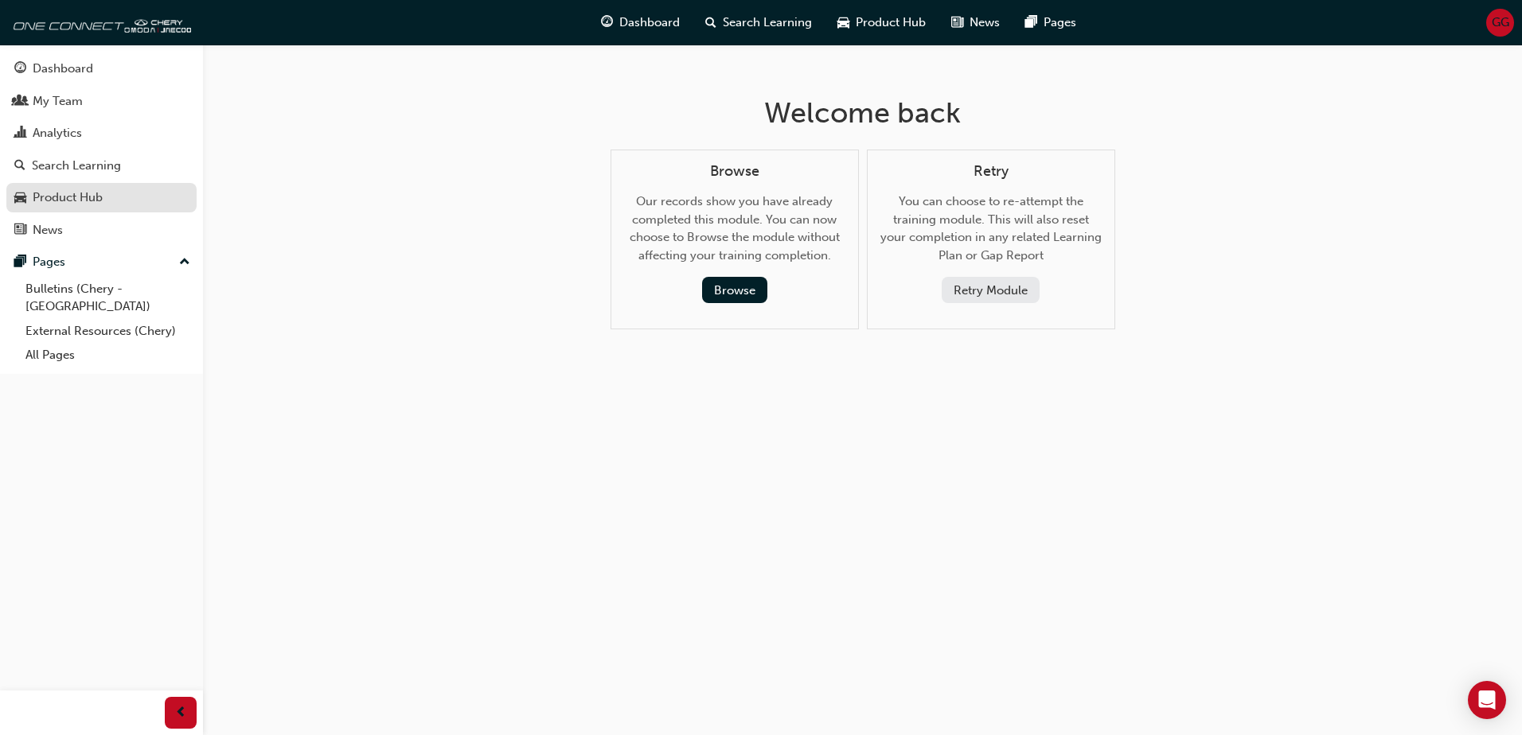
click at [57, 194] on div "Product Hub" at bounding box center [68, 198] width 70 height 18
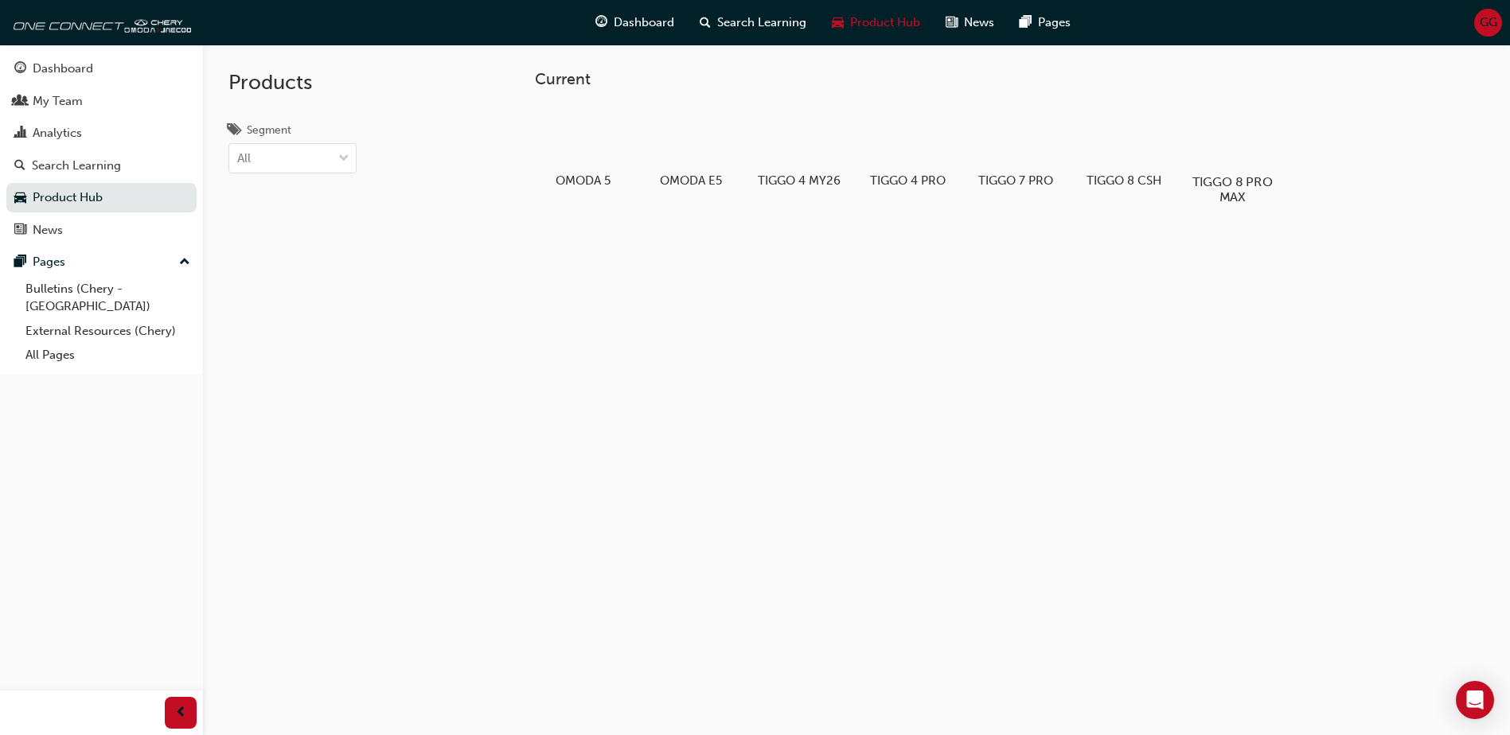
click at [732, 154] on div at bounding box center [1232, 135] width 88 height 63
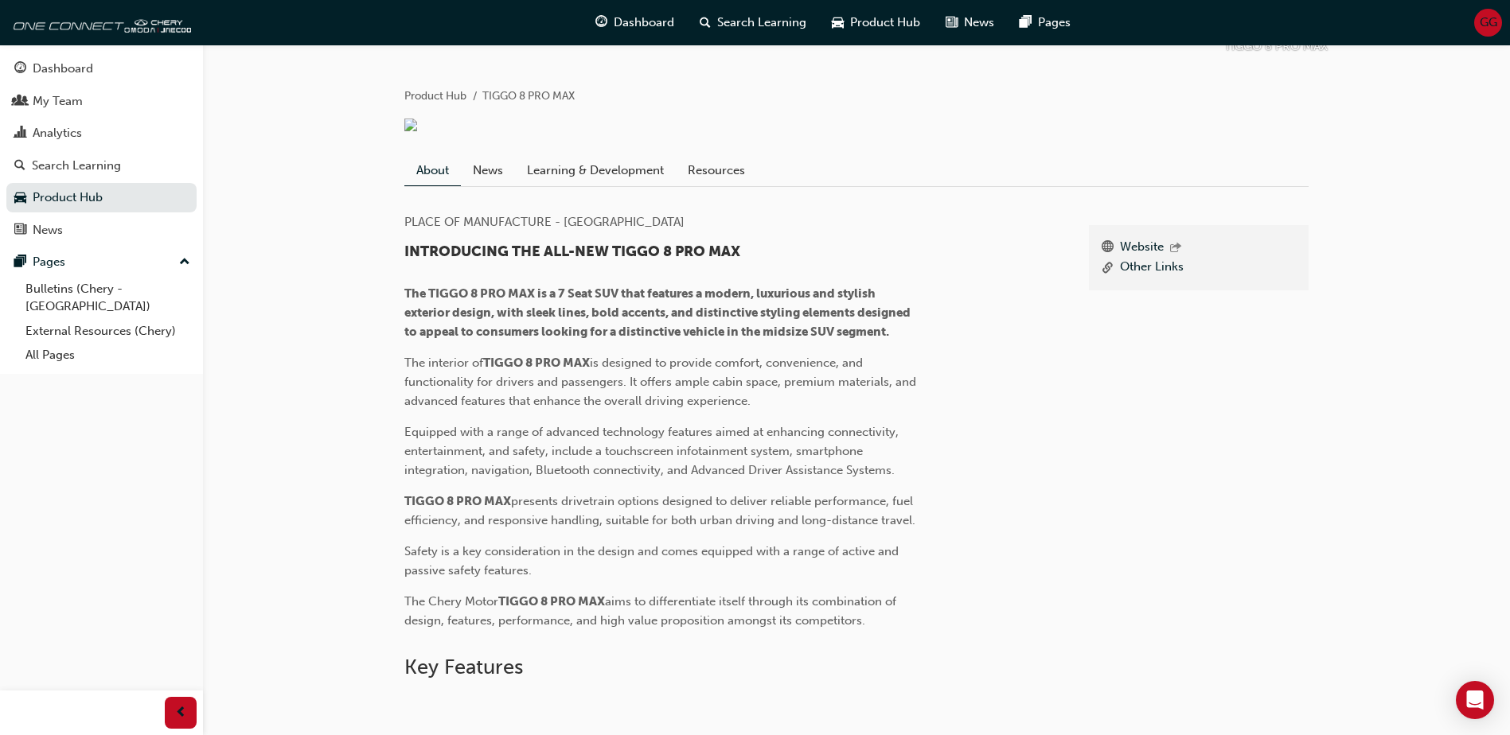
scroll to position [63, 0]
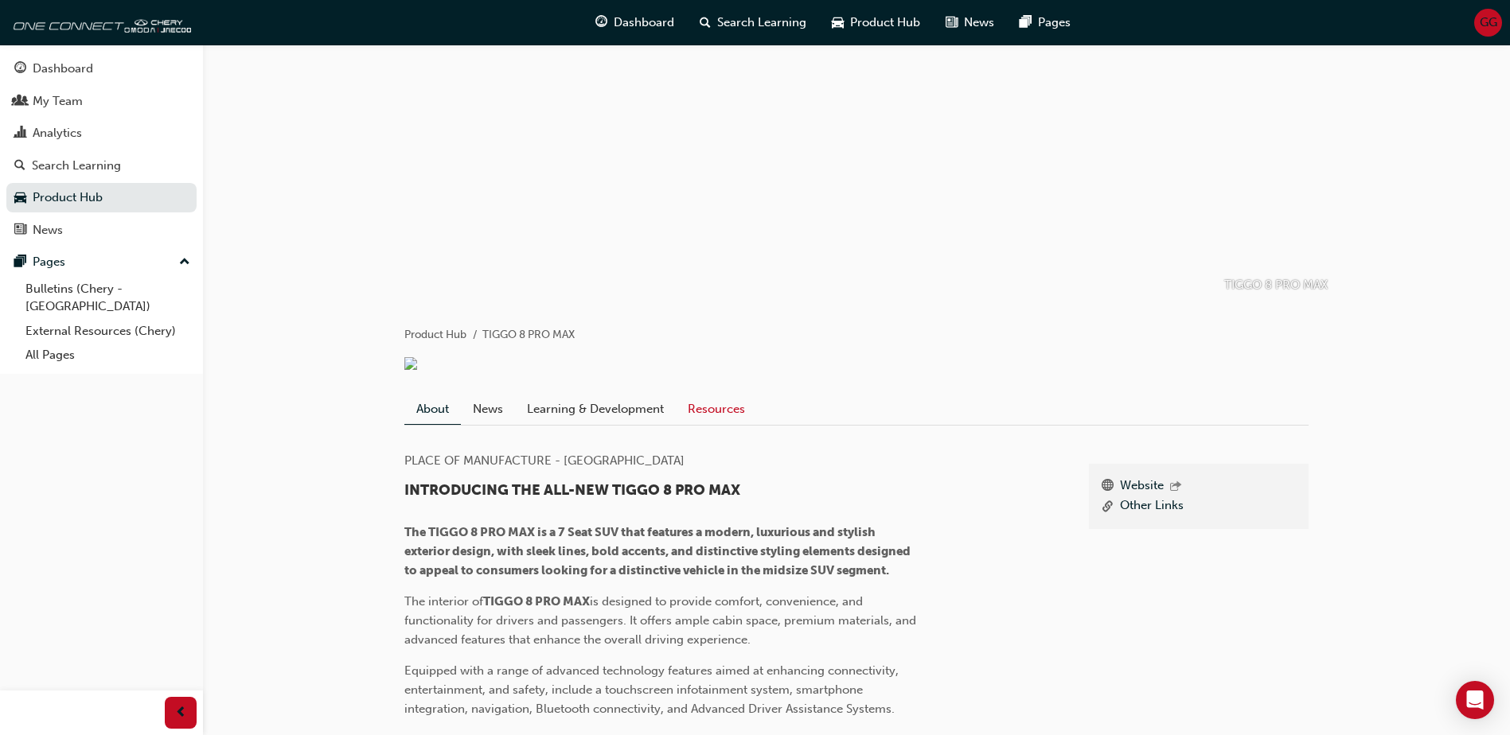
click at [732, 424] on link "Resources" at bounding box center [716, 409] width 81 height 30
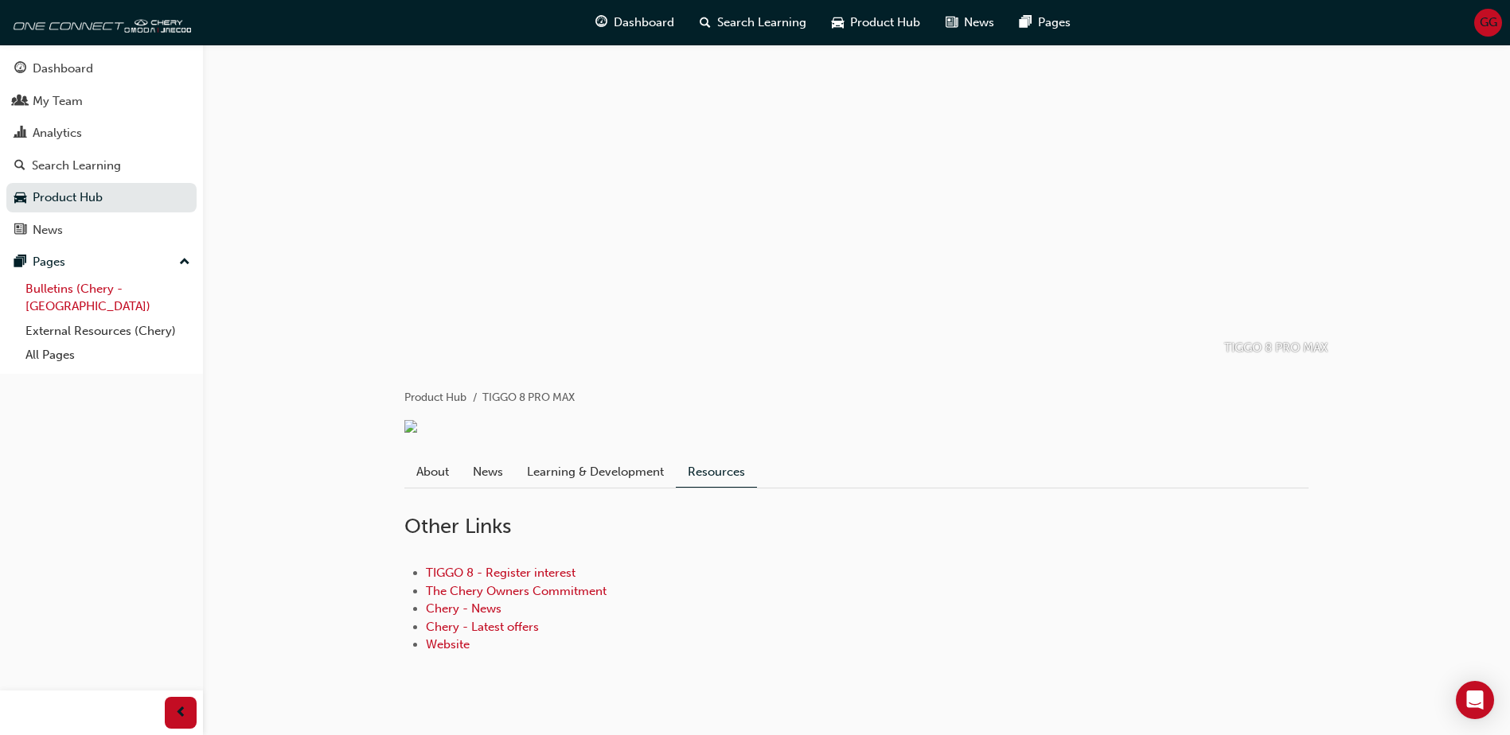
click at [76, 291] on link "Bulletins (Chery - [GEOGRAPHIC_DATA])" at bounding box center [107, 298] width 177 height 42
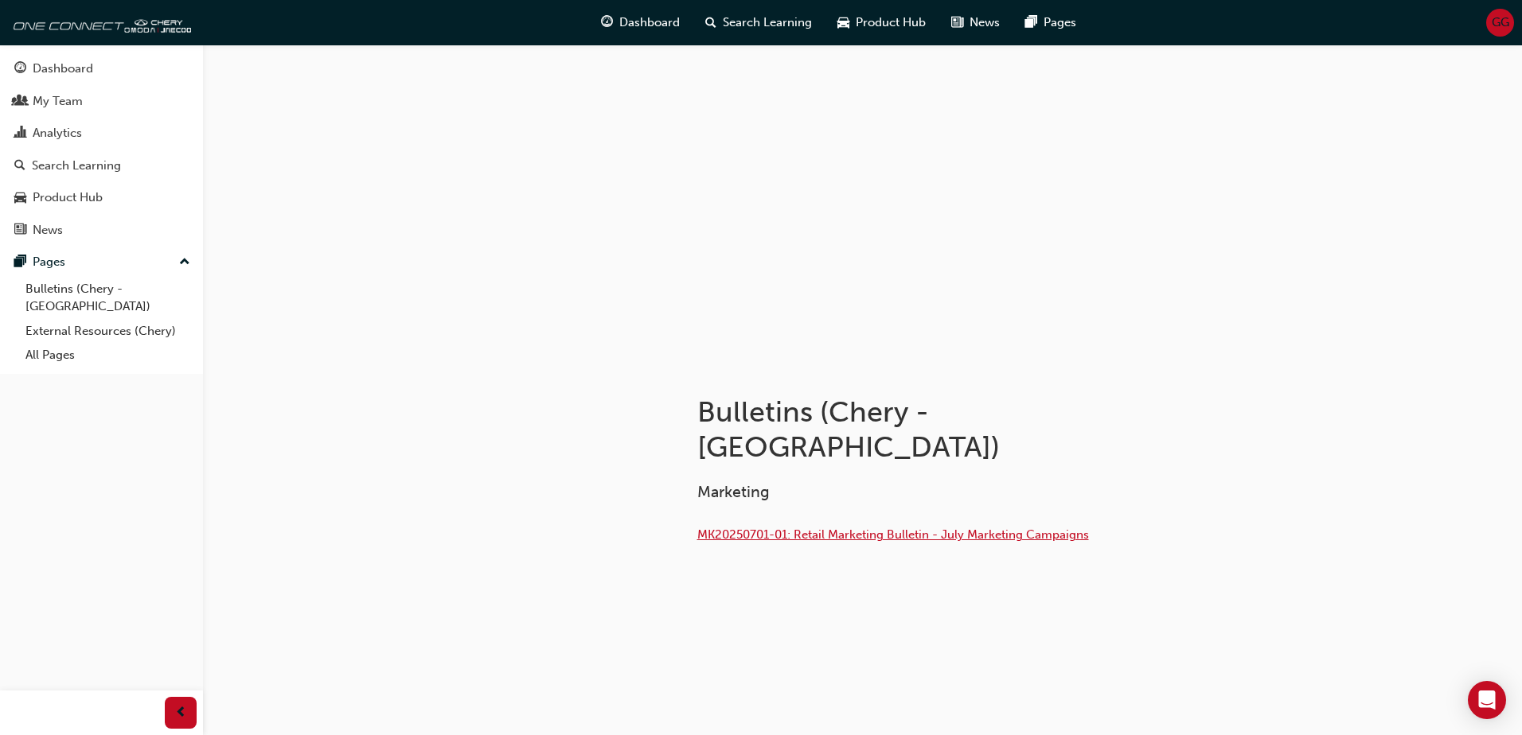
click at [732, 528] on span "MK20250701-01: Retail Marketing Bulletin - July Marketing Campaigns" at bounding box center [893, 535] width 392 height 14
click at [63, 102] on div "My Team" at bounding box center [58, 101] width 50 height 18
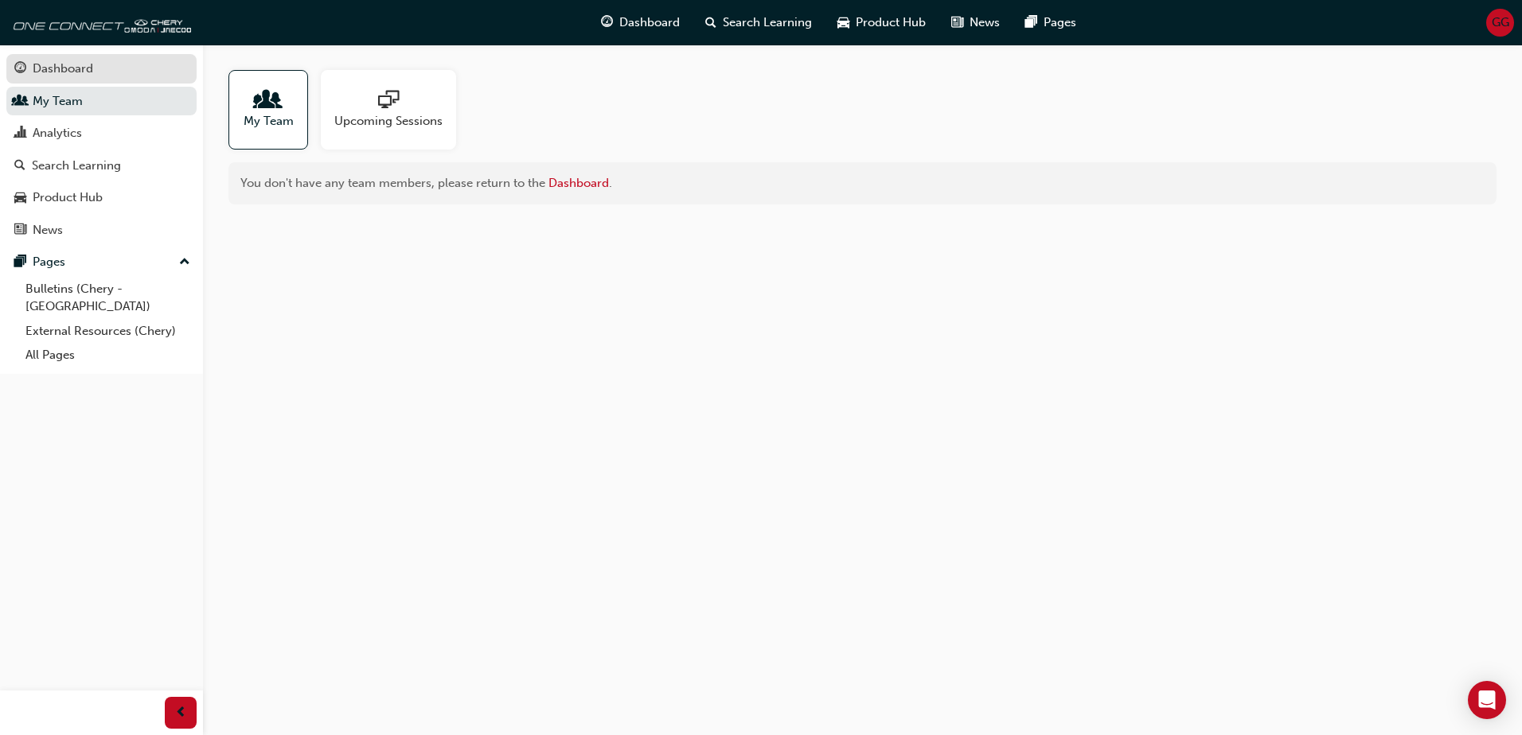
click at [65, 62] on div "Dashboard" at bounding box center [63, 69] width 60 height 18
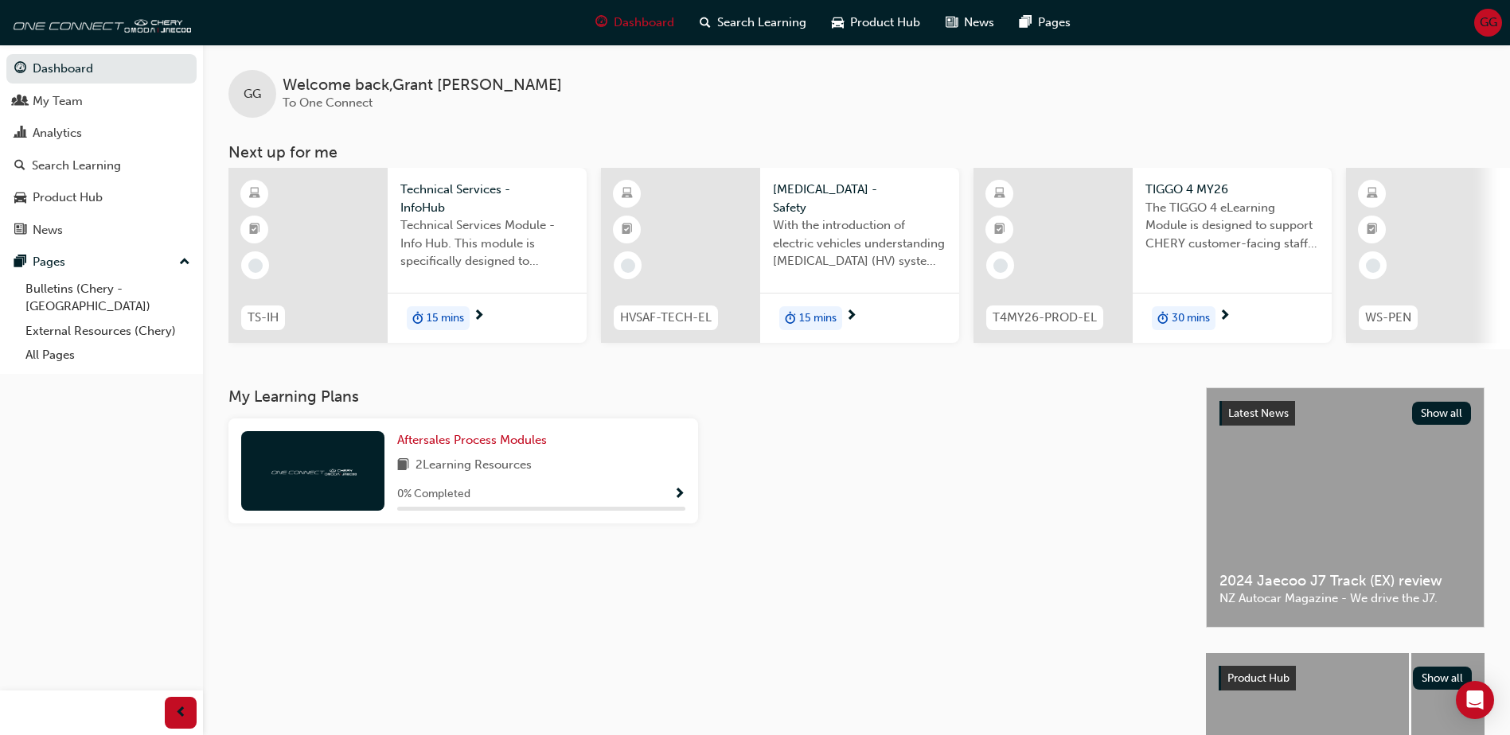
click at [468, 314] on div "15 mins" at bounding box center [438, 318] width 63 height 24
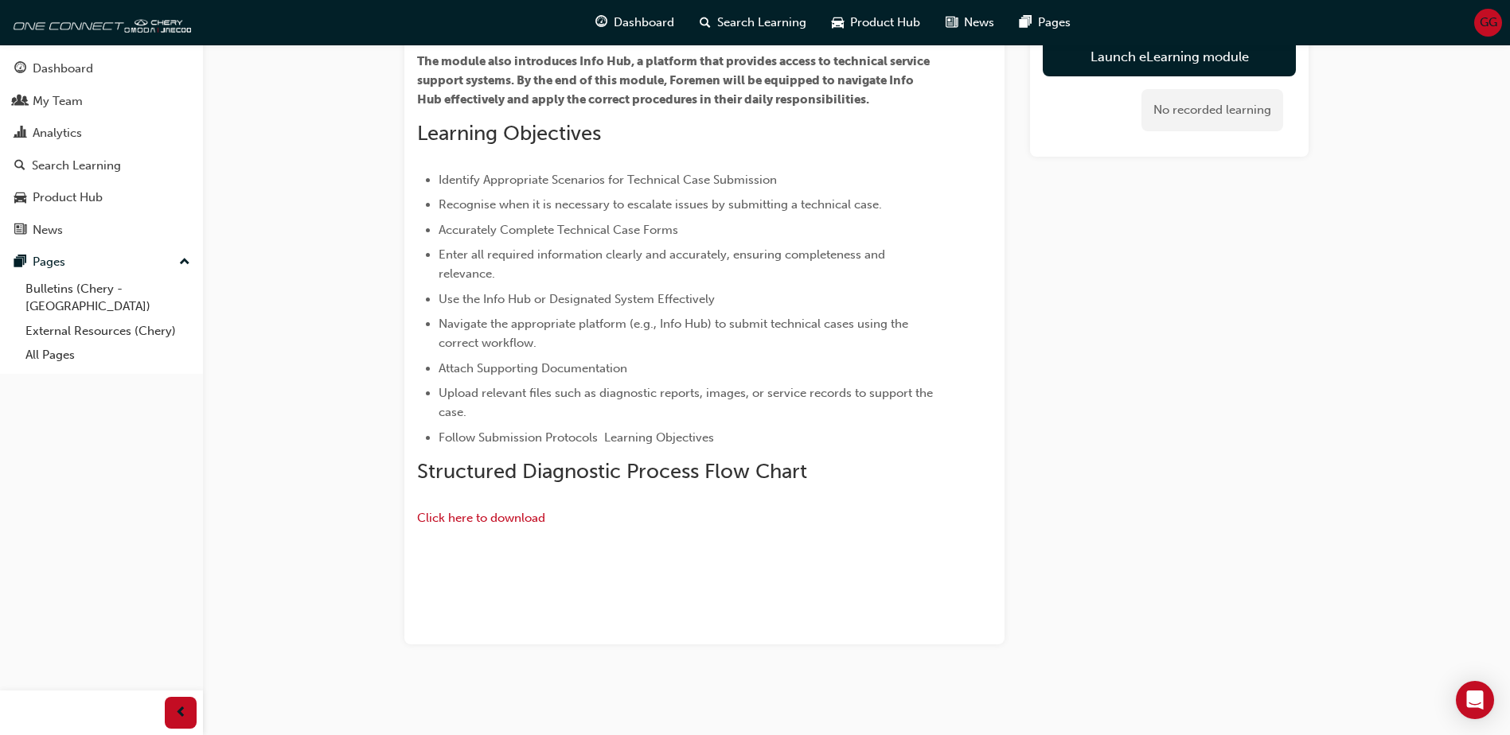
scroll to position [507, 0]
click at [488, 511] on span "Click here to download" at bounding box center [481, 518] width 128 height 14
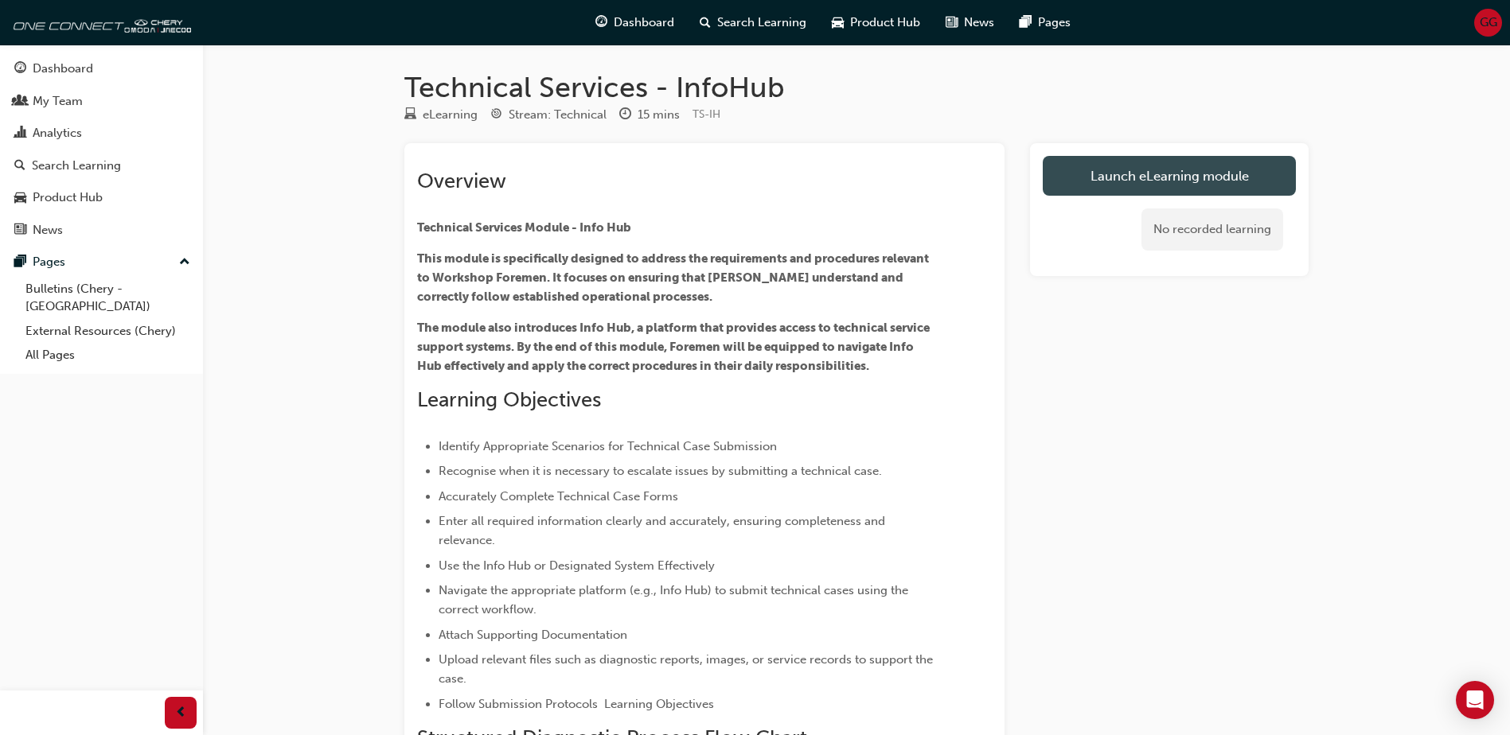
click at [1153, 172] on link "Launch eLearning module" at bounding box center [1169, 176] width 253 height 40
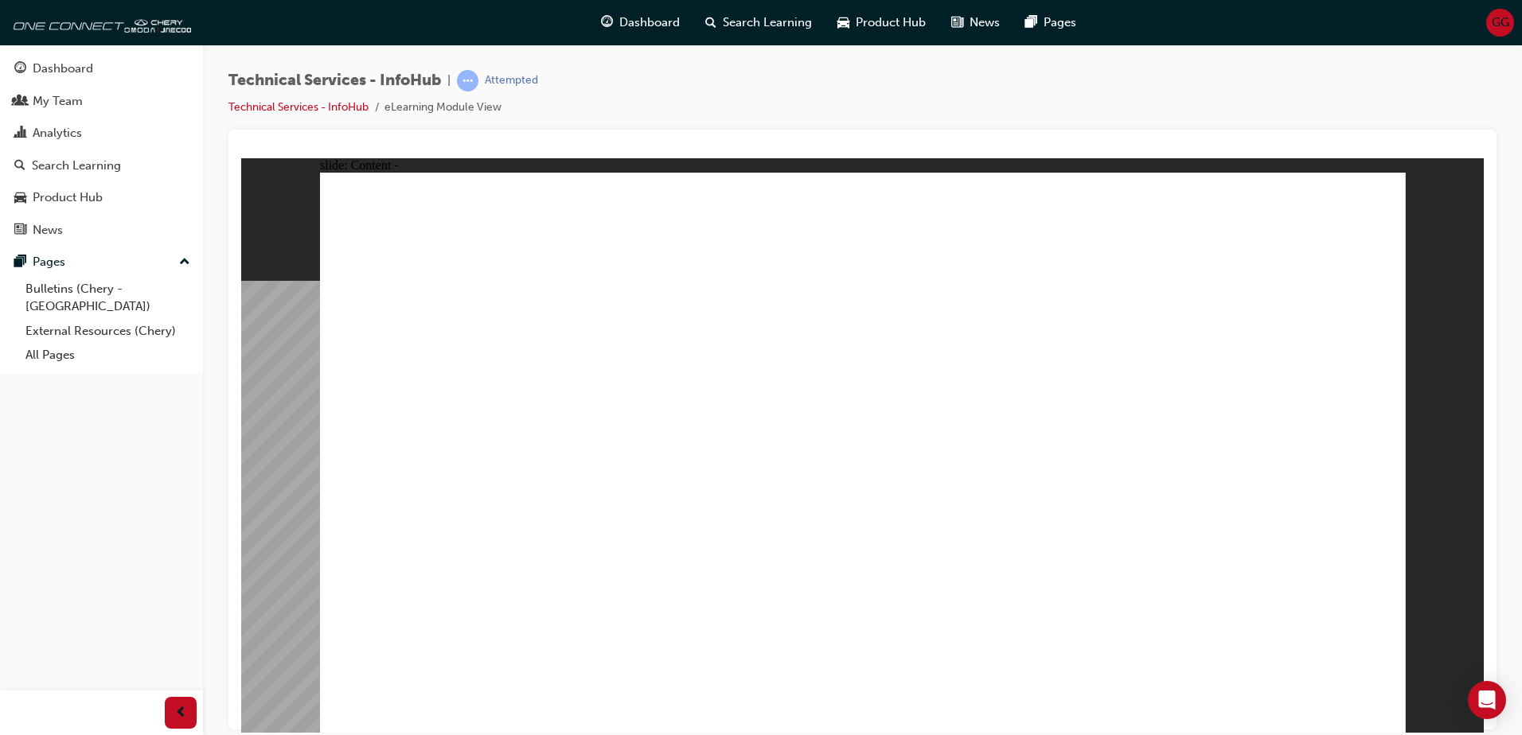
drag, startPoint x: 337, startPoint y: 298, endPoint x: 347, endPoint y: 317, distance: 21.7
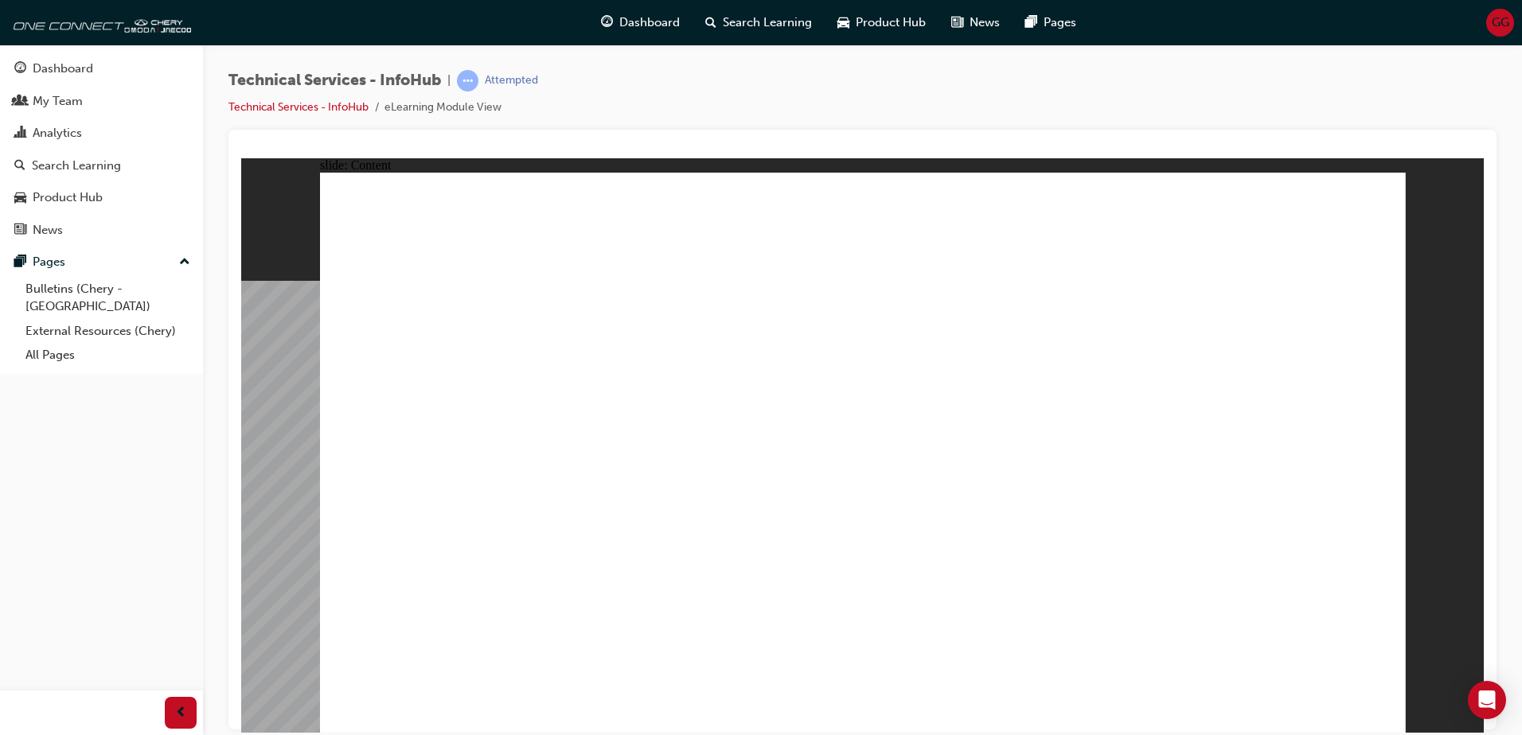
drag, startPoint x: 1125, startPoint y: 559, endPoint x: 813, endPoint y: 495, distance: 318.6
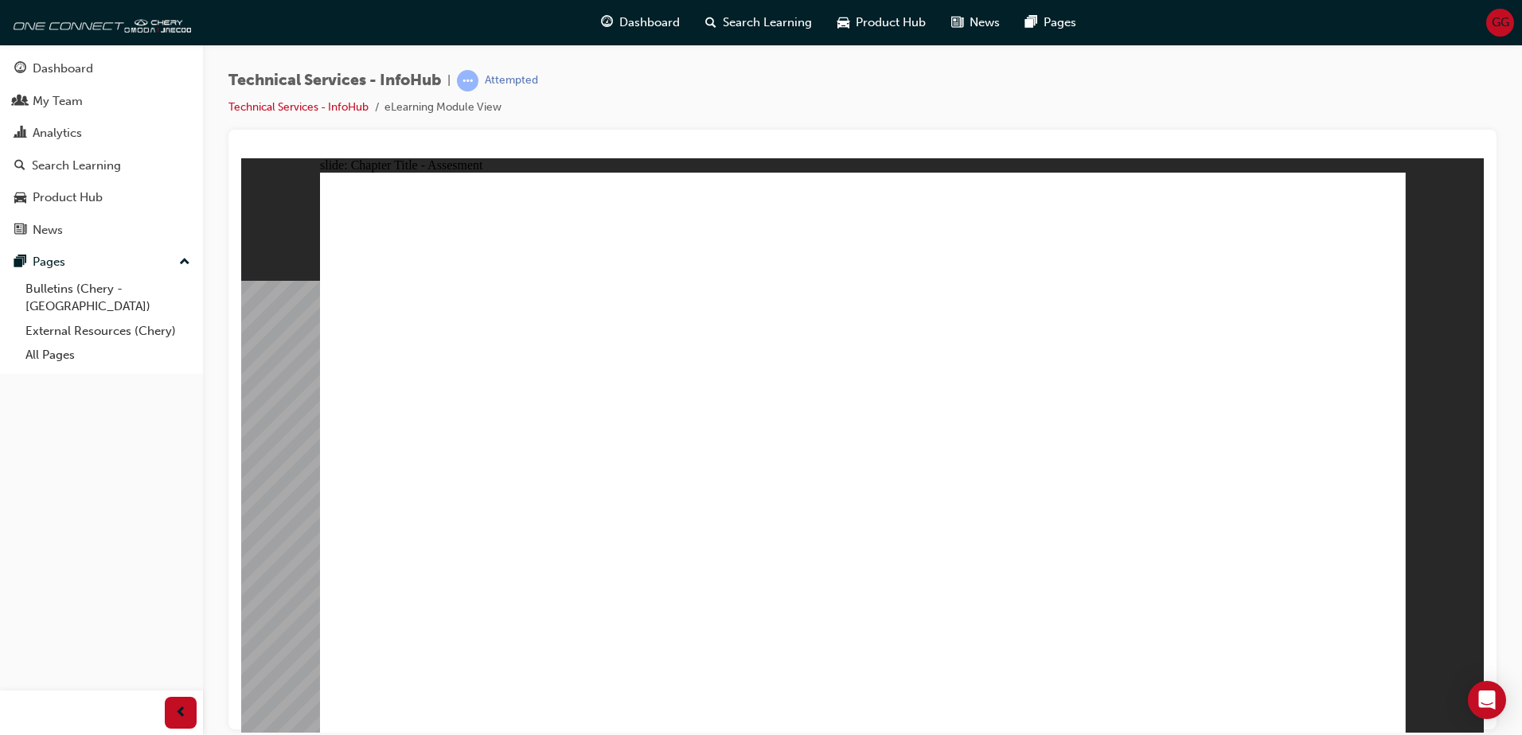
radio input "true"
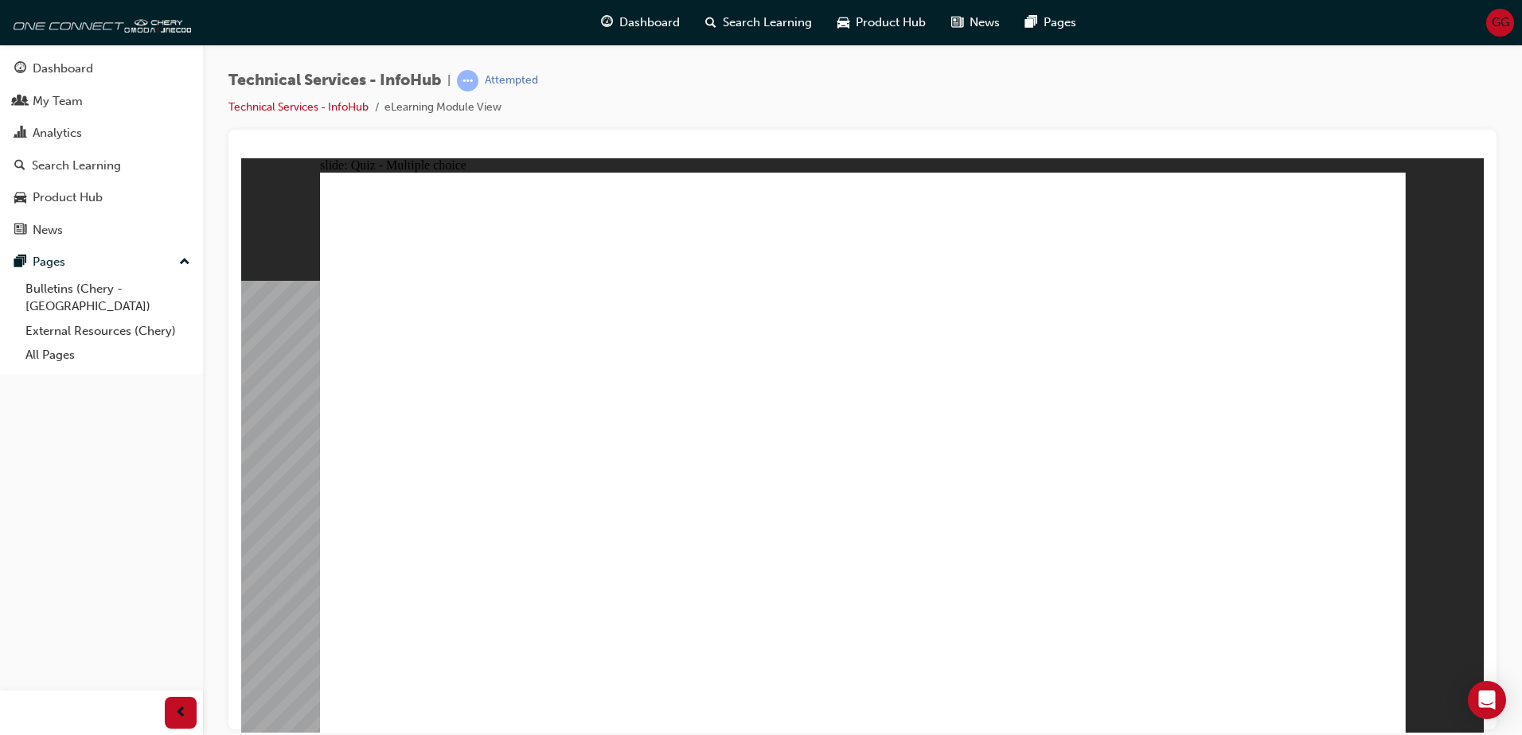
radio input "true"
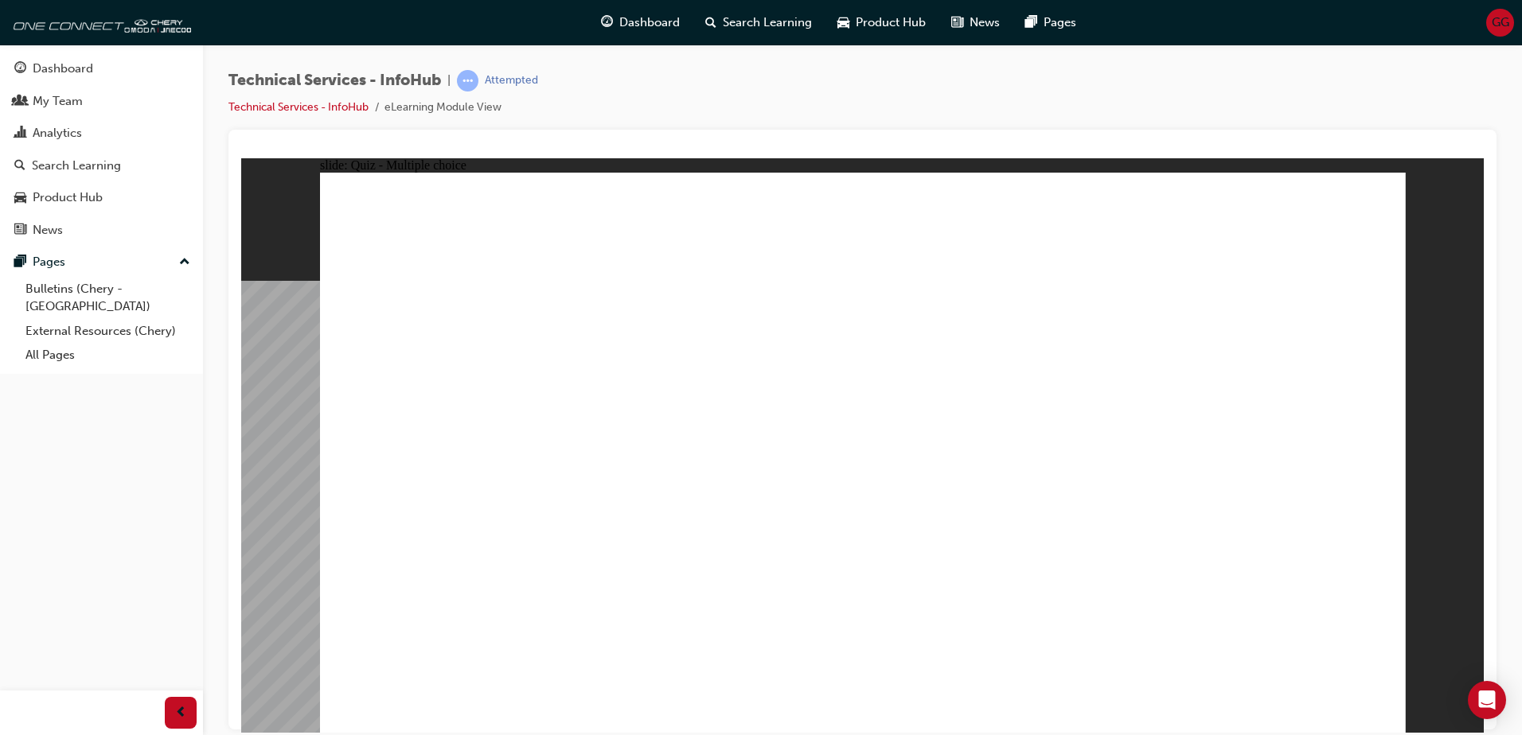
radio input "true"
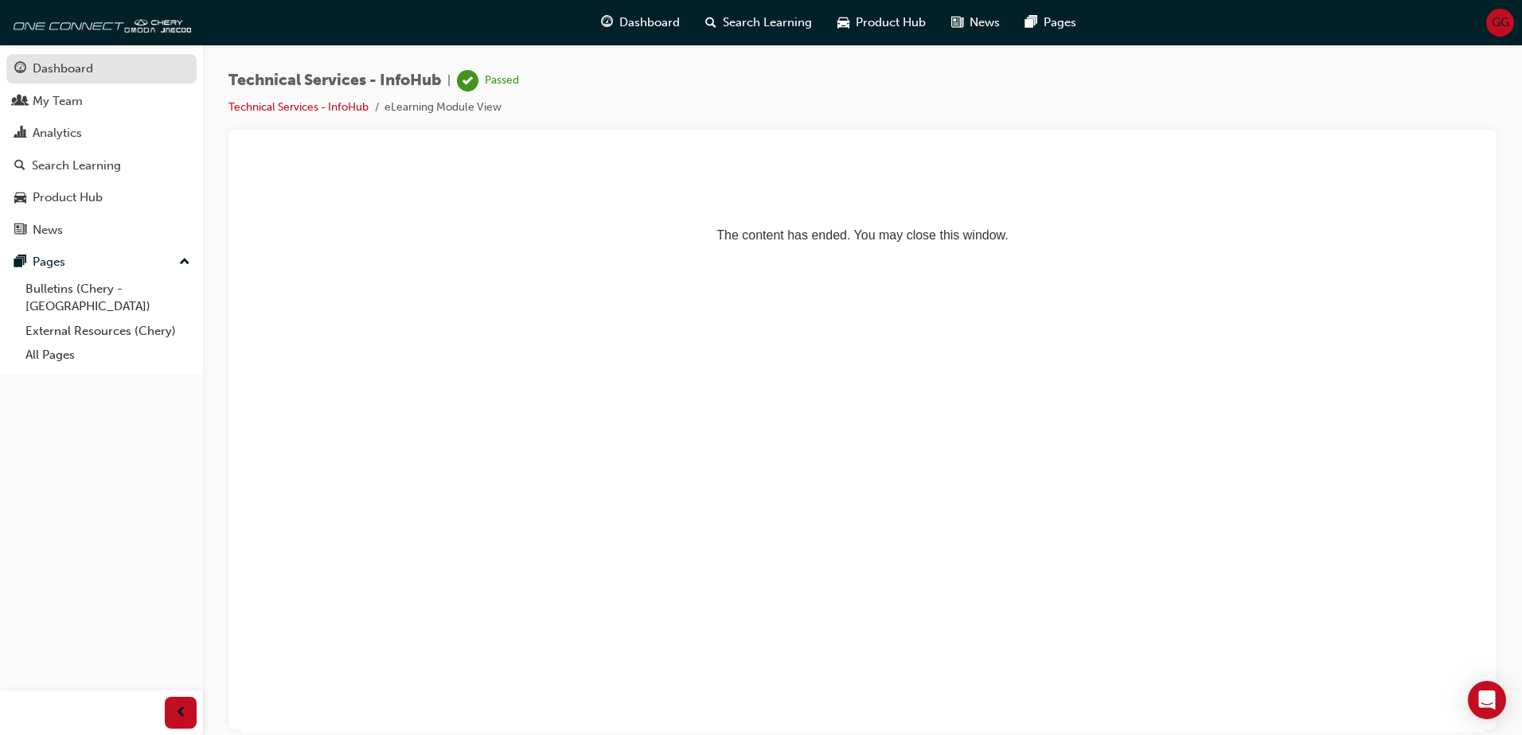
click at [59, 58] on link "Dashboard" at bounding box center [101, 68] width 190 height 29
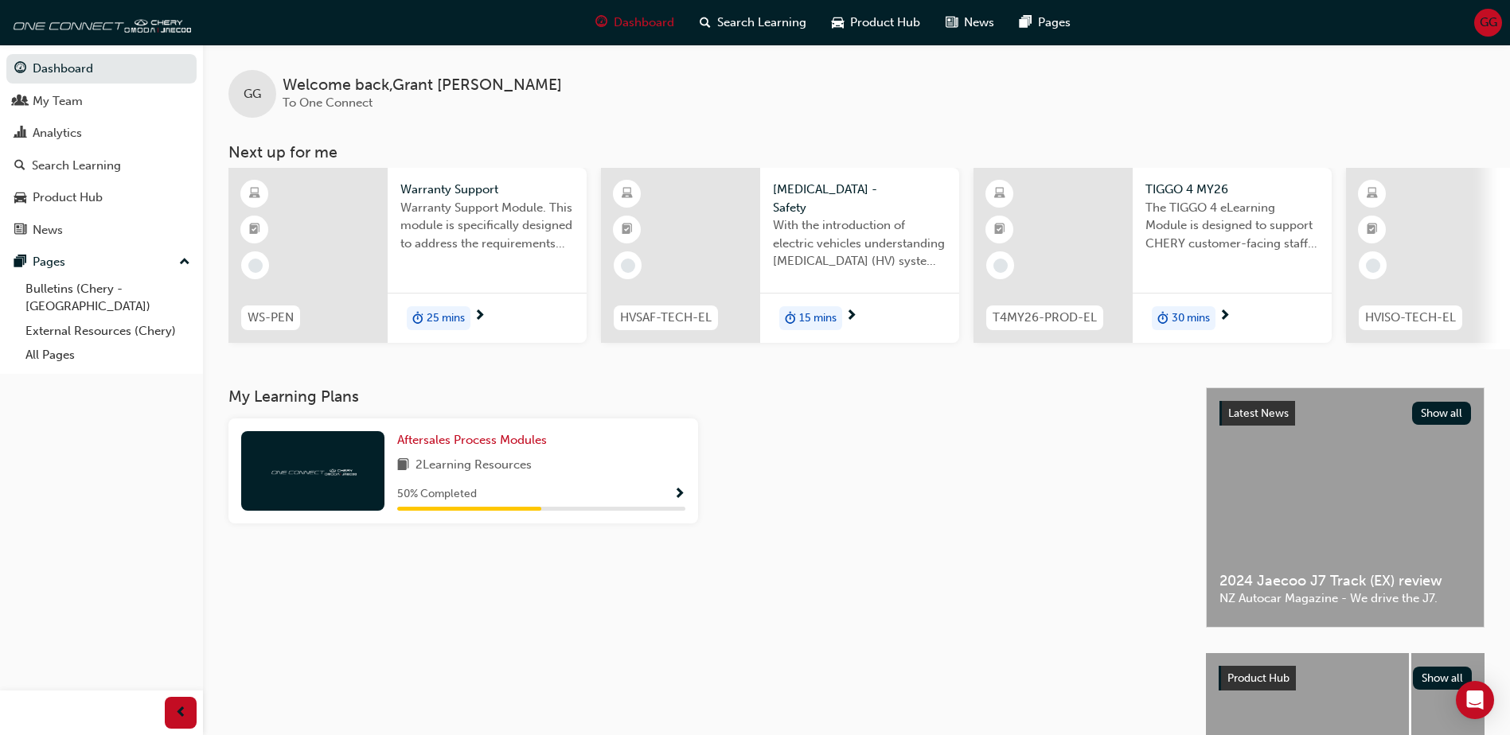
click at [684, 258] on div at bounding box center [680, 255] width 159 height 175
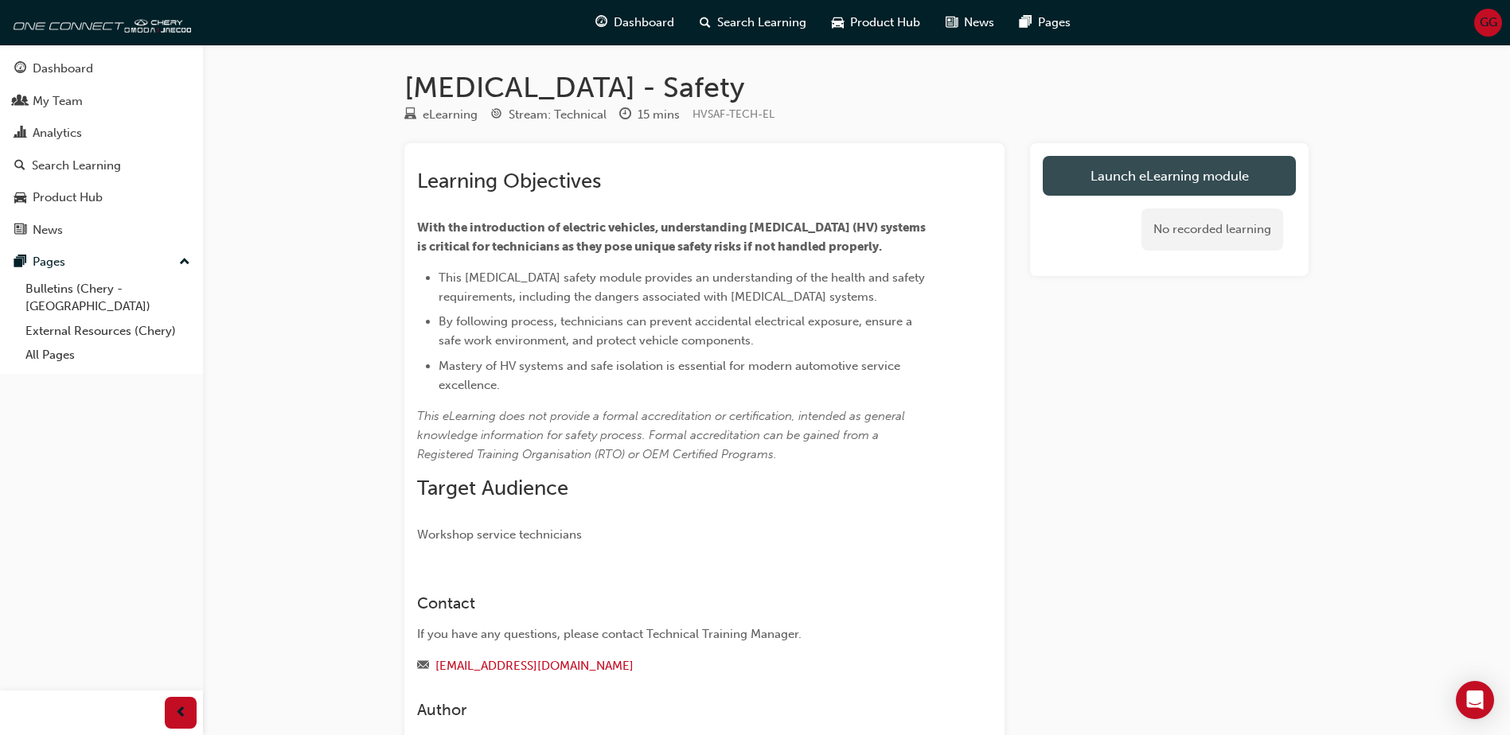
click at [1131, 181] on link "Launch eLearning module" at bounding box center [1169, 176] width 253 height 40
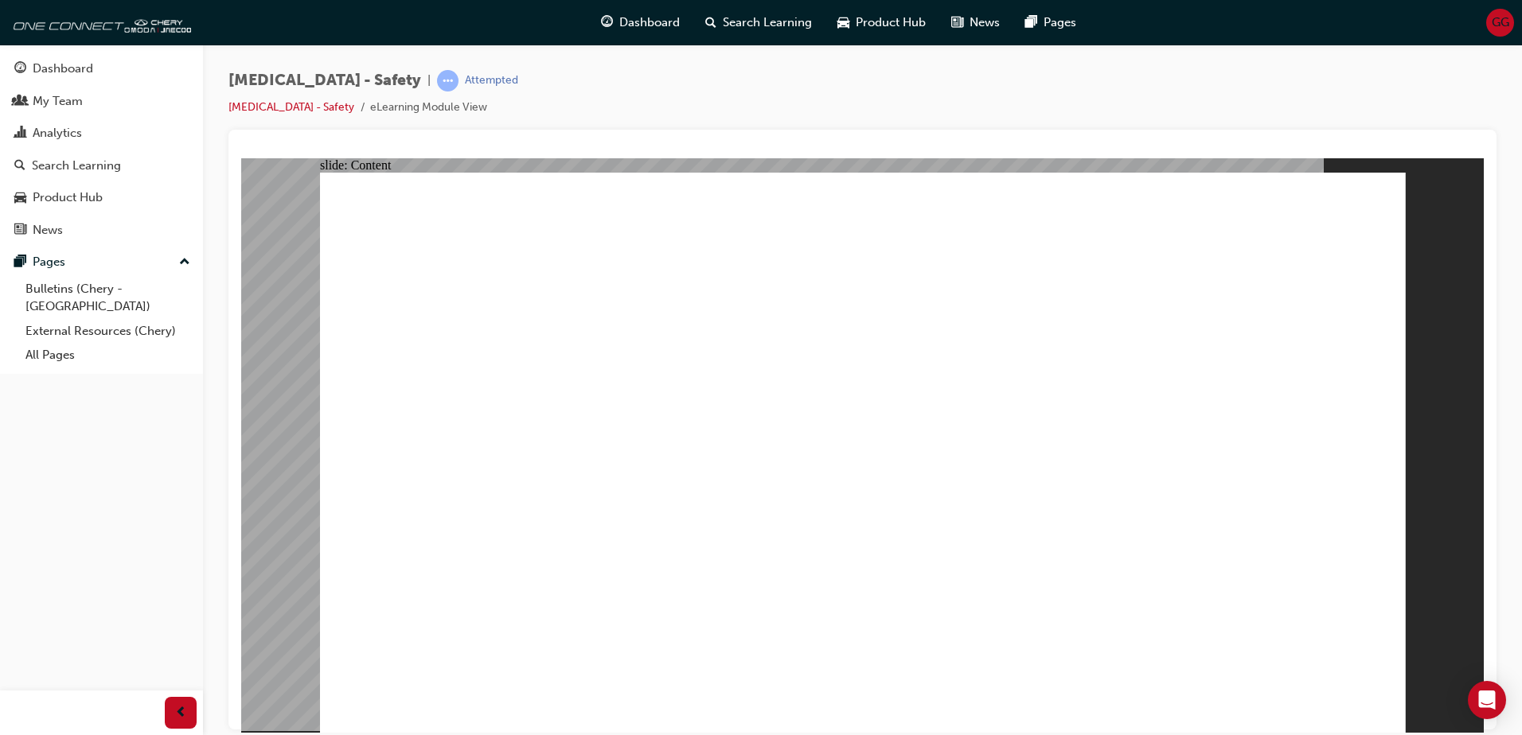
drag, startPoint x: 1281, startPoint y: 328, endPoint x: 1288, endPoint y: 339, distance: 12.8
drag, startPoint x: 1124, startPoint y: 564, endPoint x: 1012, endPoint y: 502, distance: 127.5
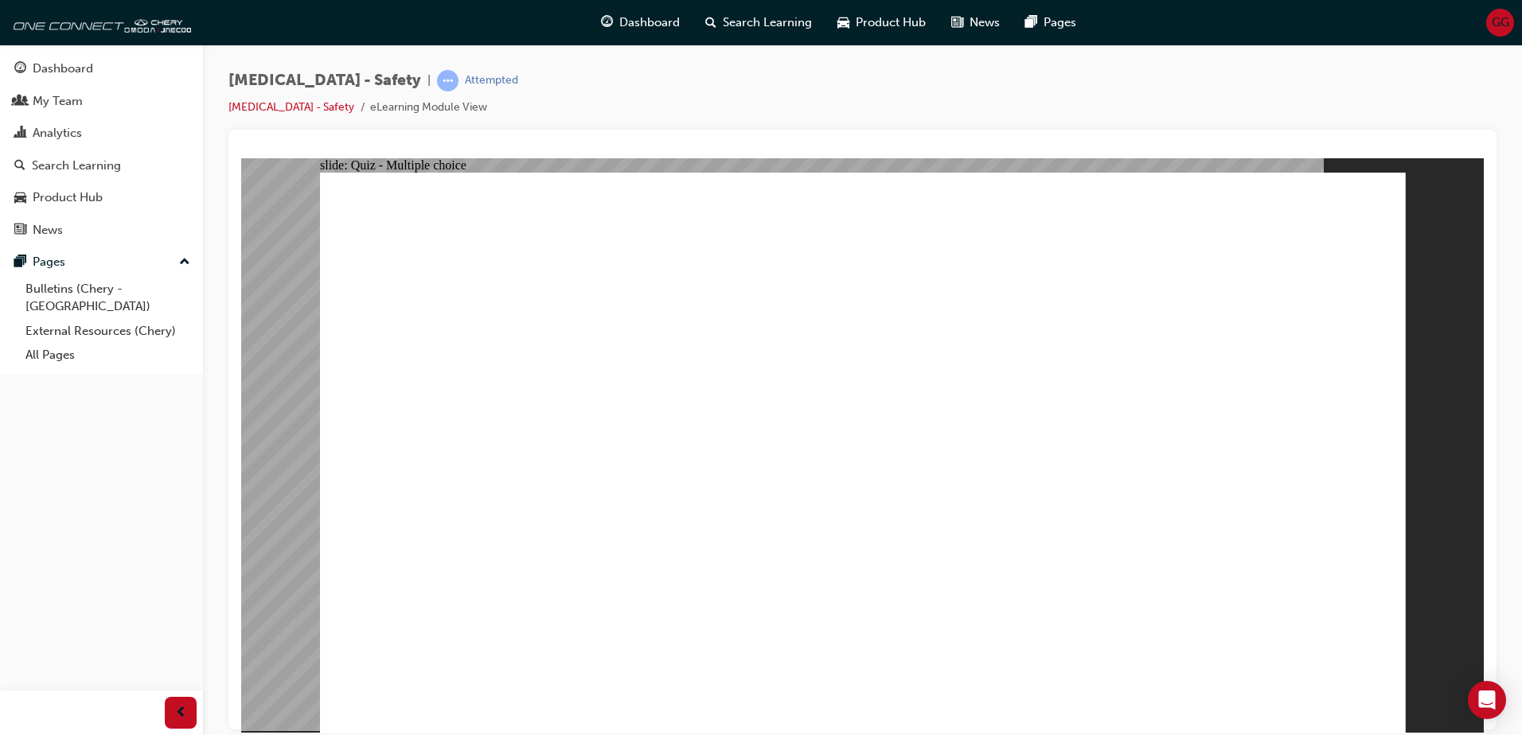
radio input "true"
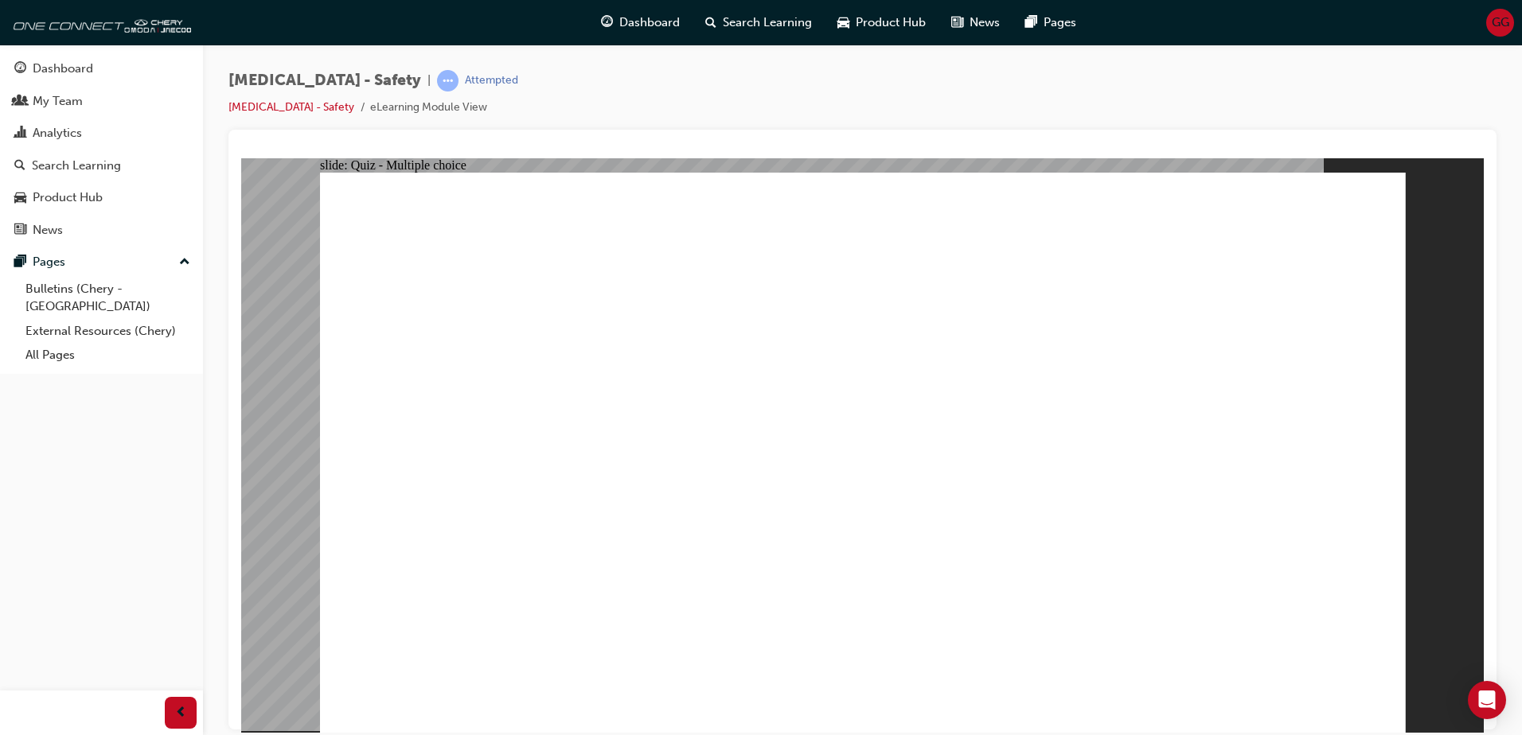
radio input "true"
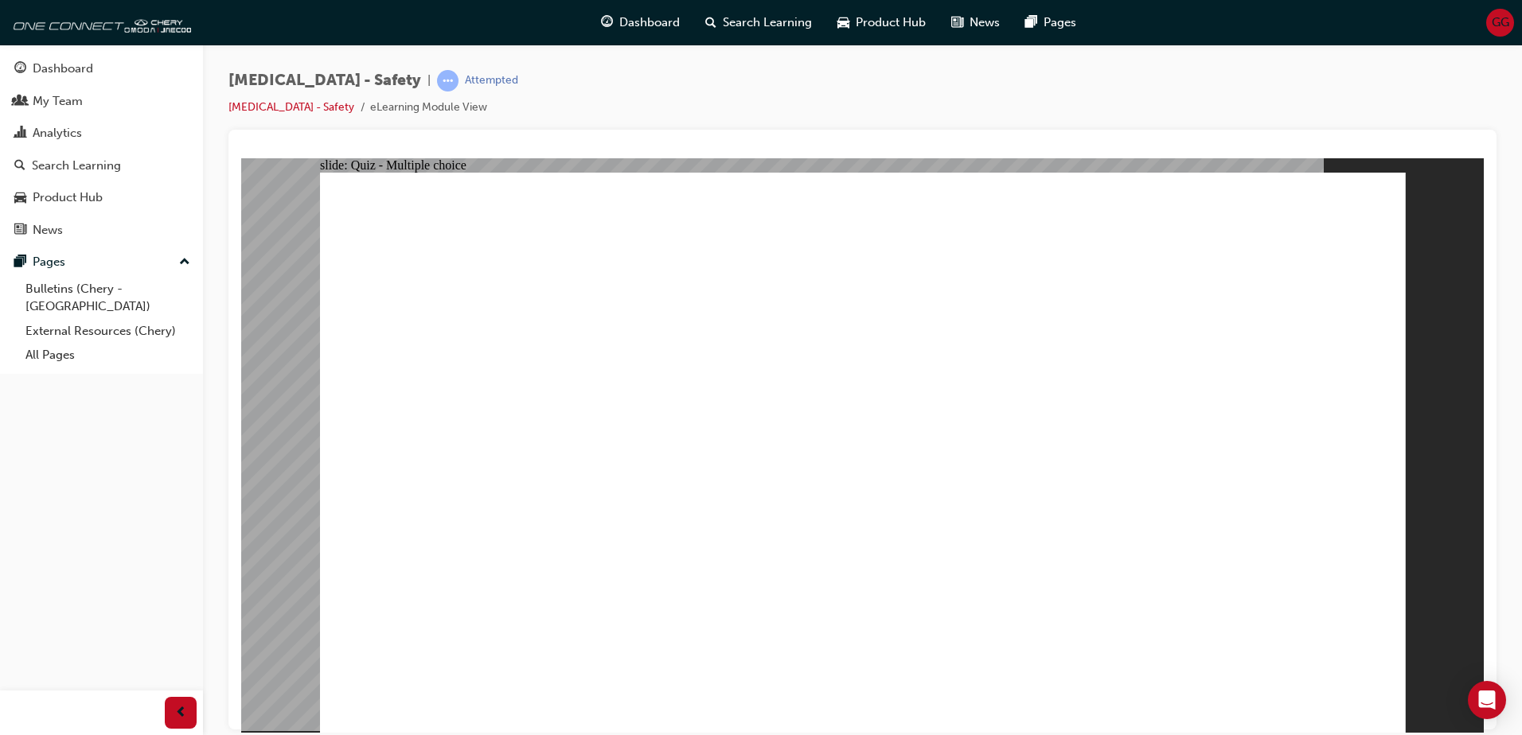
radio input "true"
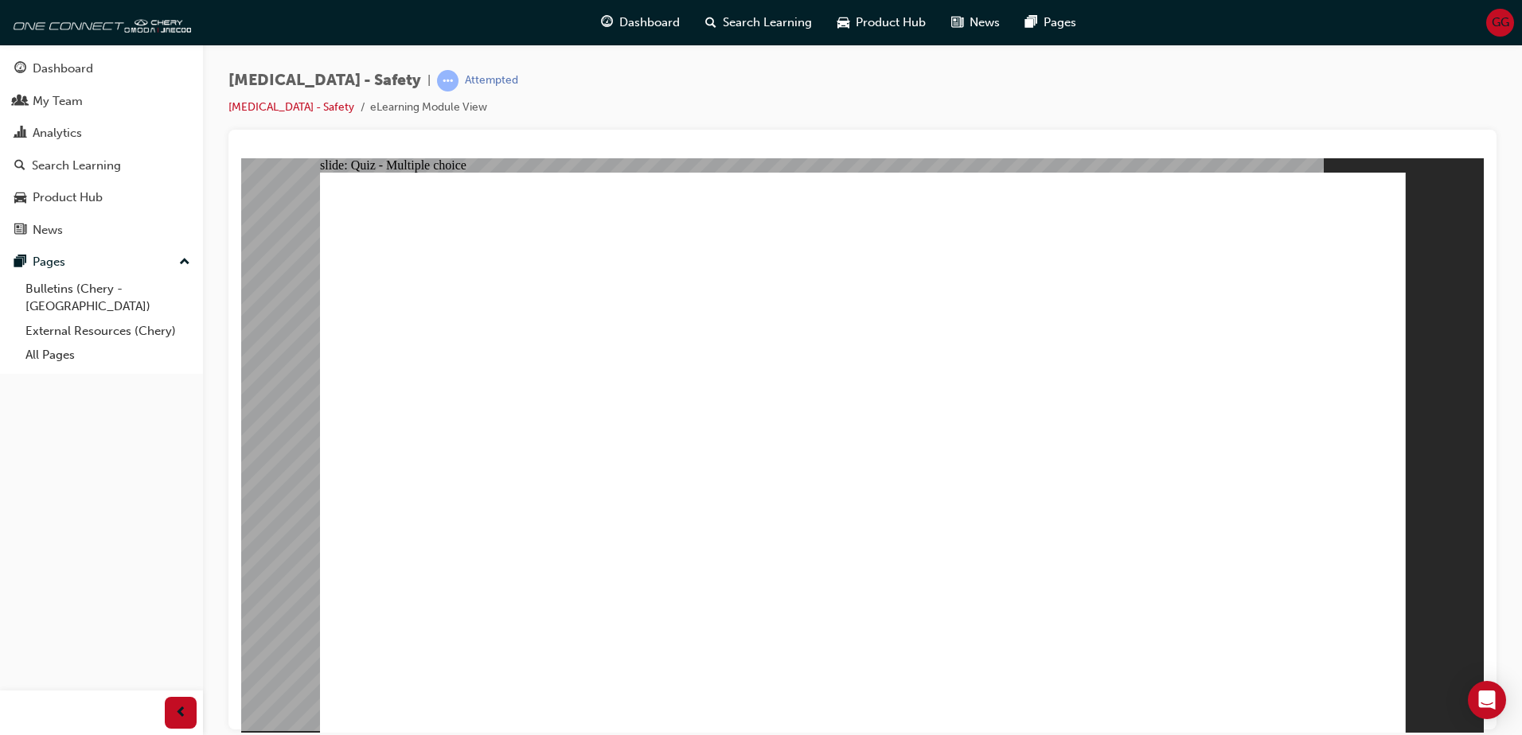
radio input "true"
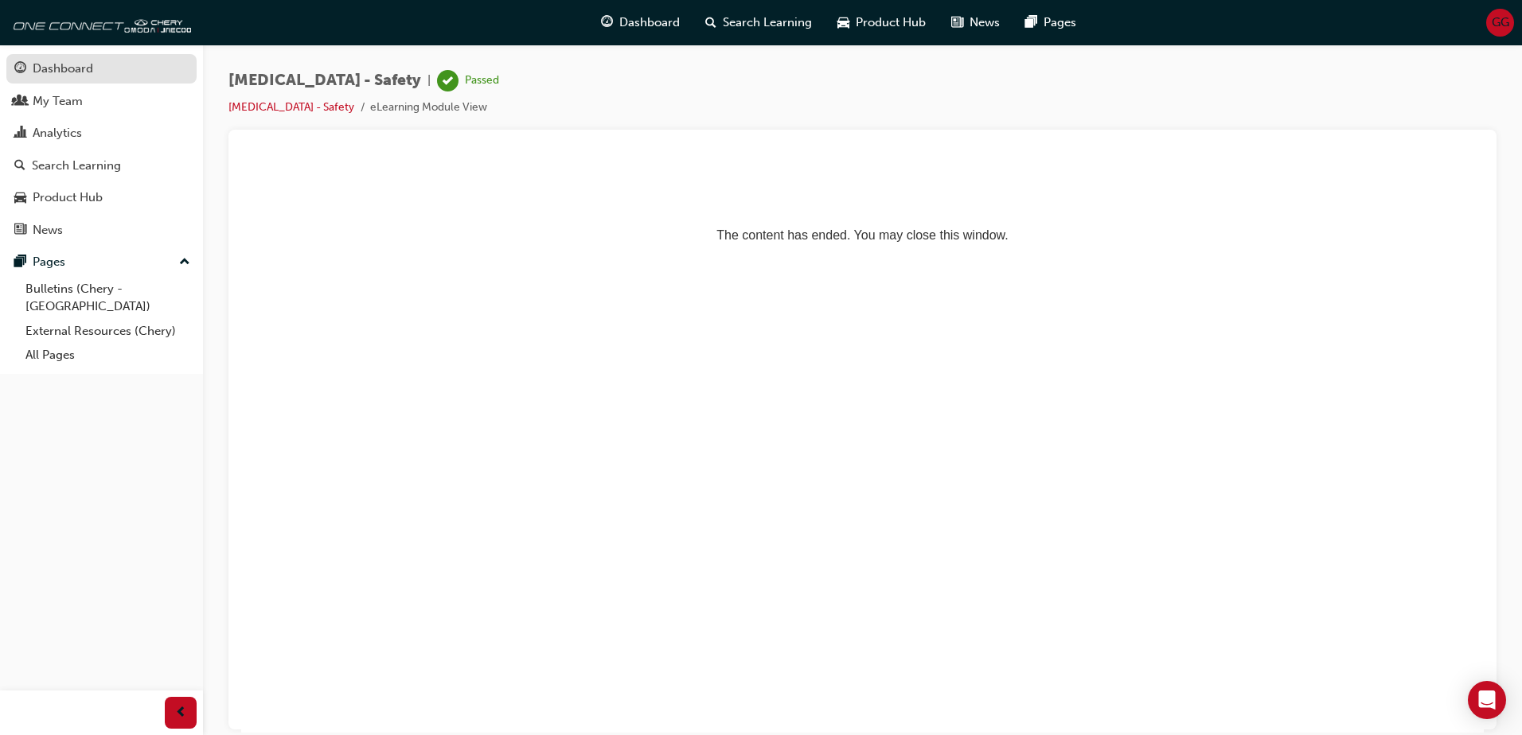
click at [70, 69] on div "Dashboard" at bounding box center [63, 69] width 60 height 18
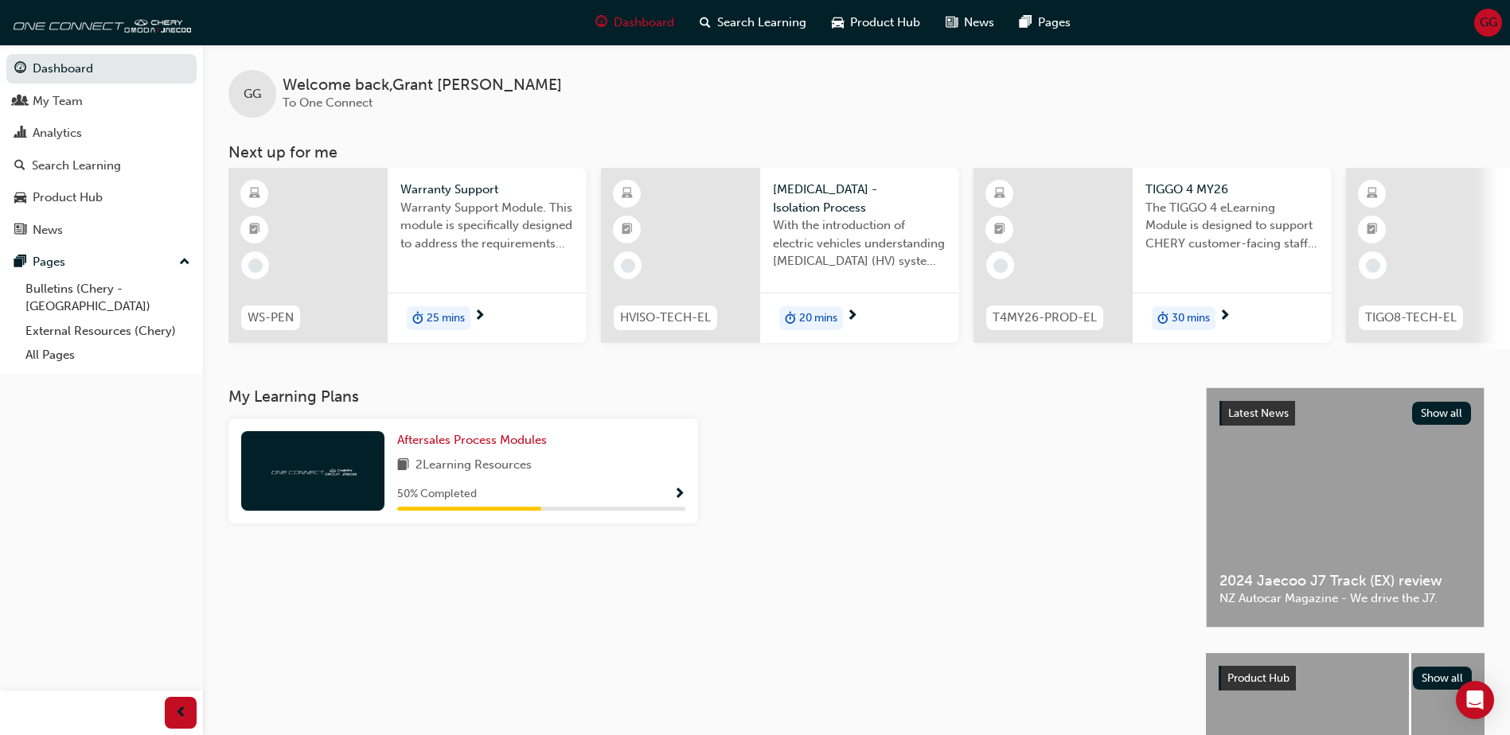
click at [712, 232] on div at bounding box center [680, 255] width 159 height 175
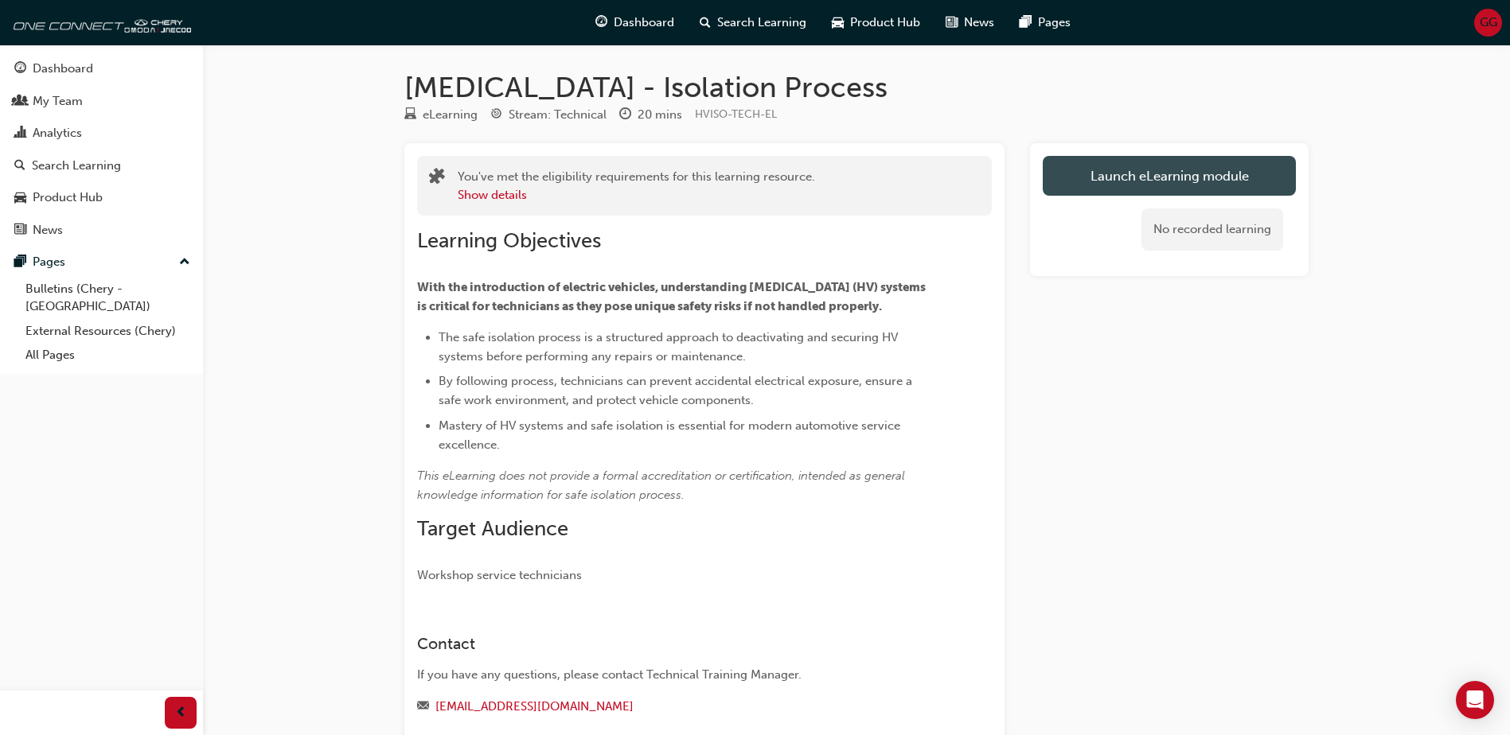
click at [1149, 175] on link "Launch eLearning module" at bounding box center [1169, 176] width 253 height 40
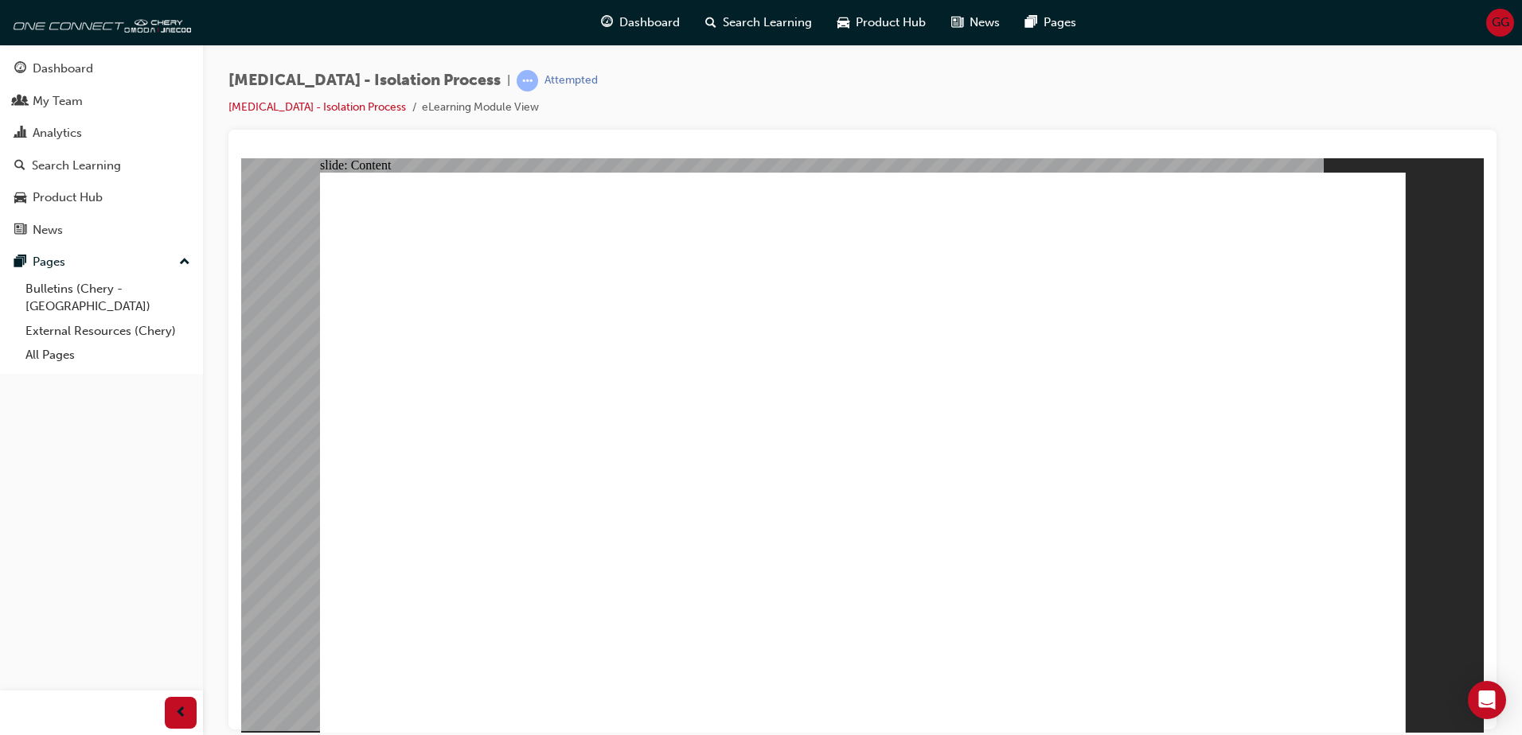
click at [1411, 691] on div "slide: Content After 10 minutes equip high voltage gloves. Remove high voltage …" at bounding box center [862, 445] width 1242 height 575
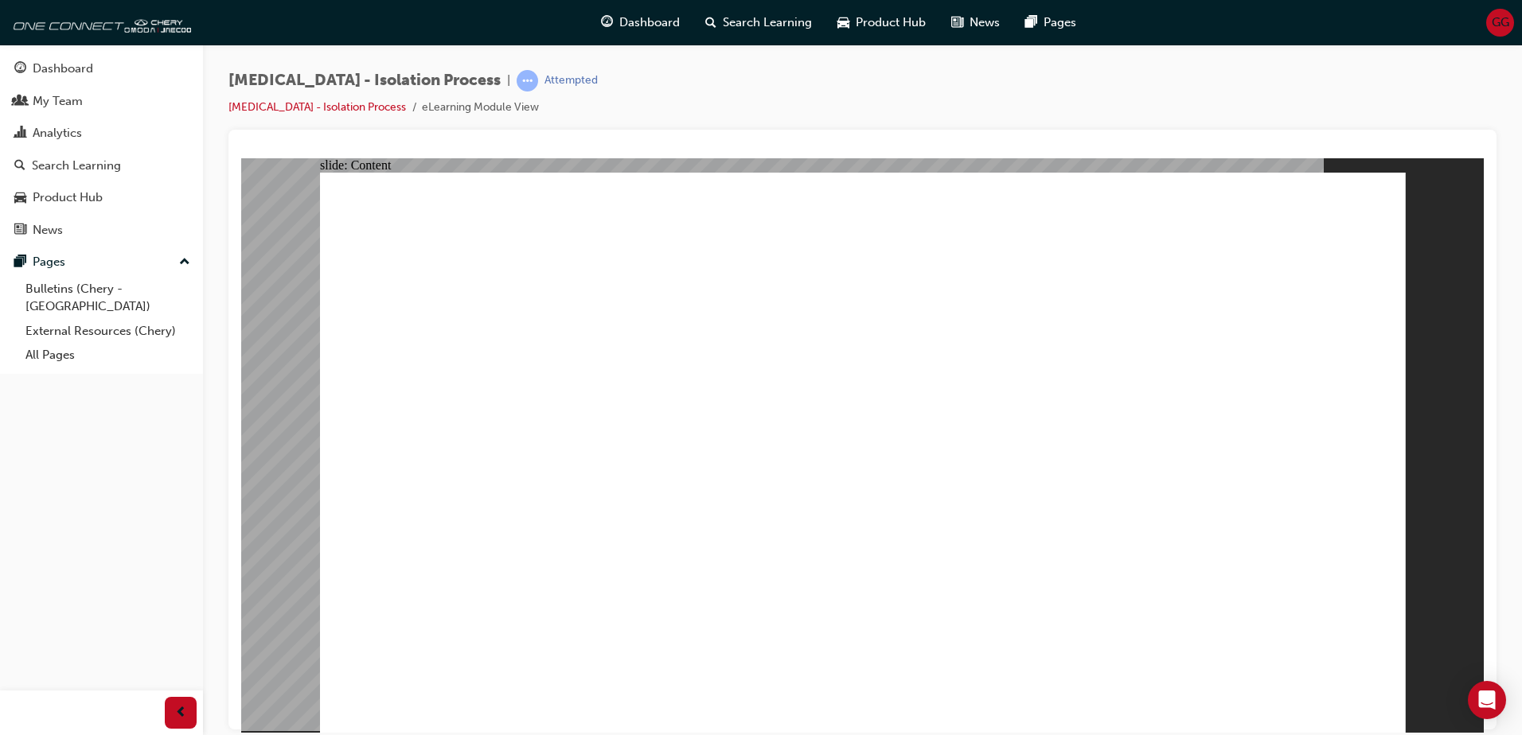
drag, startPoint x: 1168, startPoint y: 479, endPoint x: 1207, endPoint y: 491, distance: 40.8
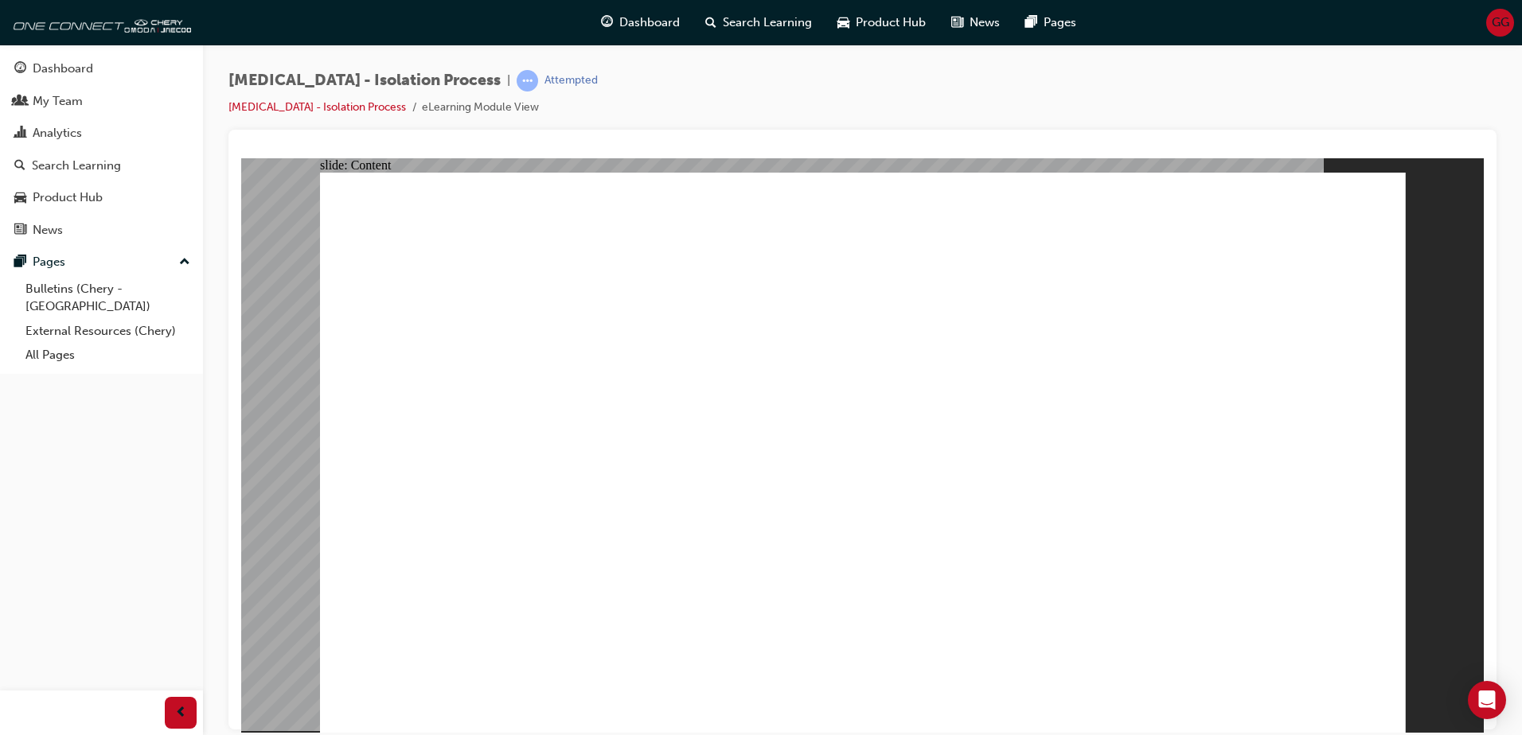
drag, startPoint x: 801, startPoint y: 585, endPoint x: 838, endPoint y: 579, distance: 37.0
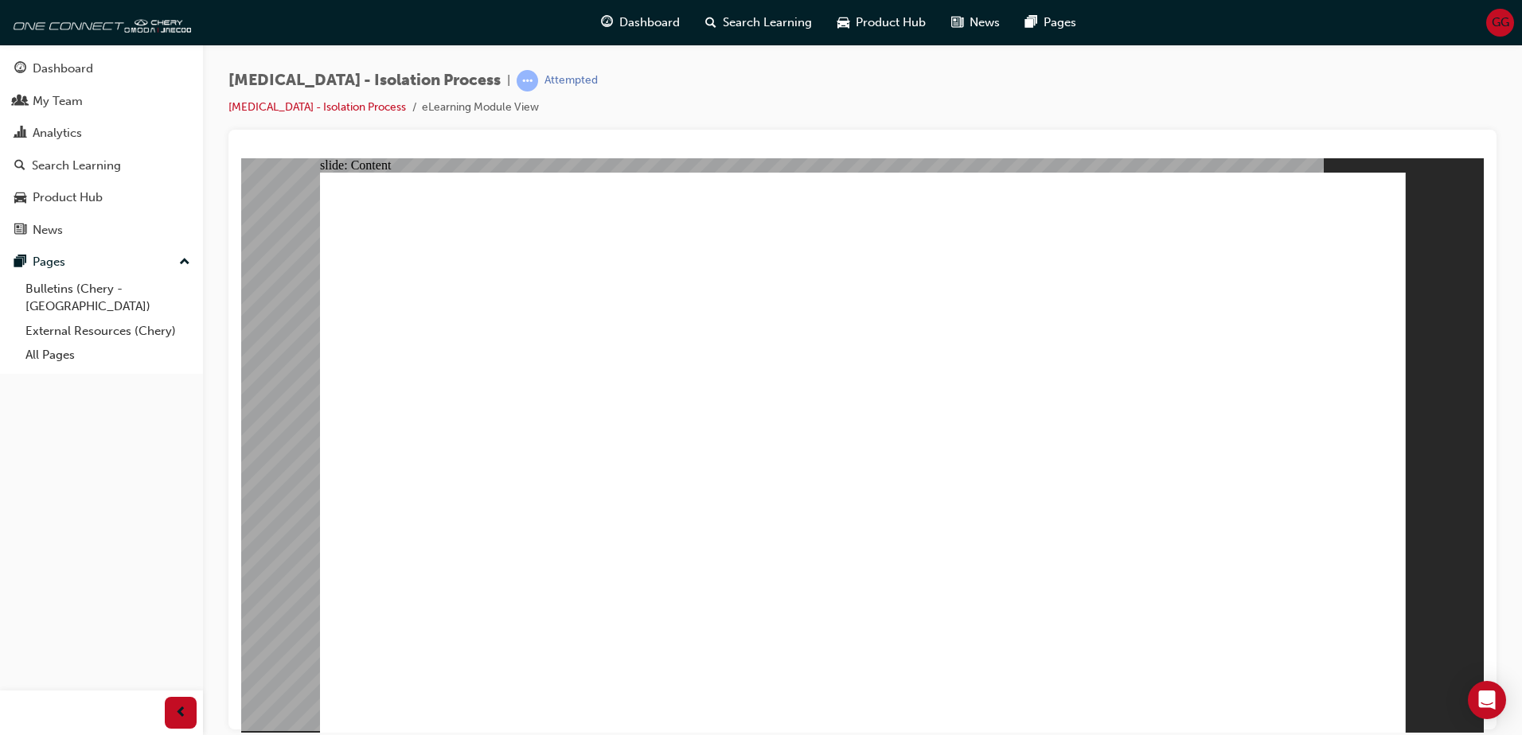
drag, startPoint x: 721, startPoint y: 602, endPoint x: 735, endPoint y: 606, distance: 14.1
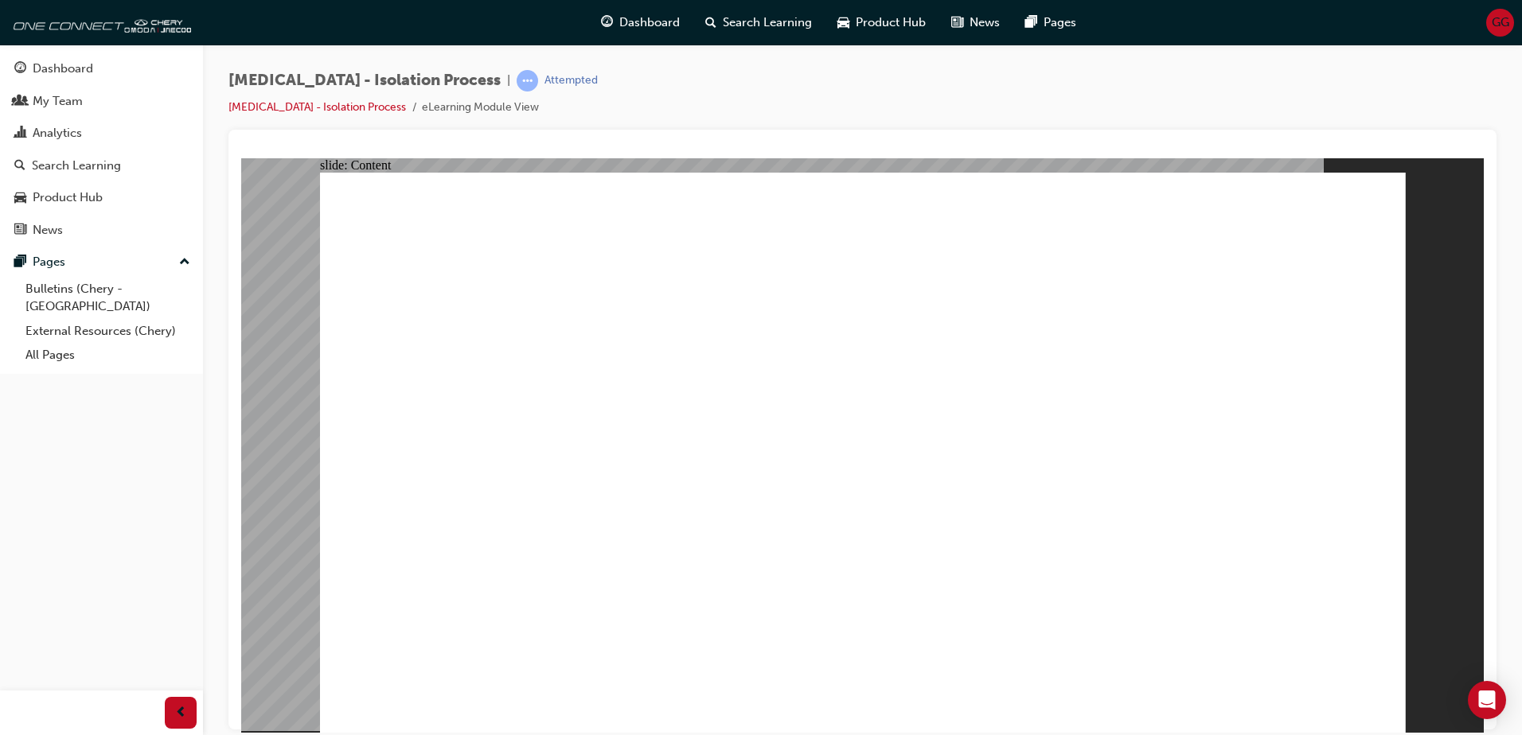
drag, startPoint x: 990, startPoint y: 386, endPoint x: 848, endPoint y: 380, distance: 142.6
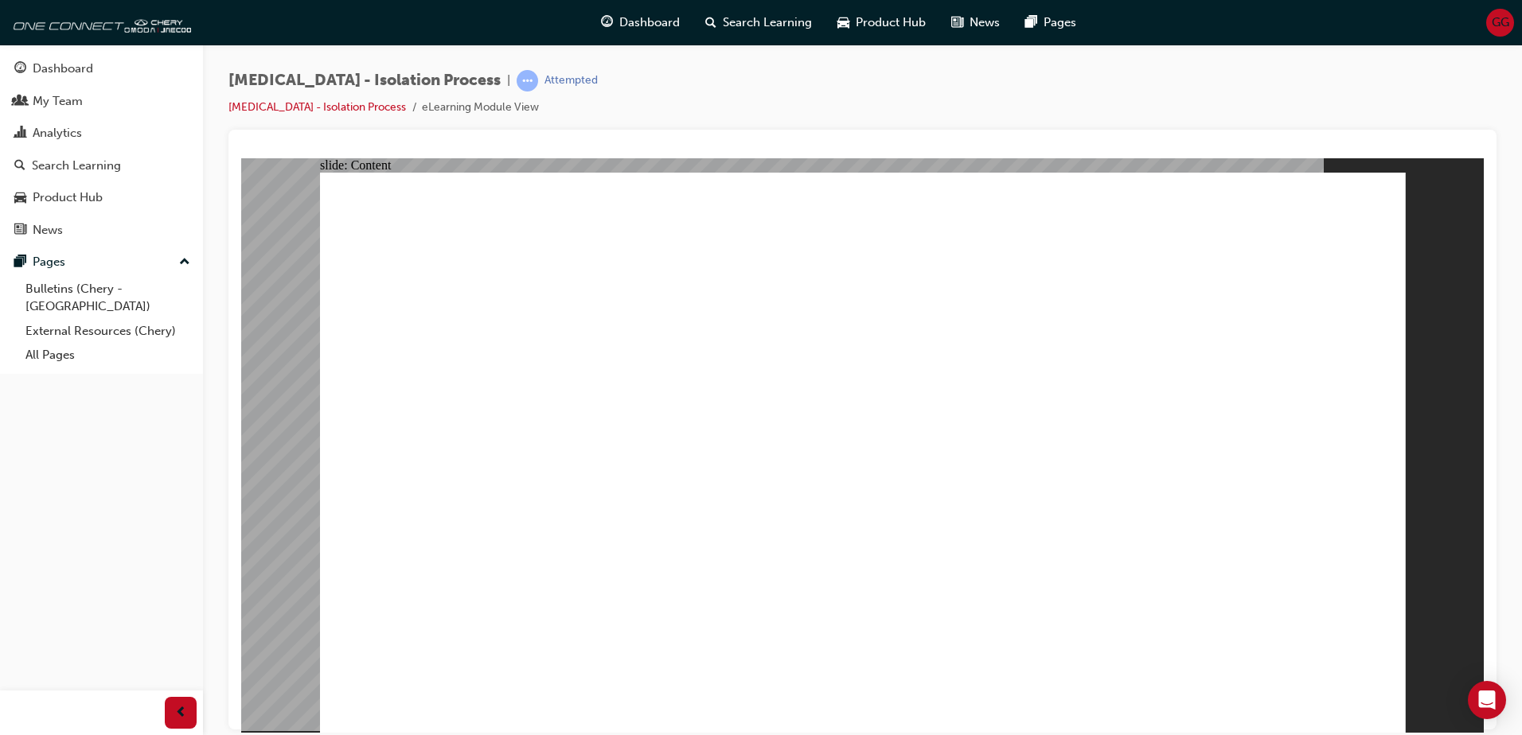
drag, startPoint x: 598, startPoint y: 435, endPoint x: 474, endPoint y: 548, distance: 167.3
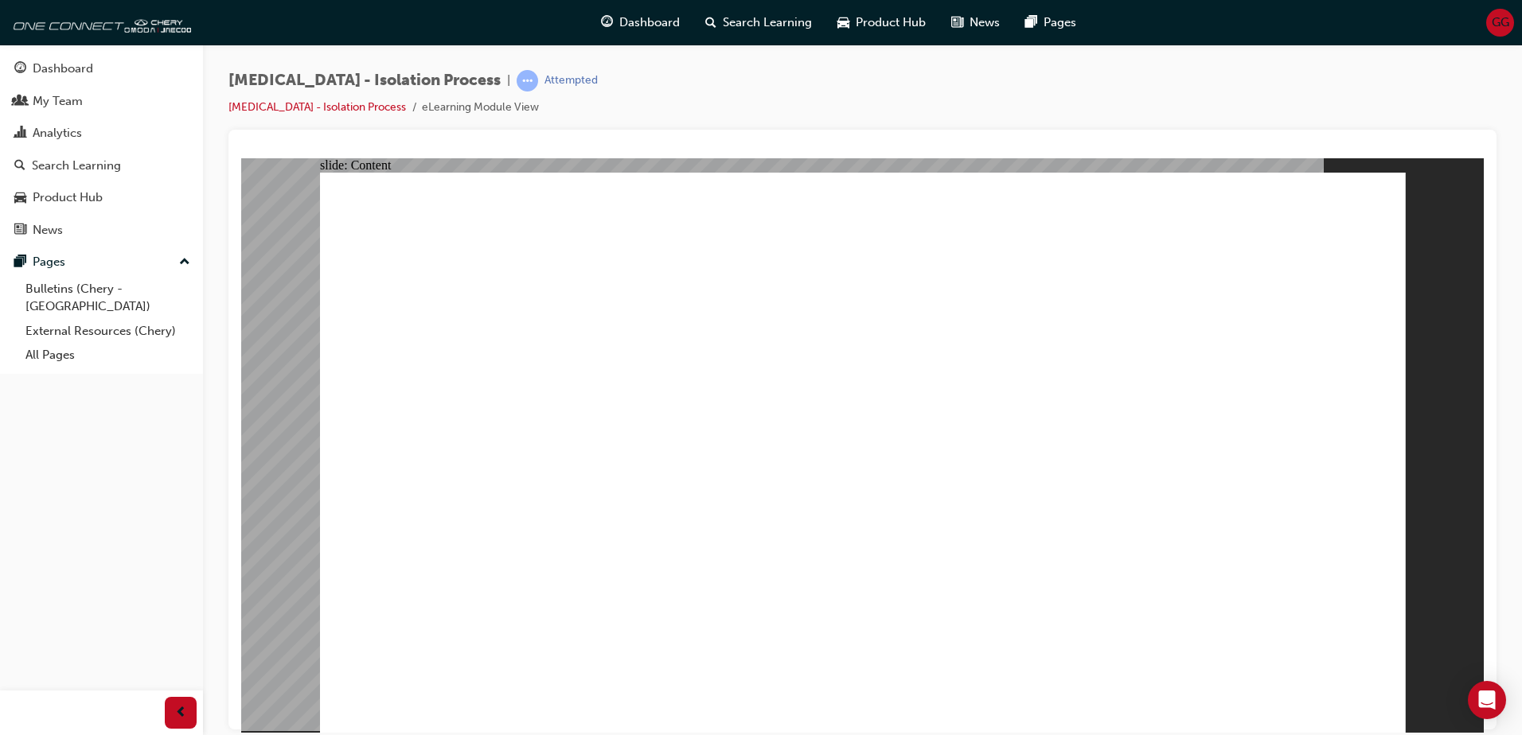
drag, startPoint x: 486, startPoint y: 544, endPoint x: 503, endPoint y: 544, distance: 16.7
drag, startPoint x: 1043, startPoint y: 478, endPoint x: 1051, endPoint y: 478, distance: 8.8
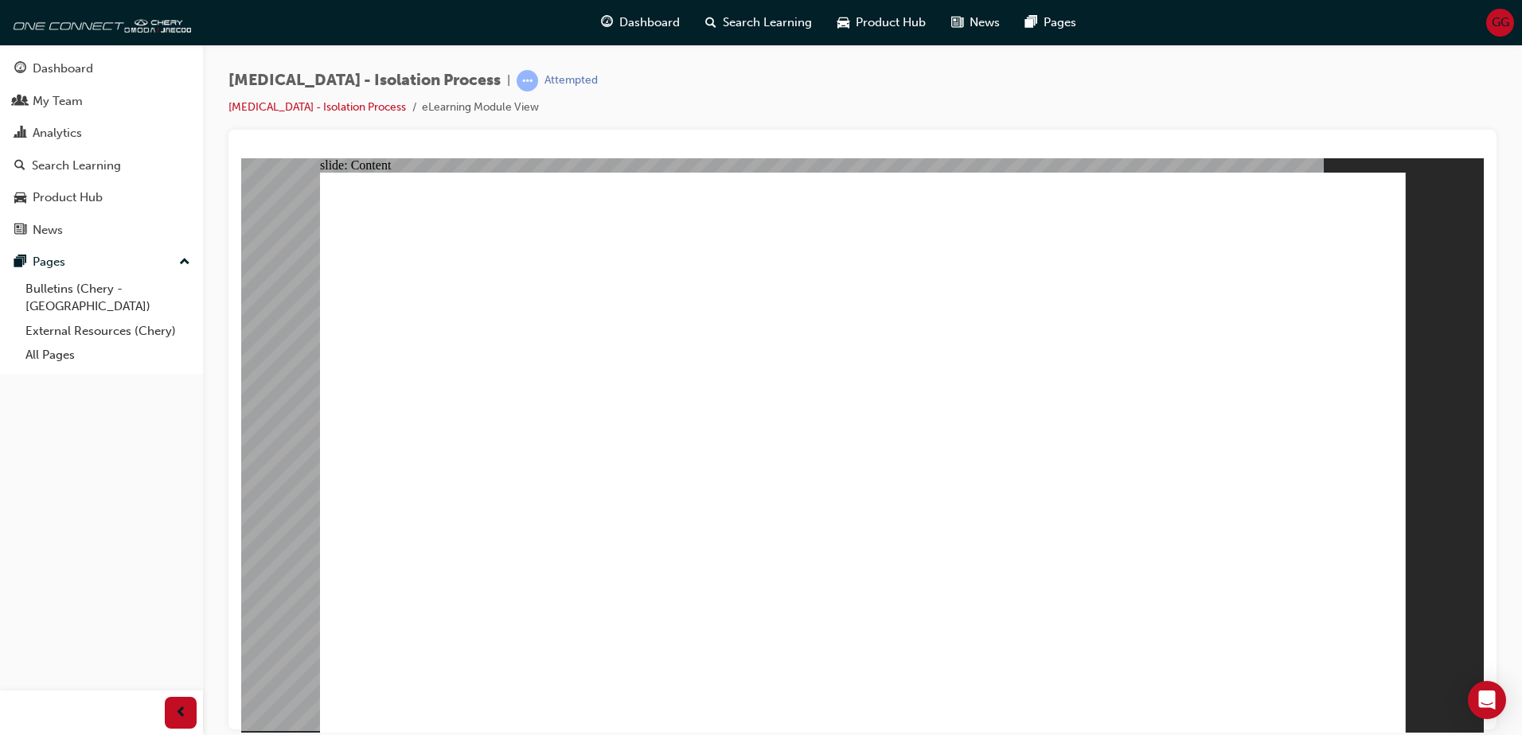
drag, startPoint x: 1121, startPoint y: 493, endPoint x: 1165, endPoint y: 526, distance: 55.7
drag, startPoint x: 1156, startPoint y: 497, endPoint x: 1133, endPoint y: 506, distance: 25.7
drag, startPoint x: 1128, startPoint y: 507, endPoint x: 983, endPoint y: 568, distance: 157.3
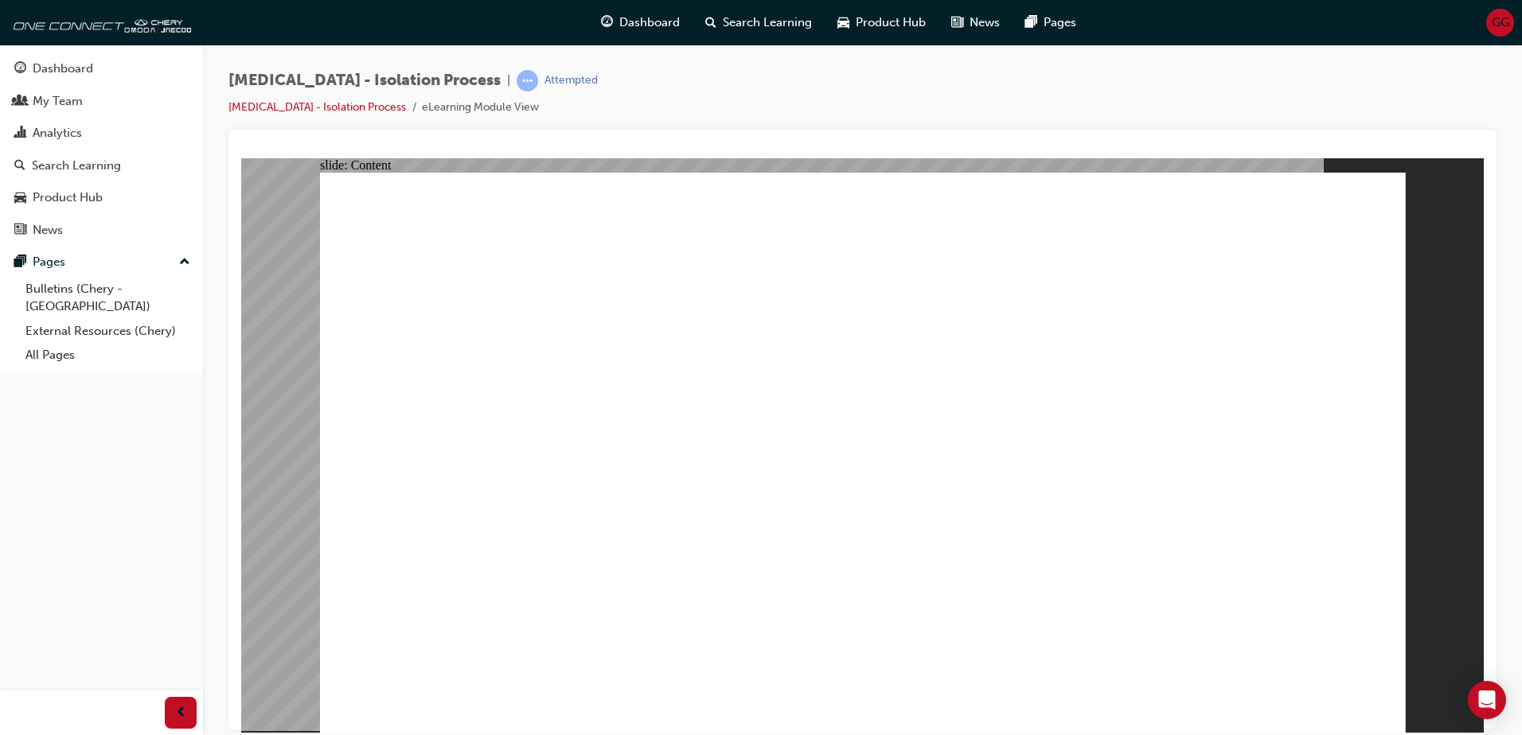
drag, startPoint x: 1240, startPoint y: 528, endPoint x: 1129, endPoint y: 500, distance: 114.8
drag, startPoint x: 1129, startPoint y: 500, endPoint x: 1017, endPoint y: 471, distance: 115.0
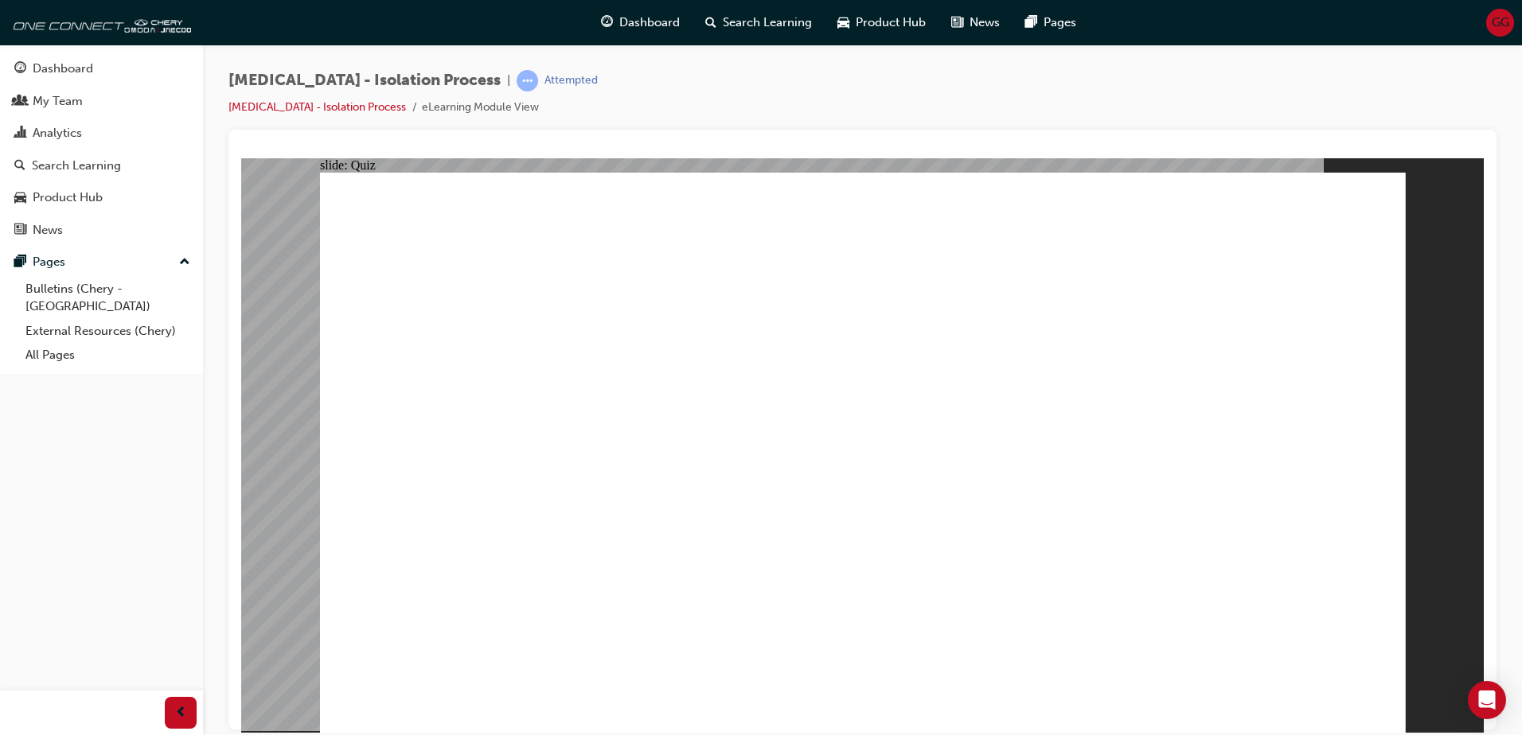
radio input "true"
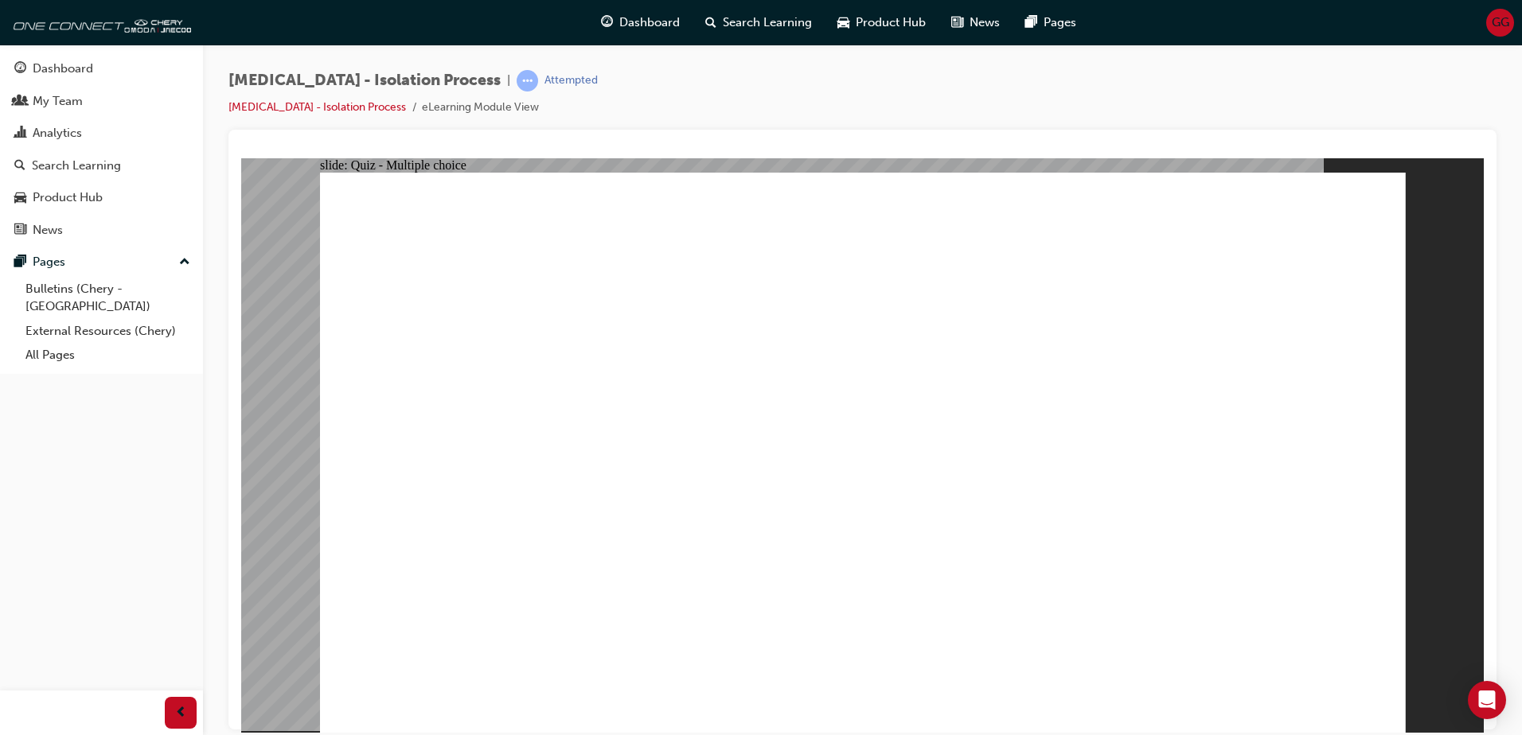
radio input "true"
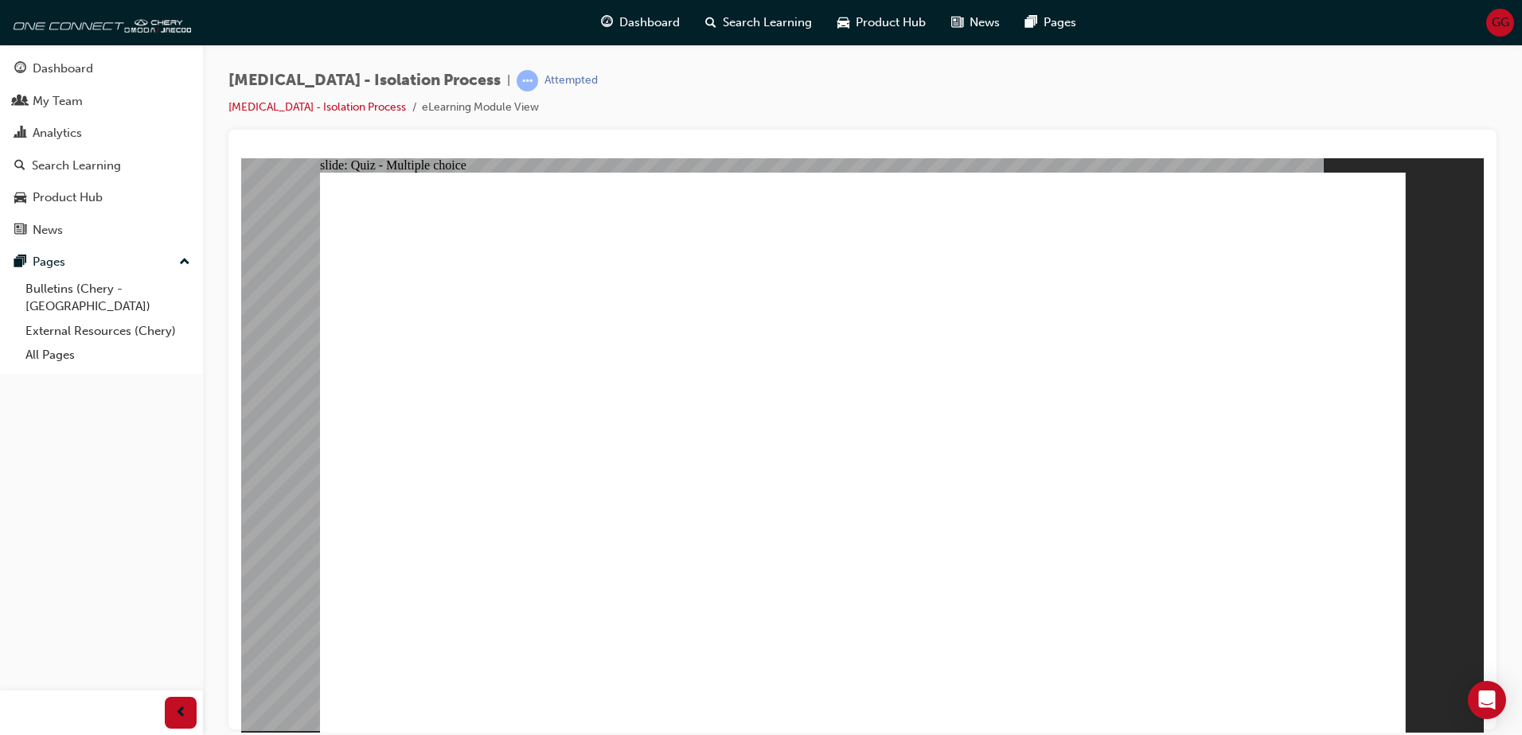
radio input "true"
drag, startPoint x: 764, startPoint y: 538, endPoint x: 774, endPoint y: 538, distance: 10.3
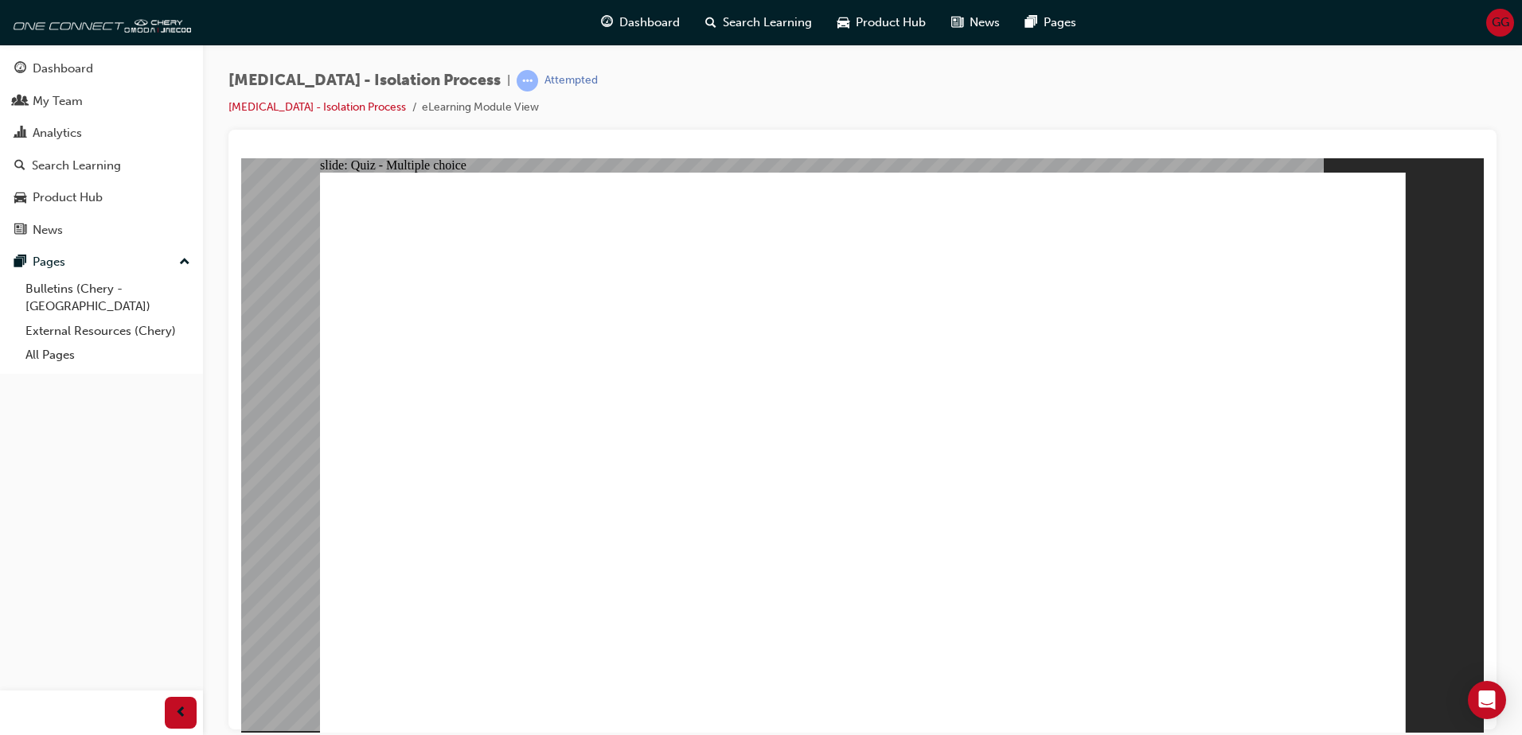
radio input "true"
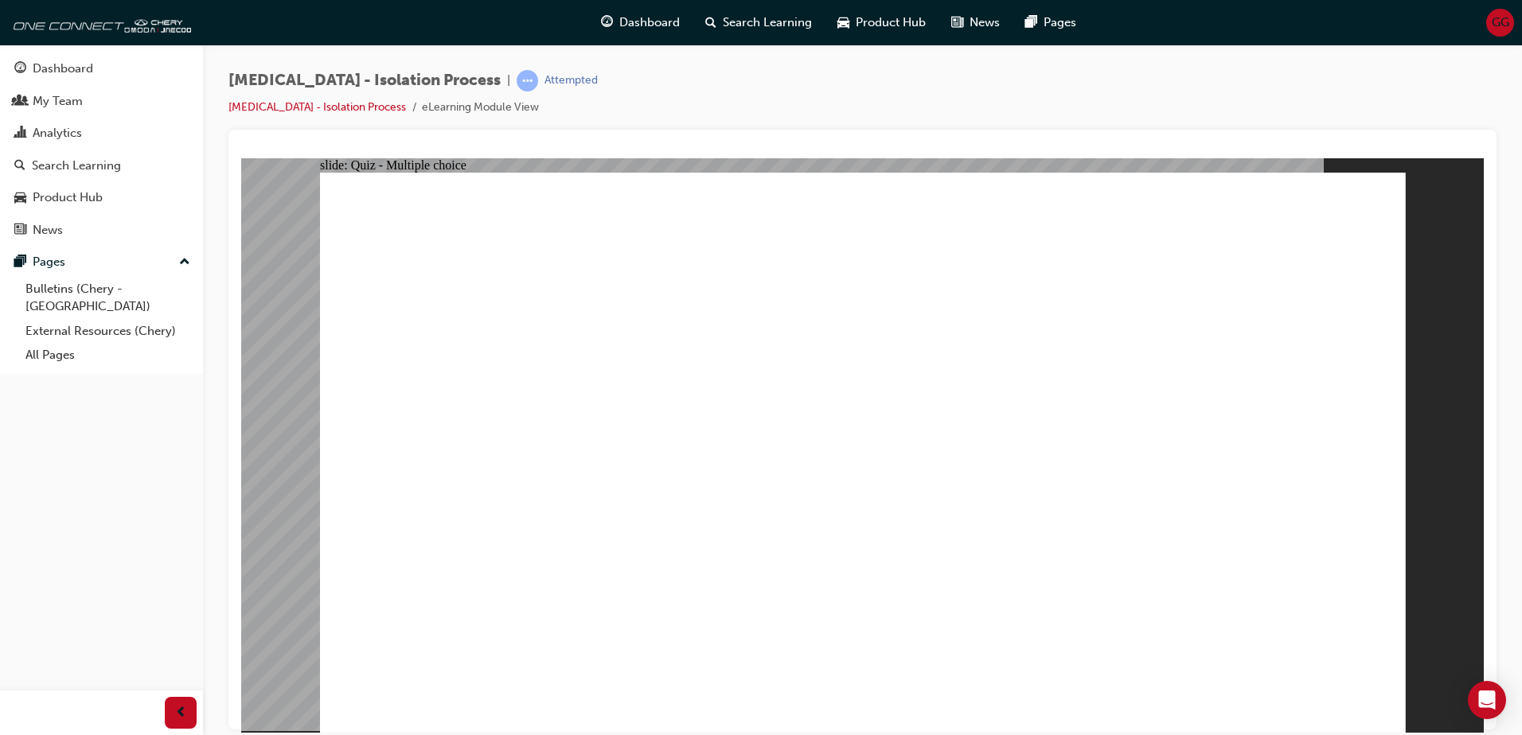
radio input "true"
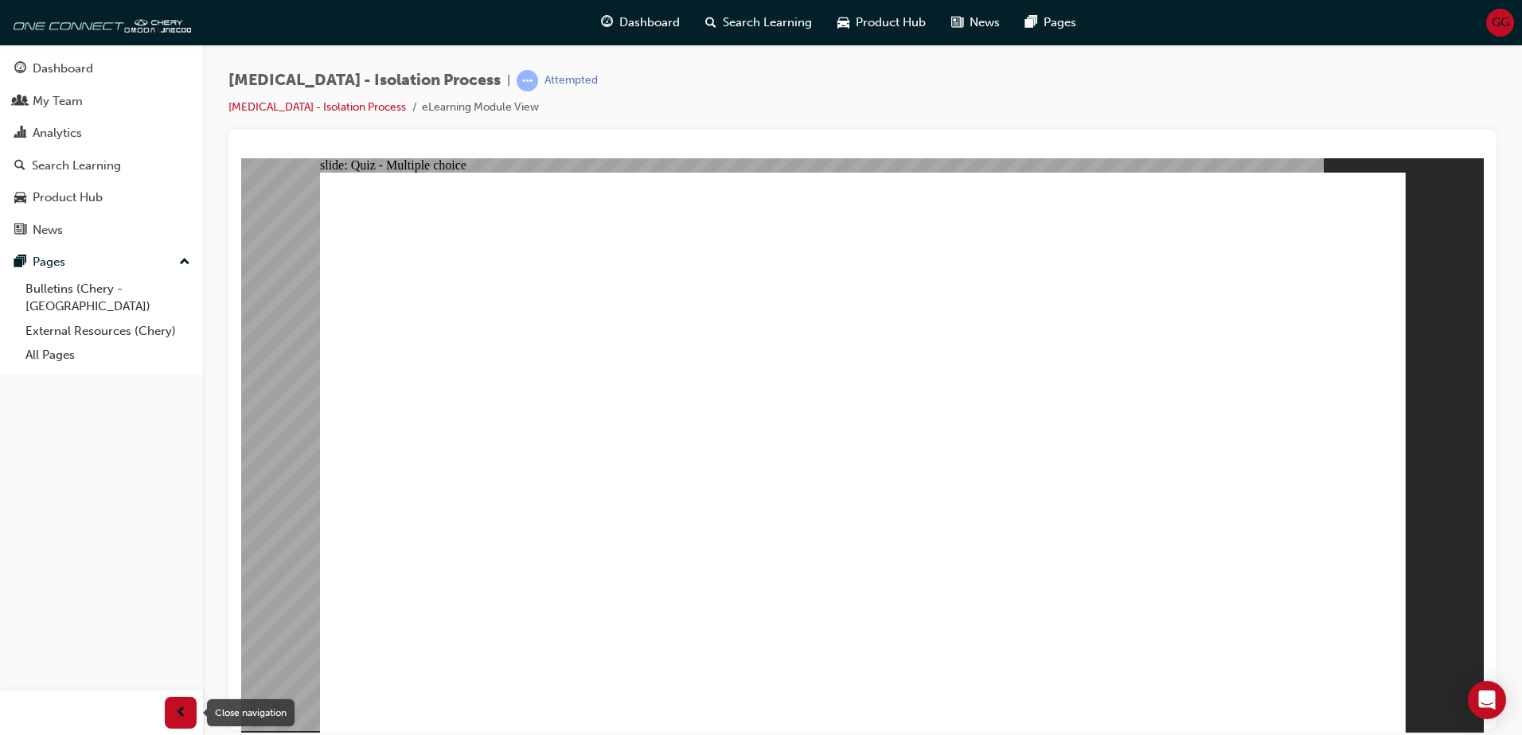
click at [181, 698] on div "button" at bounding box center [181, 713] width 32 height 32
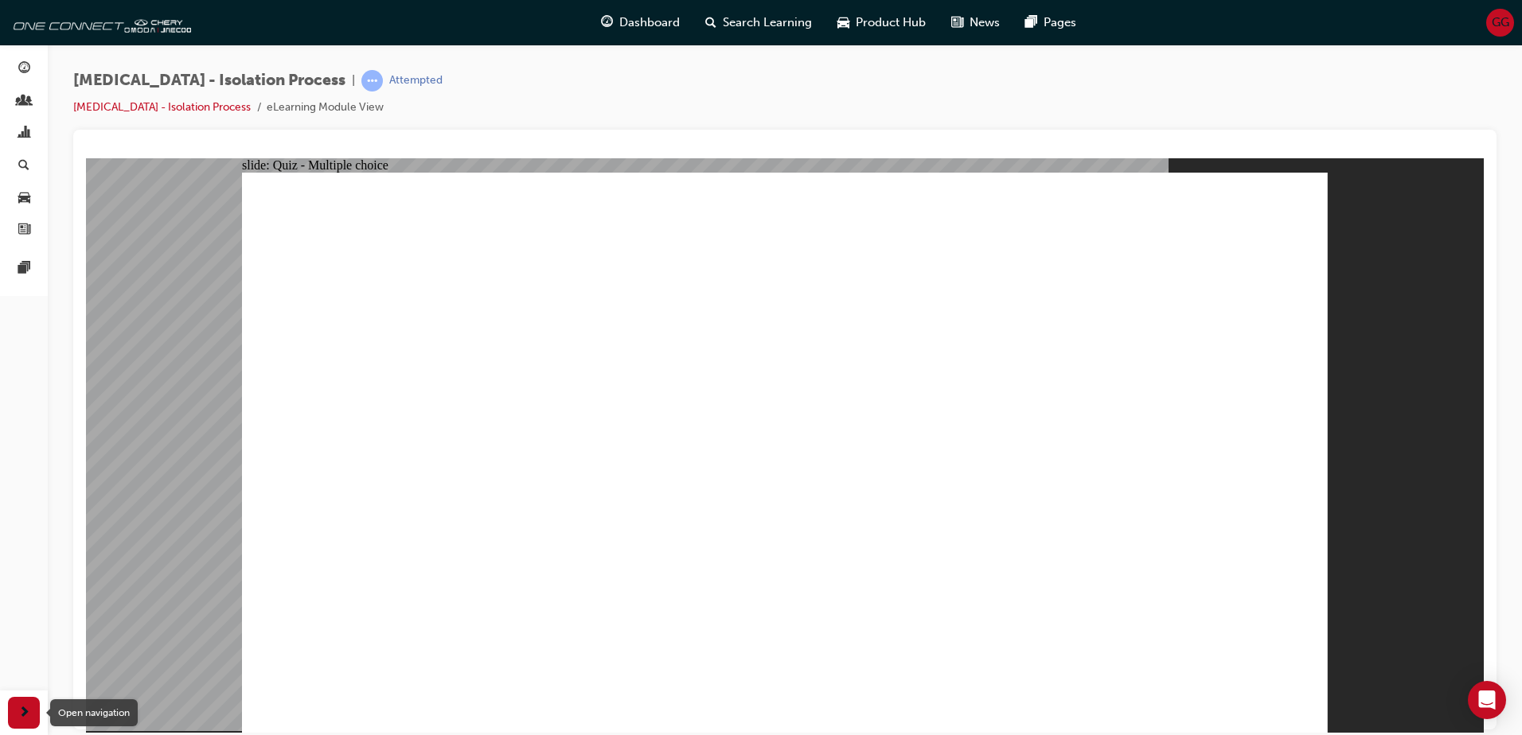
click at [28, 711] on span "next-icon" at bounding box center [24, 714] width 12 height 20
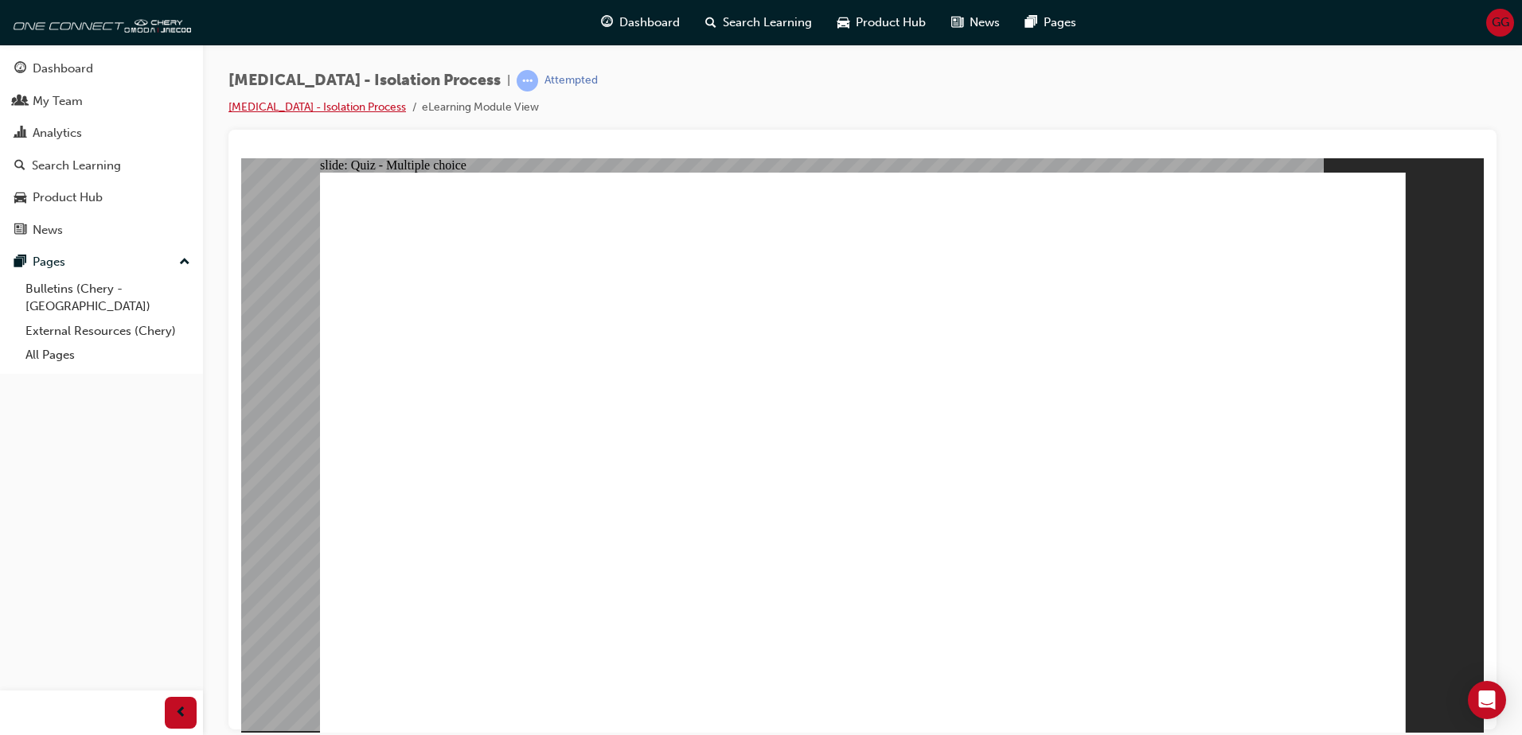
click at [365, 110] on link "HIGH VOLTAGE - Isolation Process" at bounding box center [316, 107] width 177 height 14
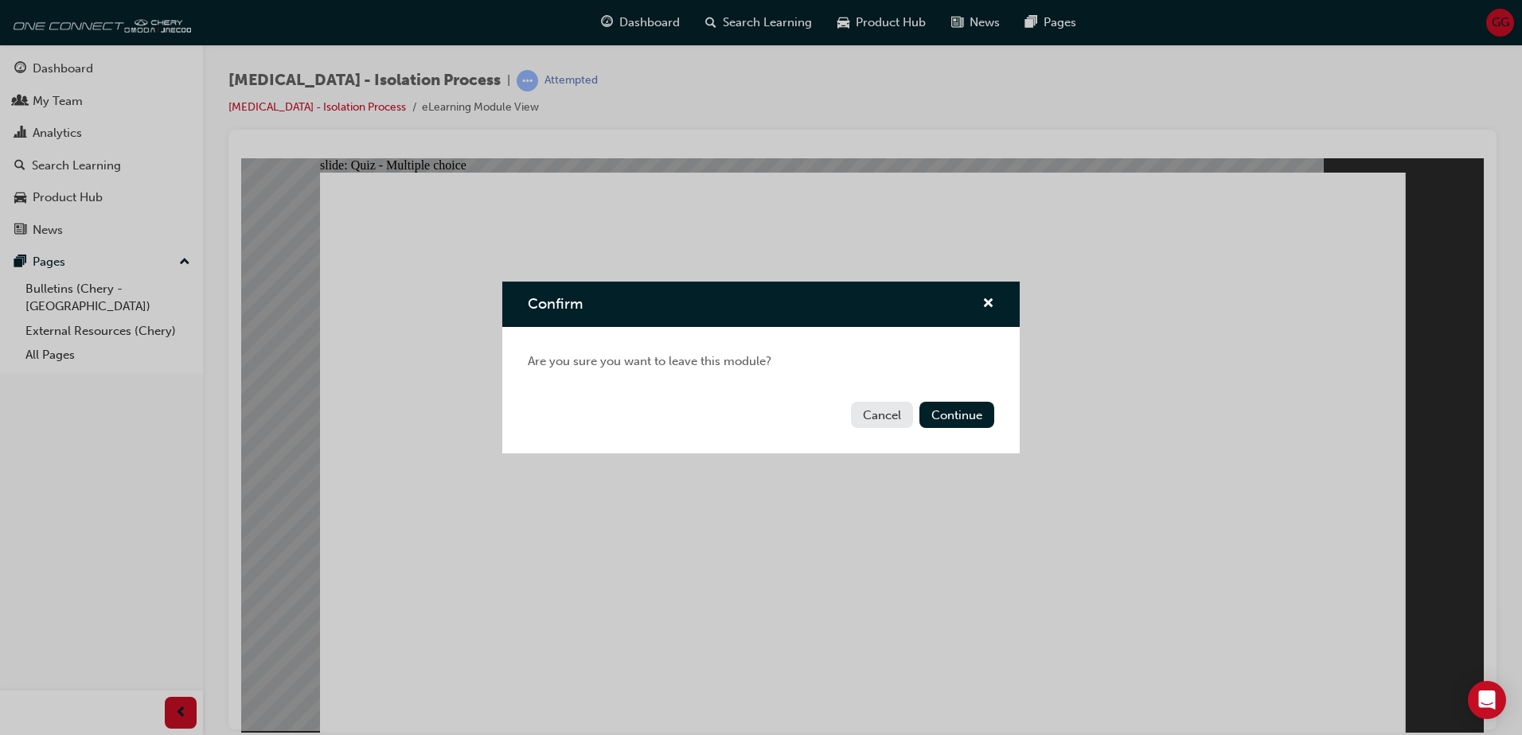
click at [869, 414] on button "Cancel" at bounding box center [882, 415] width 62 height 26
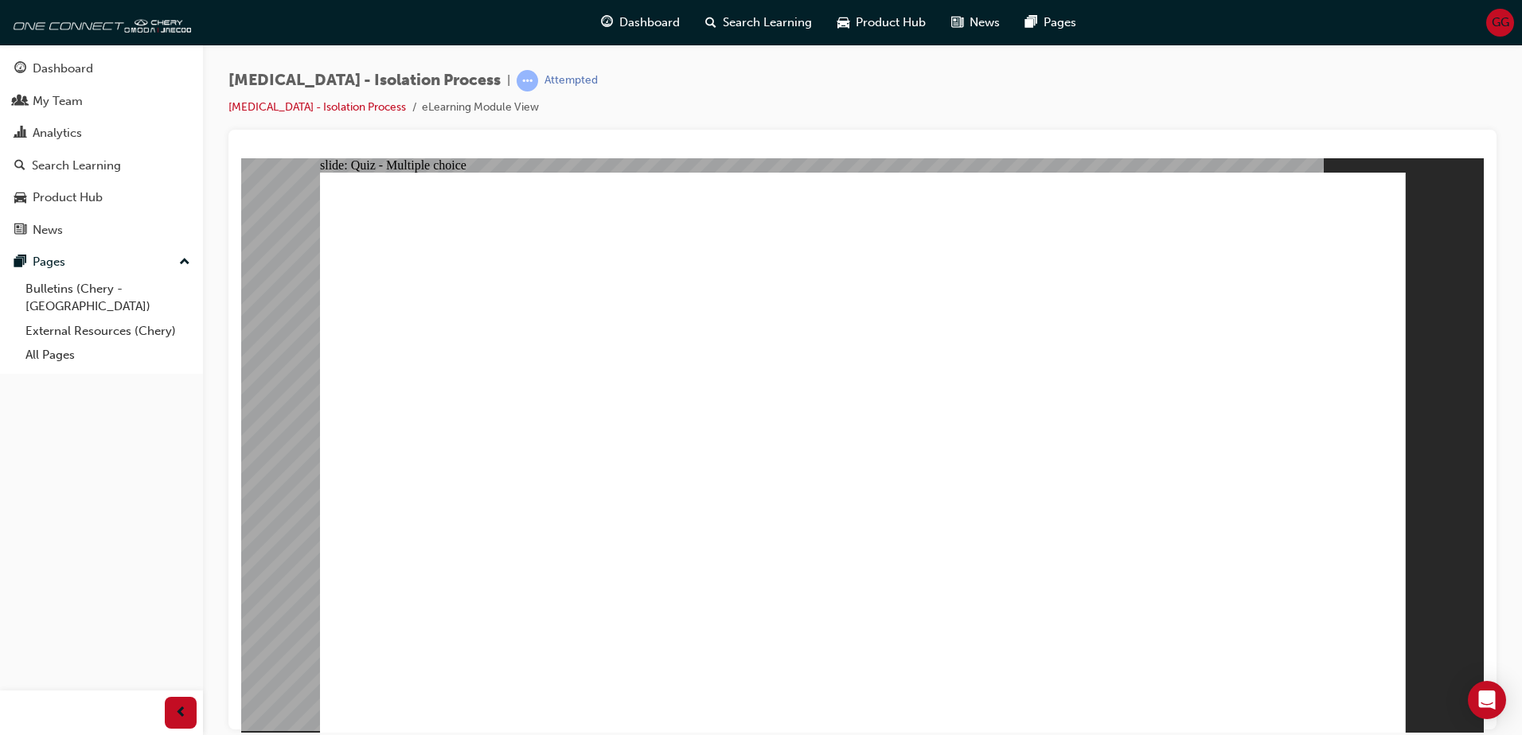
radio input "true"
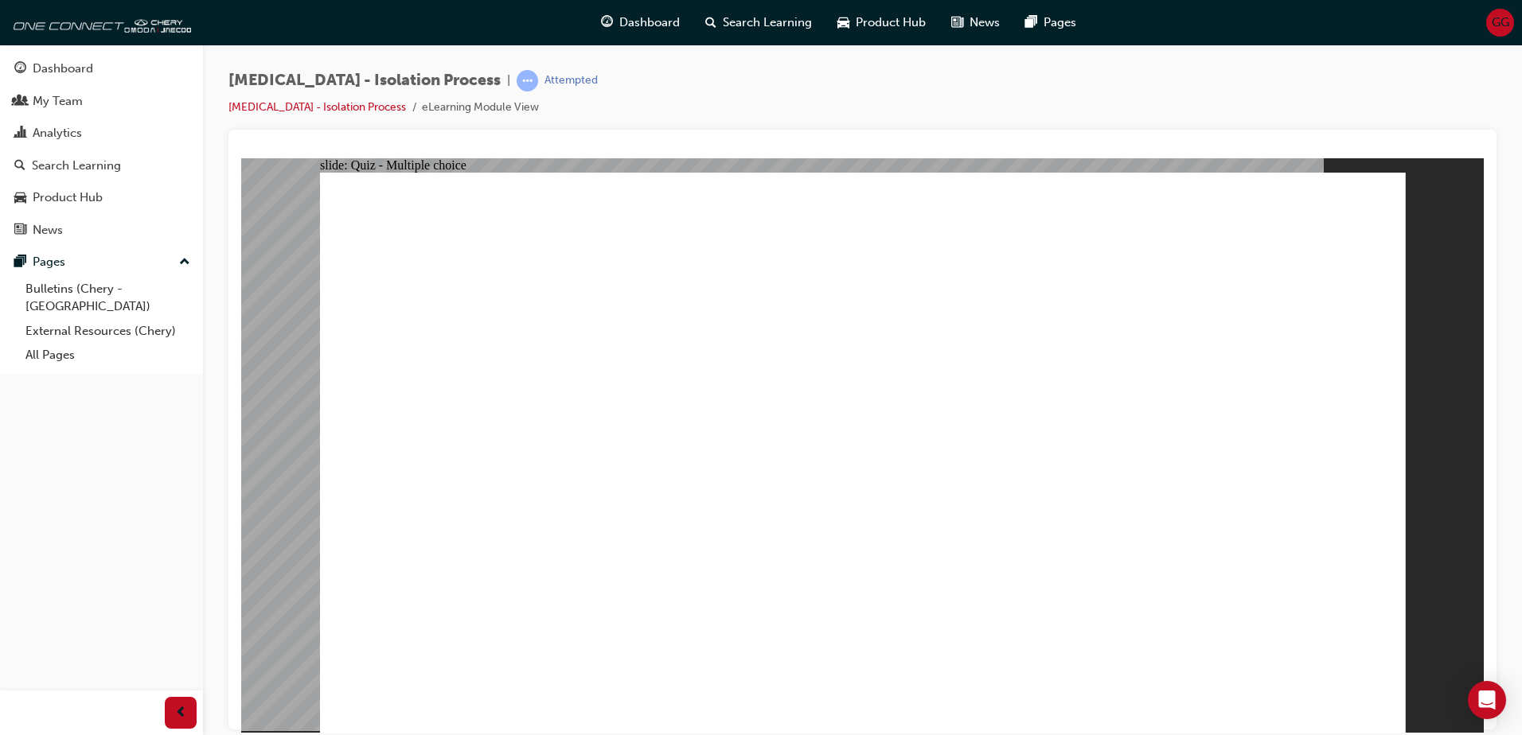
radio input "true"
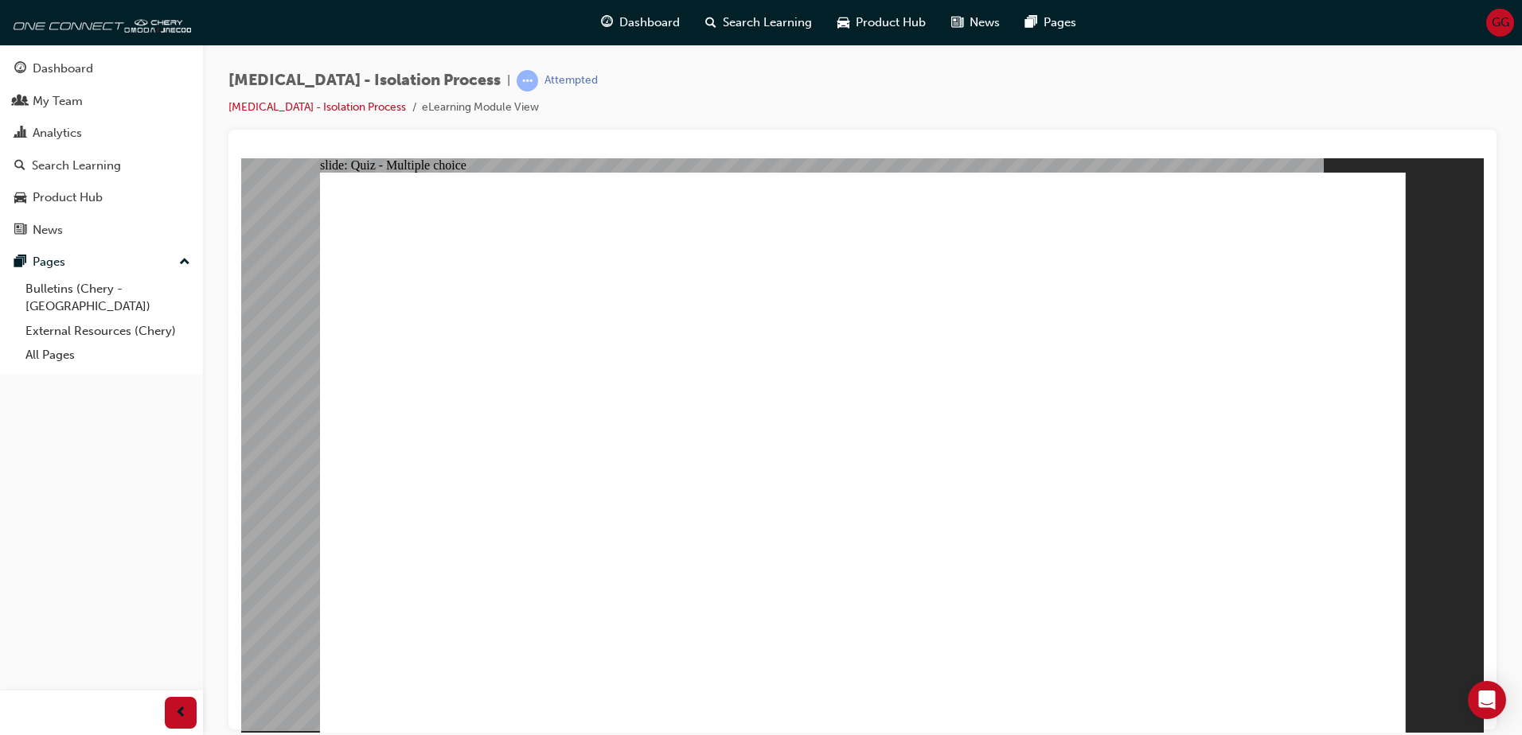
radio input "true"
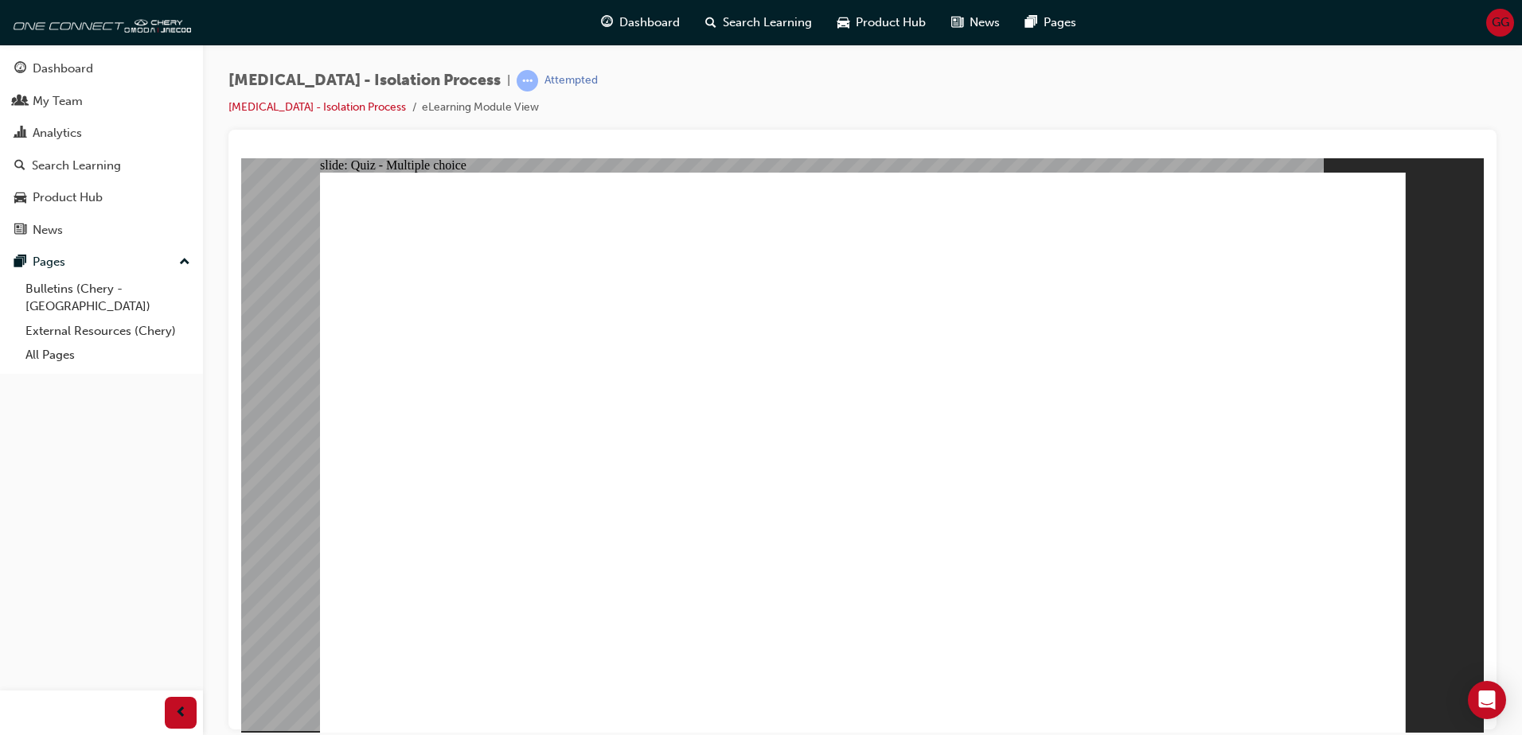
radio input "true"
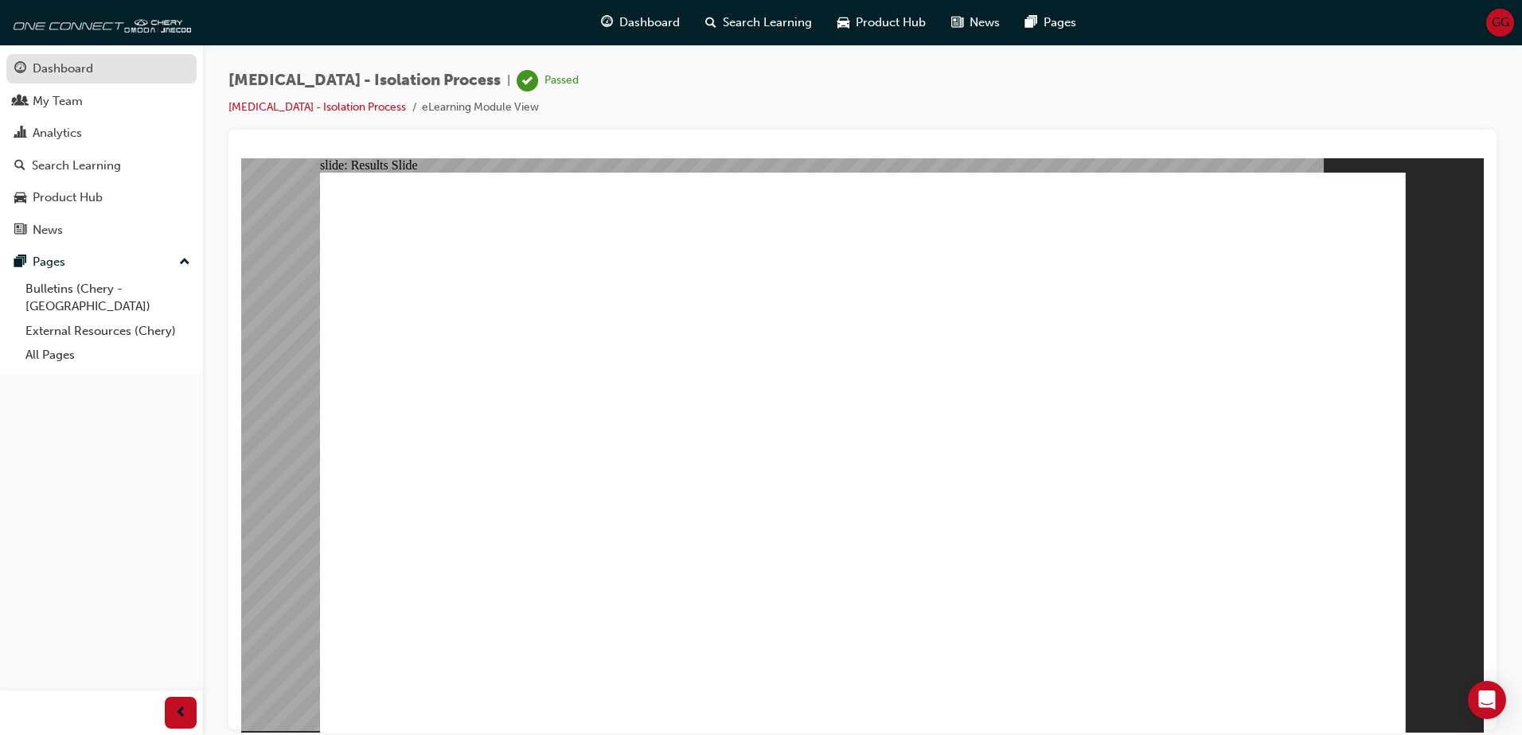
click at [62, 67] on div "Dashboard" at bounding box center [63, 69] width 60 height 18
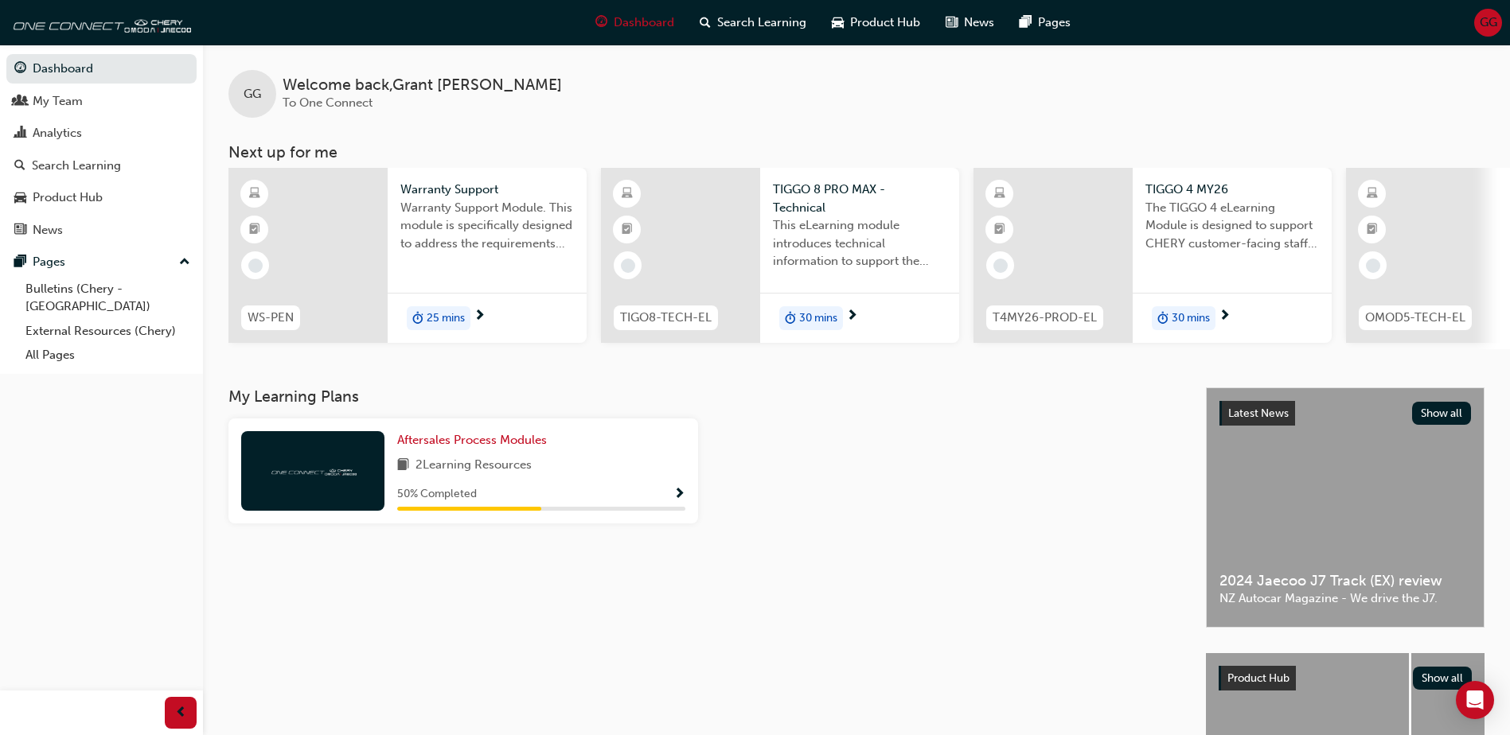
click at [821, 316] on span "30 mins" at bounding box center [818, 319] width 38 height 18
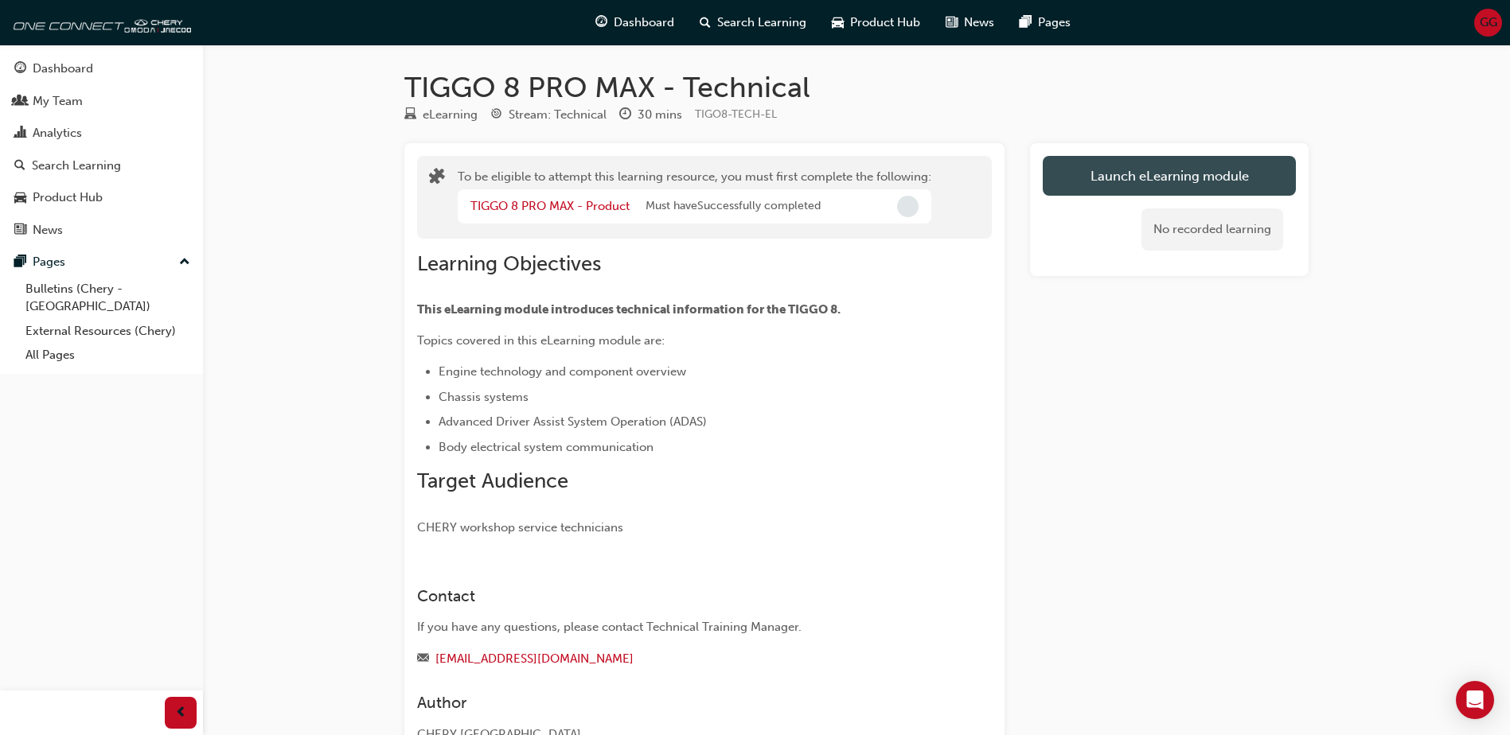
click at [1168, 176] on button "Launch eLearning module" at bounding box center [1169, 176] width 253 height 40
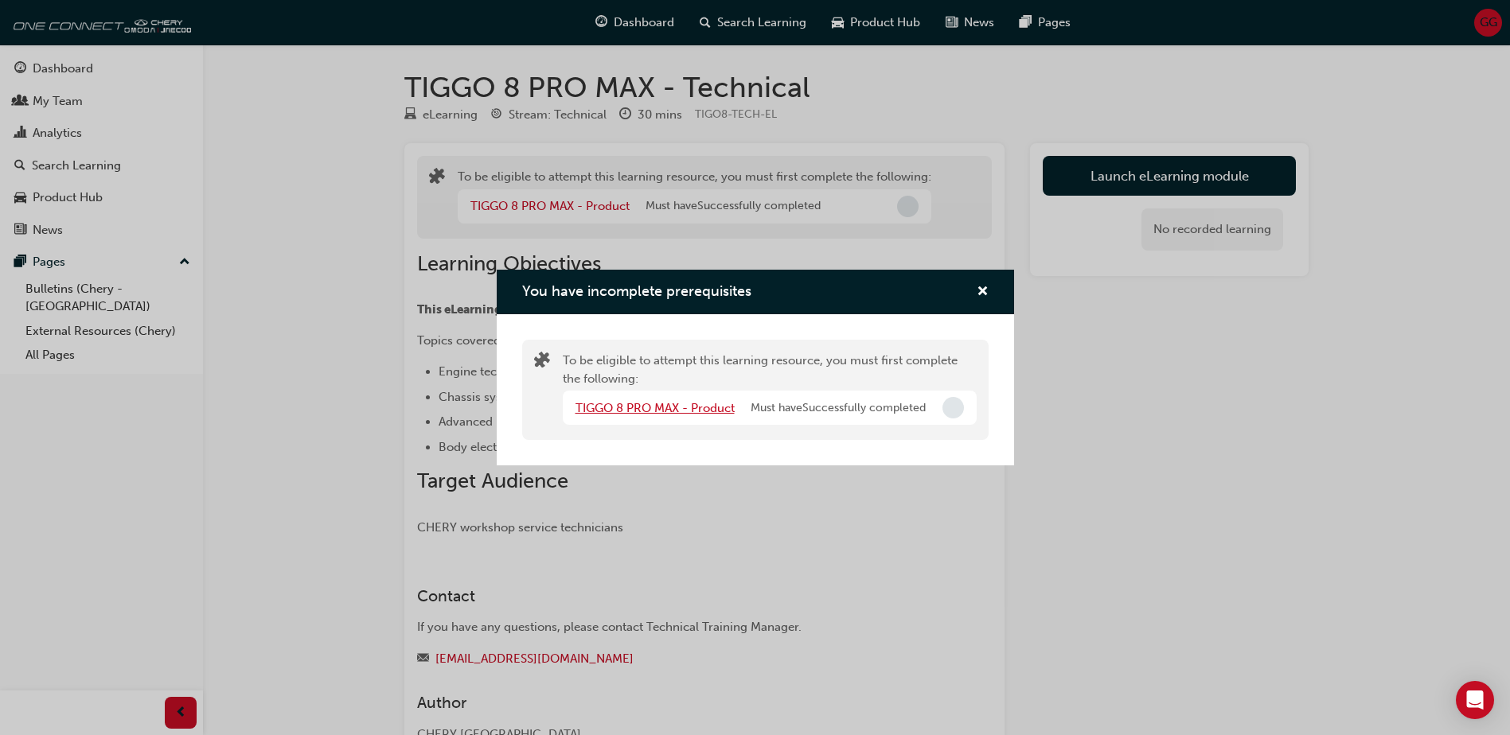
click at [655, 405] on link "TIGGO 8 PRO MAX - Product" at bounding box center [654, 408] width 159 height 14
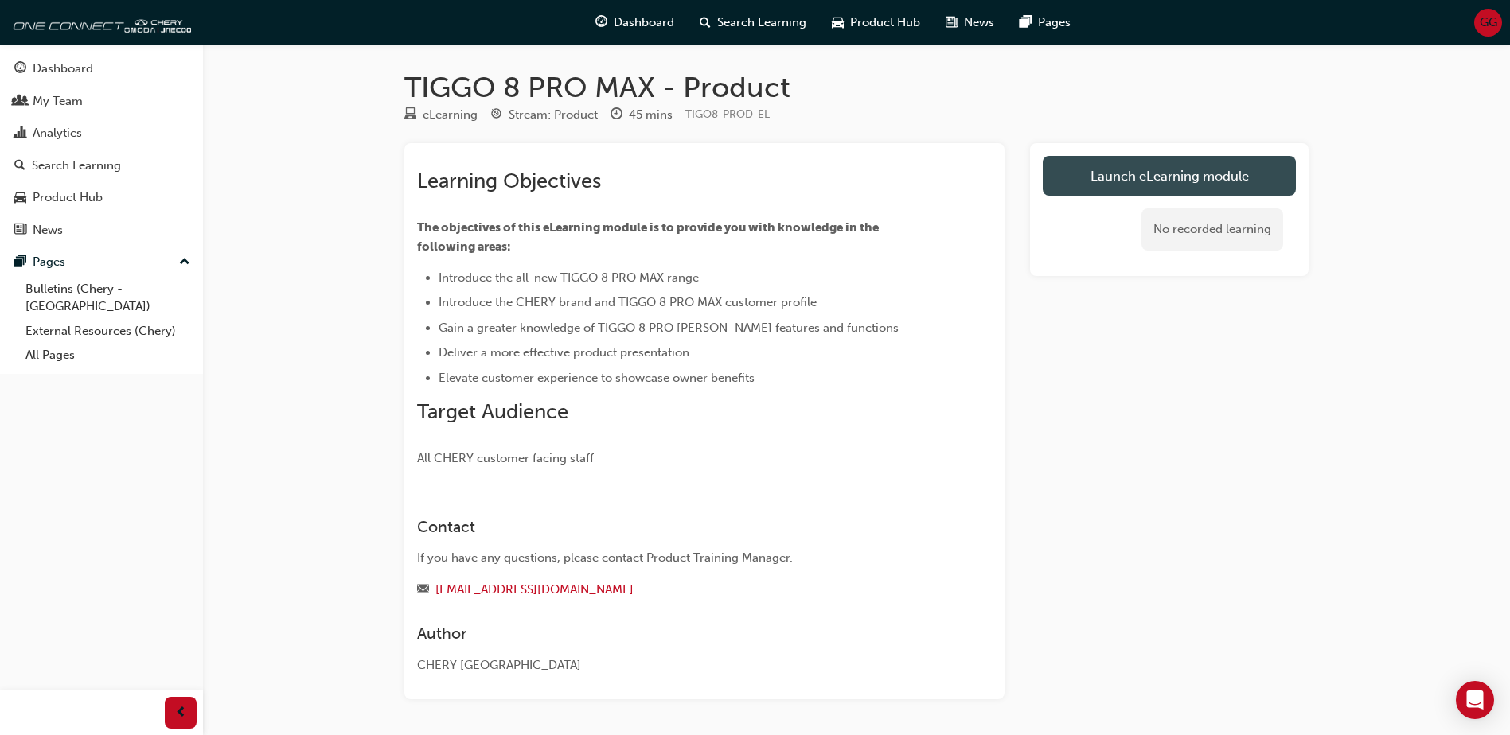
click at [1127, 179] on link "Launch eLearning module" at bounding box center [1169, 176] width 253 height 40
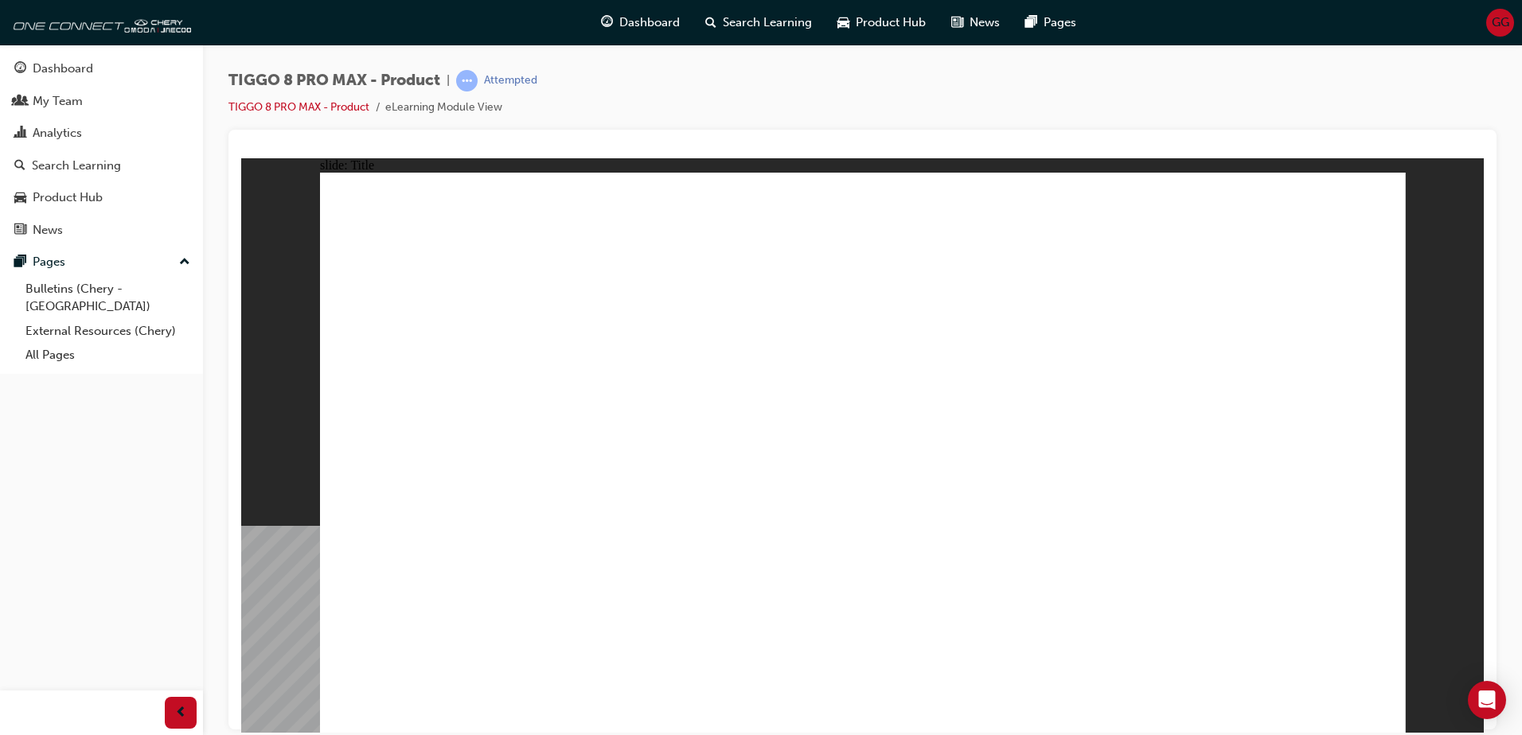
drag, startPoint x: 422, startPoint y: 591, endPoint x: 442, endPoint y: 614, distance: 30.4
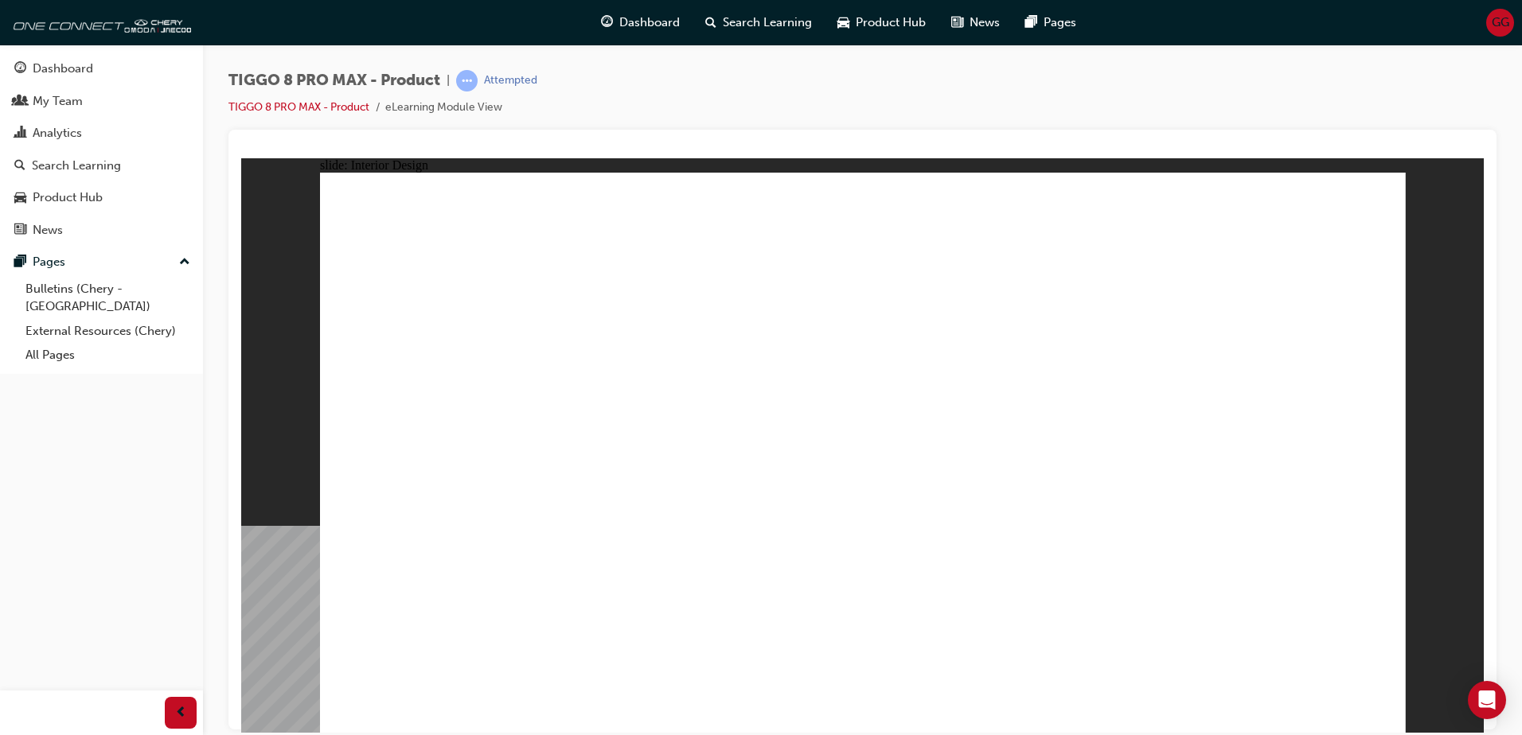
drag, startPoint x: 1241, startPoint y: 236, endPoint x: 1253, endPoint y: 236, distance: 12.0
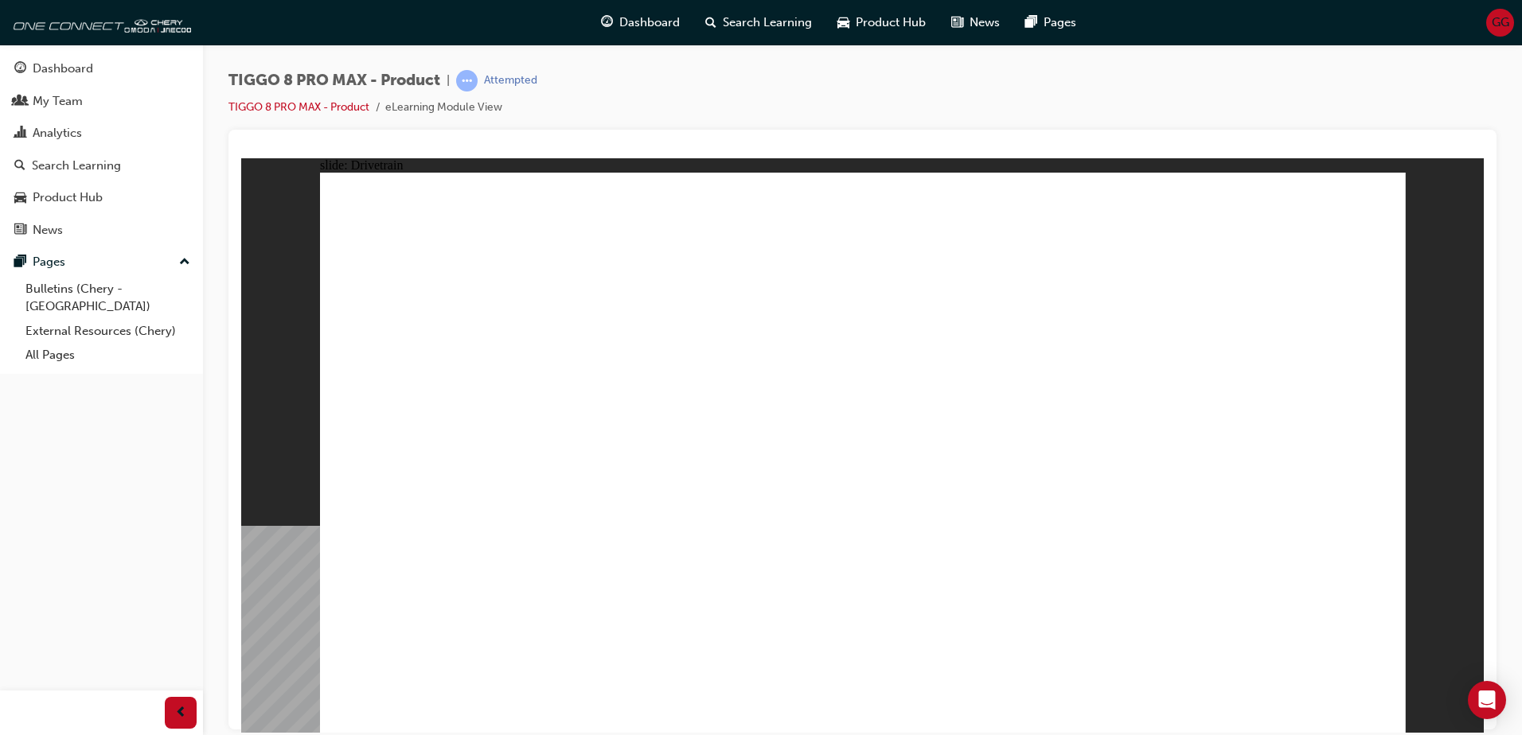
drag, startPoint x: 1121, startPoint y: 442, endPoint x: 1127, endPoint y: 489, distance: 47.4
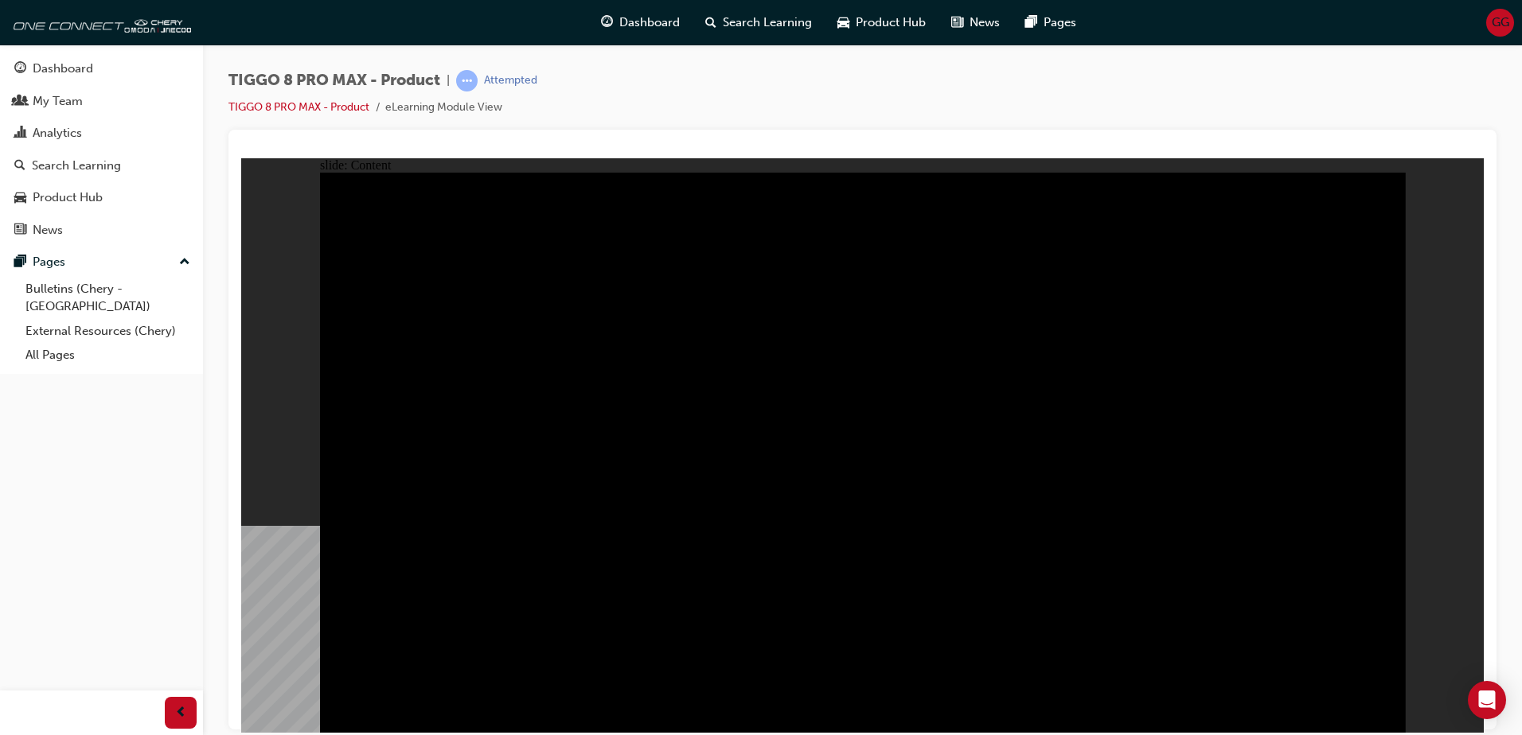
drag, startPoint x: 440, startPoint y: 378, endPoint x: 430, endPoint y: 442, distance: 64.5
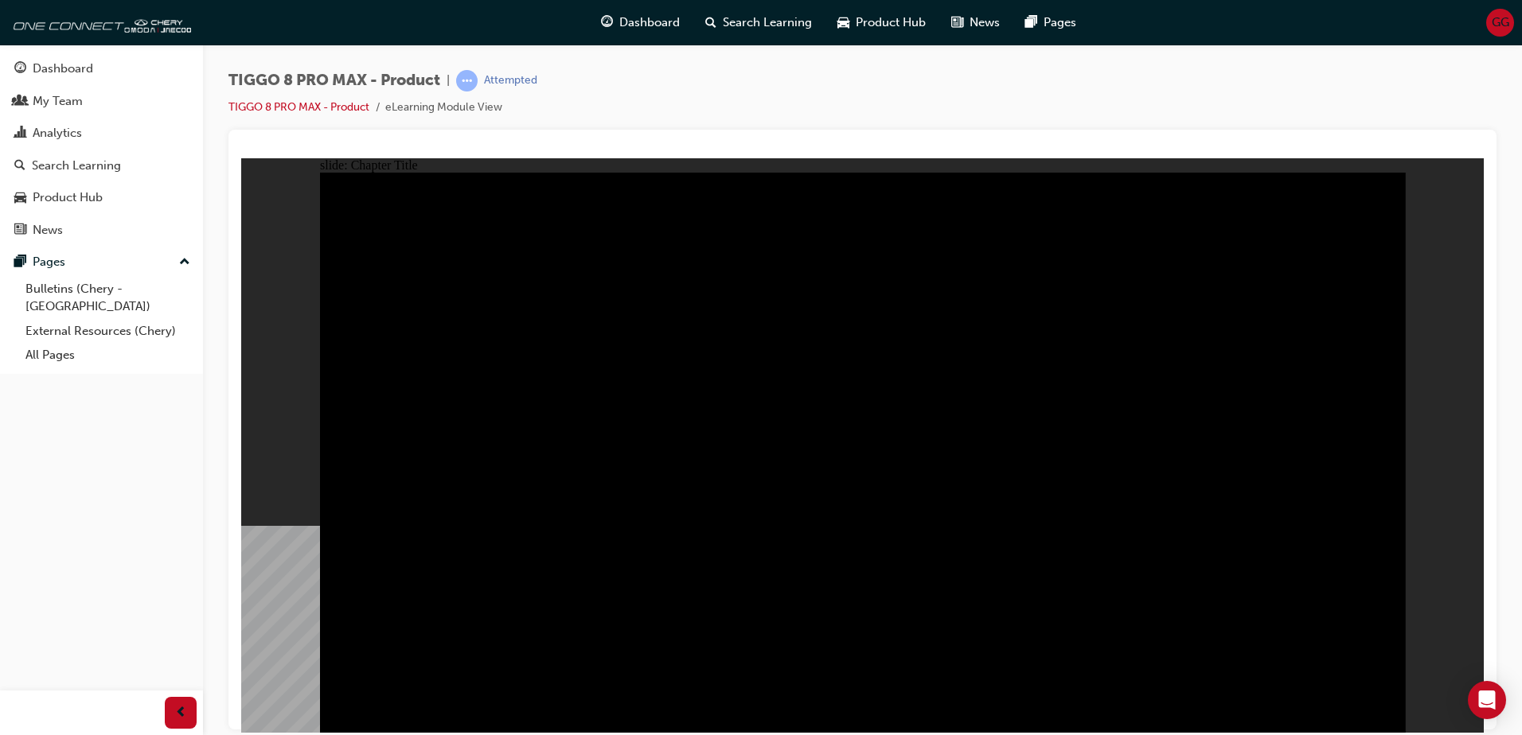
radio input "true"
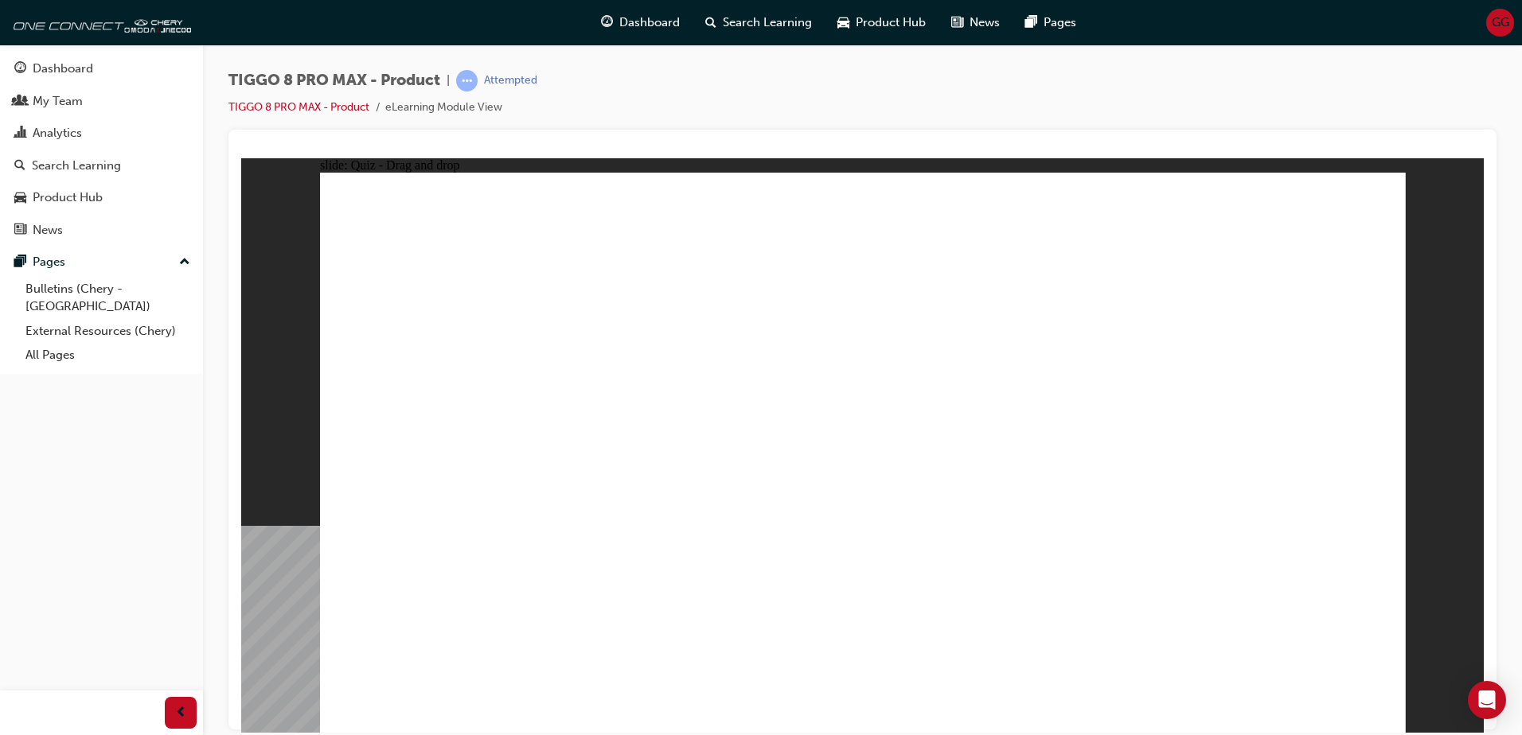
drag, startPoint x: 770, startPoint y: 224, endPoint x: 1009, endPoint y: 469, distance: 342.7
drag, startPoint x: 904, startPoint y: 345, endPoint x: 630, endPoint y: 485, distance: 307.9
drag, startPoint x: 1234, startPoint y: 244, endPoint x: 413, endPoint y: 485, distance: 856.2
drag, startPoint x: 1119, startPoint y: 364, endPoint x: 1238, endPoint y: 488, distance: 172.2
drag, startPoint x: 1059, startPoint y: 241, endPoint x: 882, endPoint y: 484, distance: 300.7
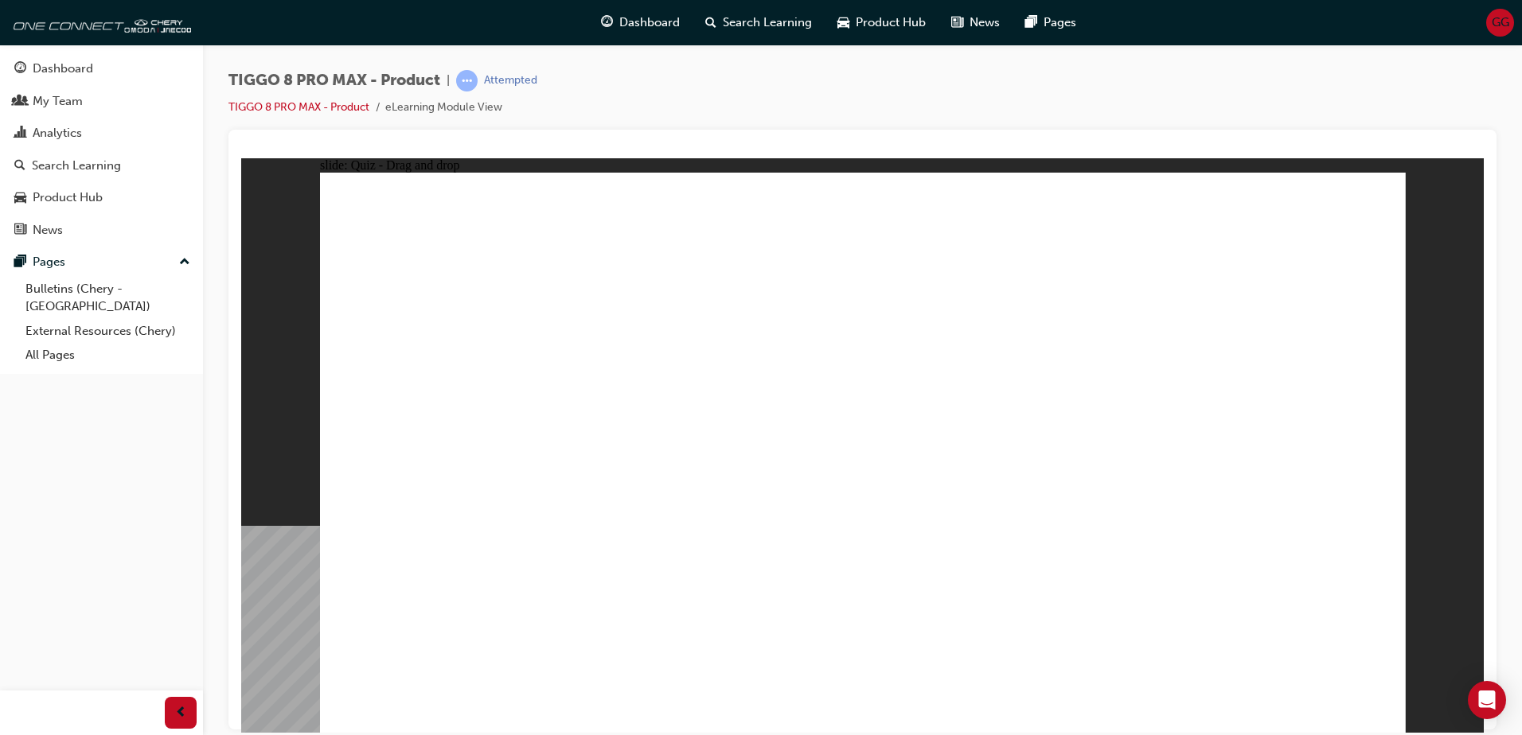
click at [47, 61] on div "Dashboard" at bounding box center [63, 69] width 60 height 18
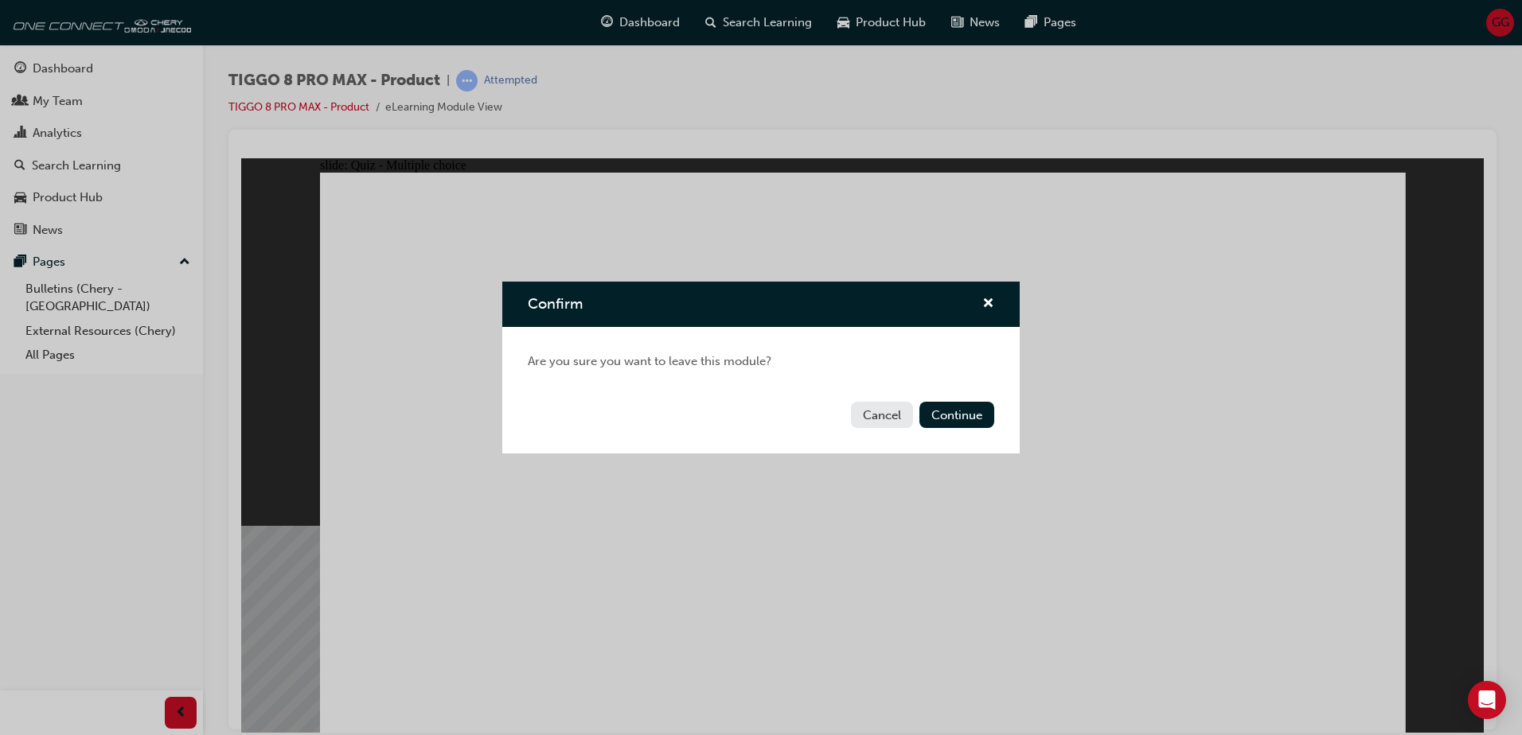
click at [869, 418] on button "Cancel" at bounding box center [882, 415] width 62 height 26
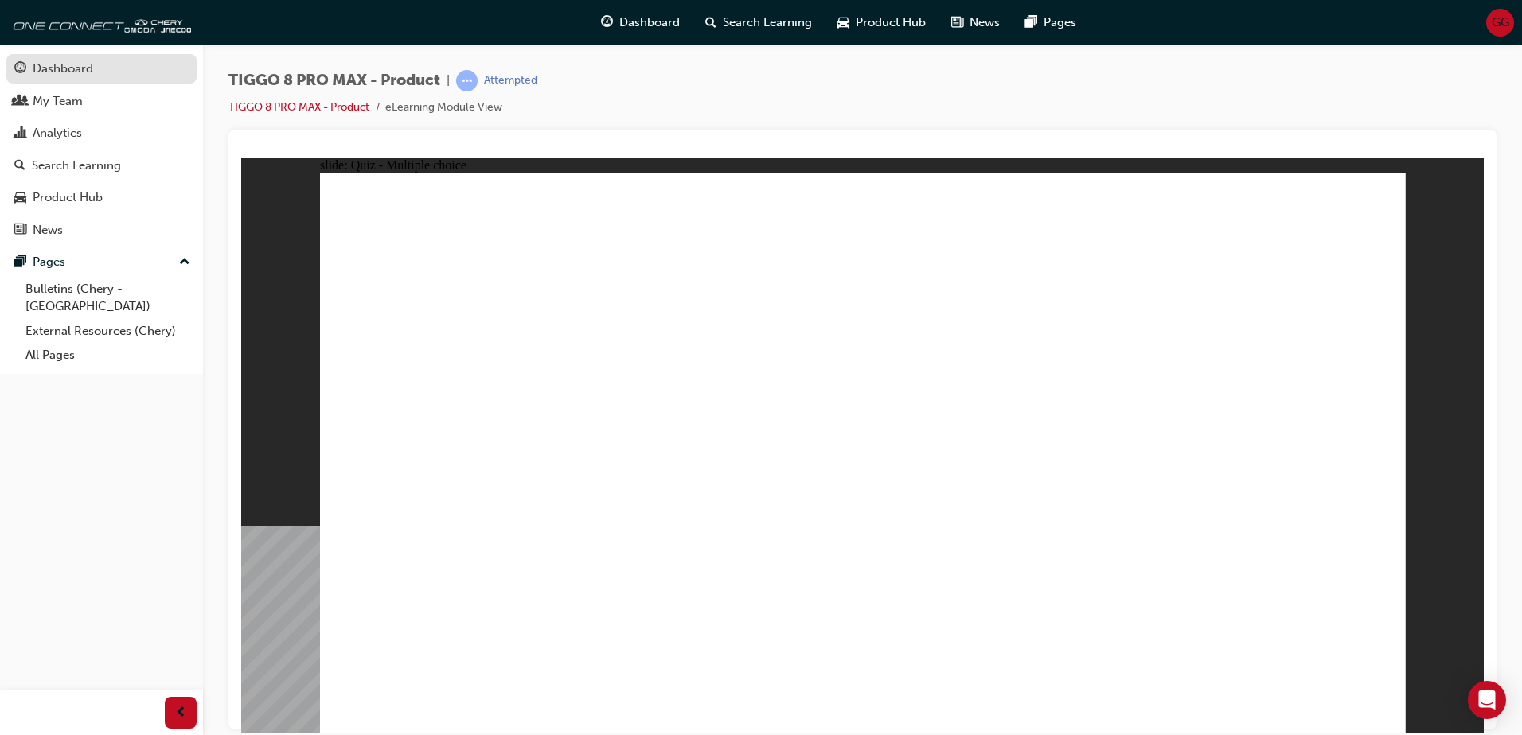
click at [70, 68] on div "Dashboard" at bounding box center [63, 69] width 60 height 18
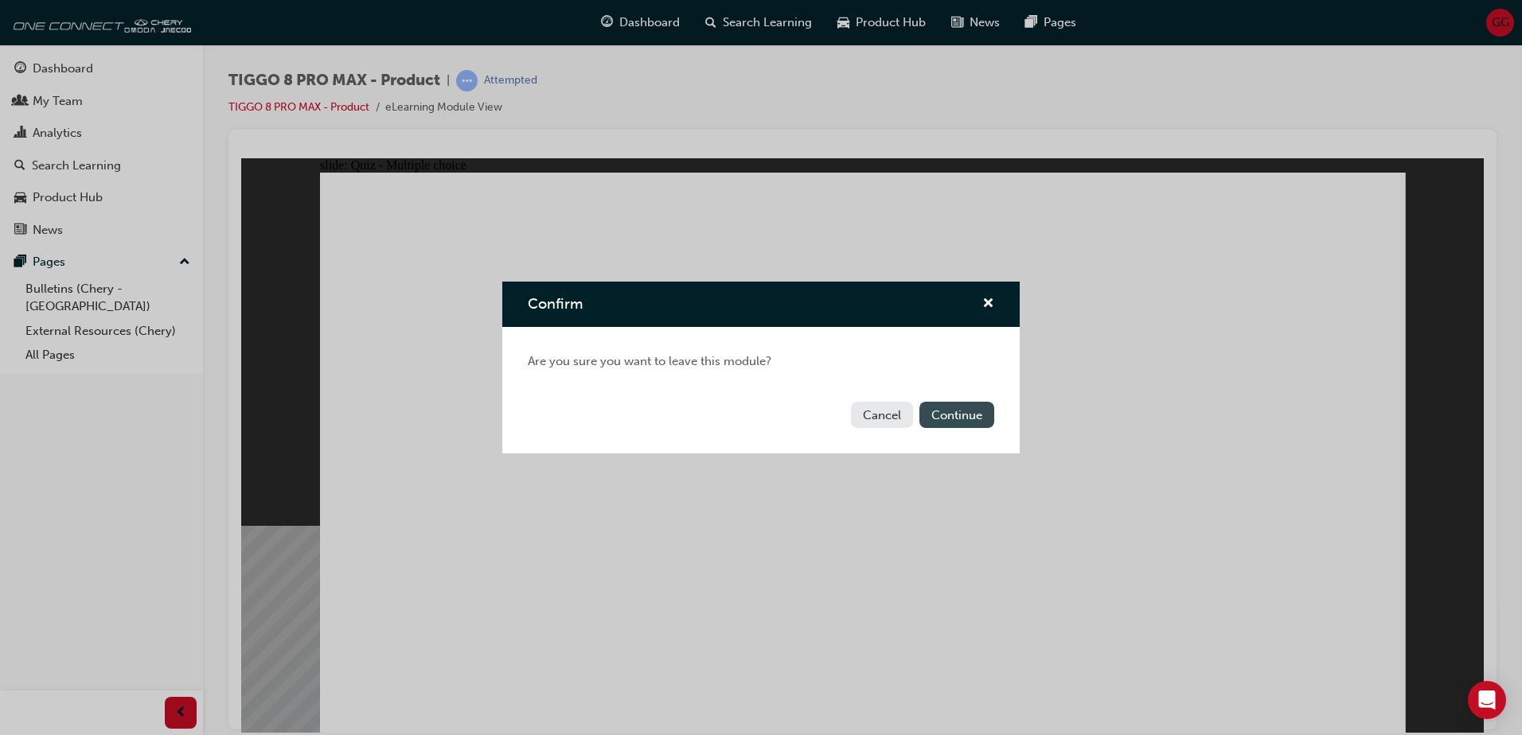
click at [964, 419] on button "Continue" at bounding box center [956, 415] width 75 height 26
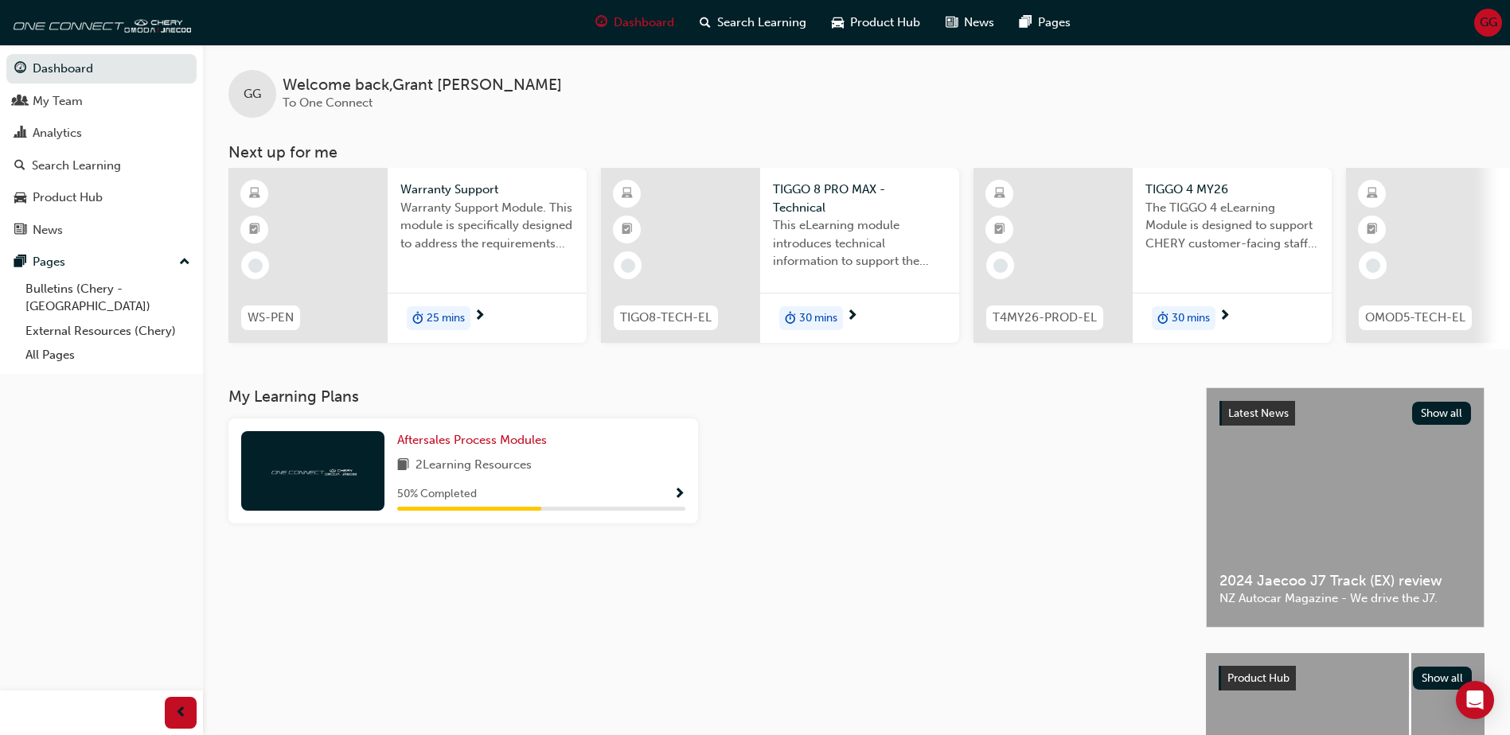
click at [676, 502] on span "Show Progress" at bounding box center [679, 495] width 12 height 14
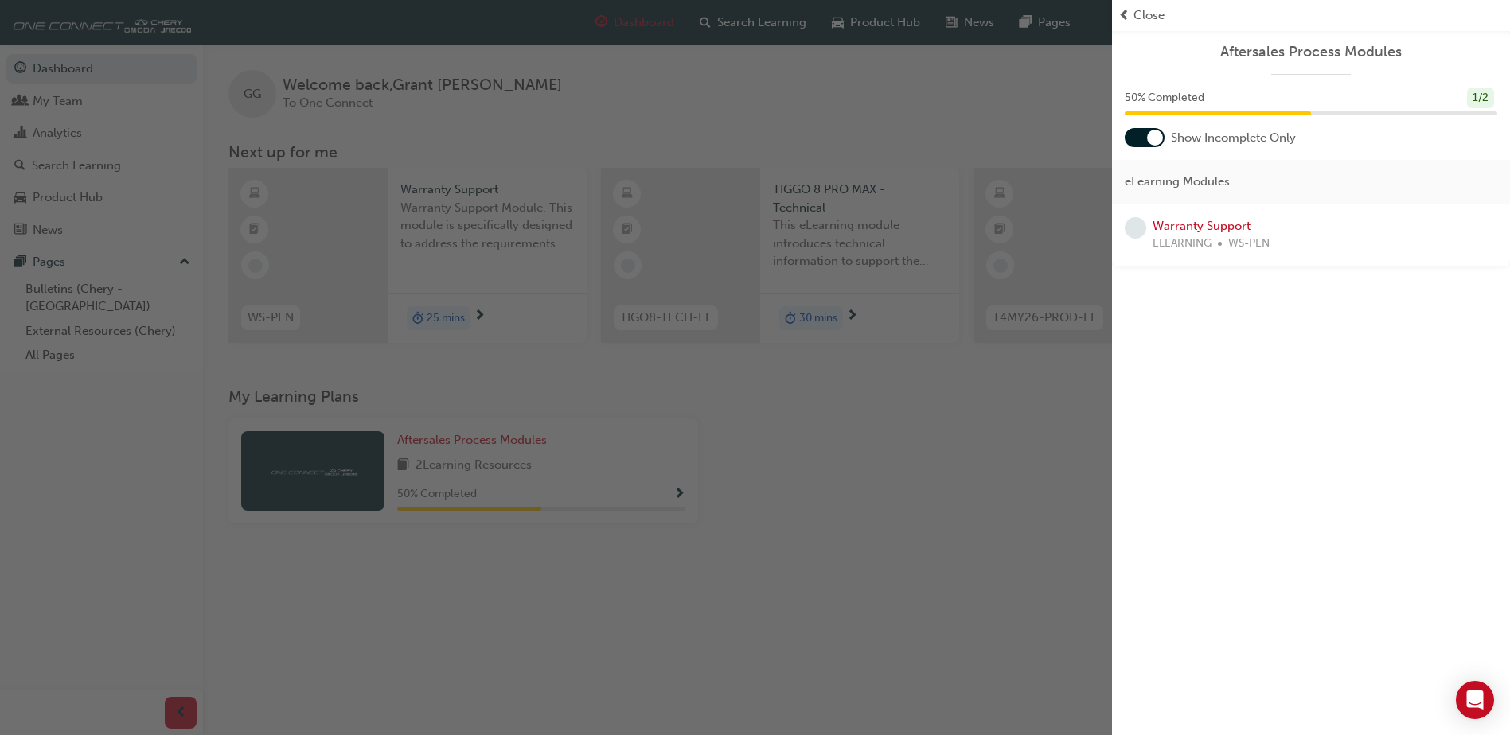
click at [622, 524] on div "button" at bounding box center [556, 367] width 1112 height 735
